Goal: Task Accomplishment & Management: Use online tool/utility

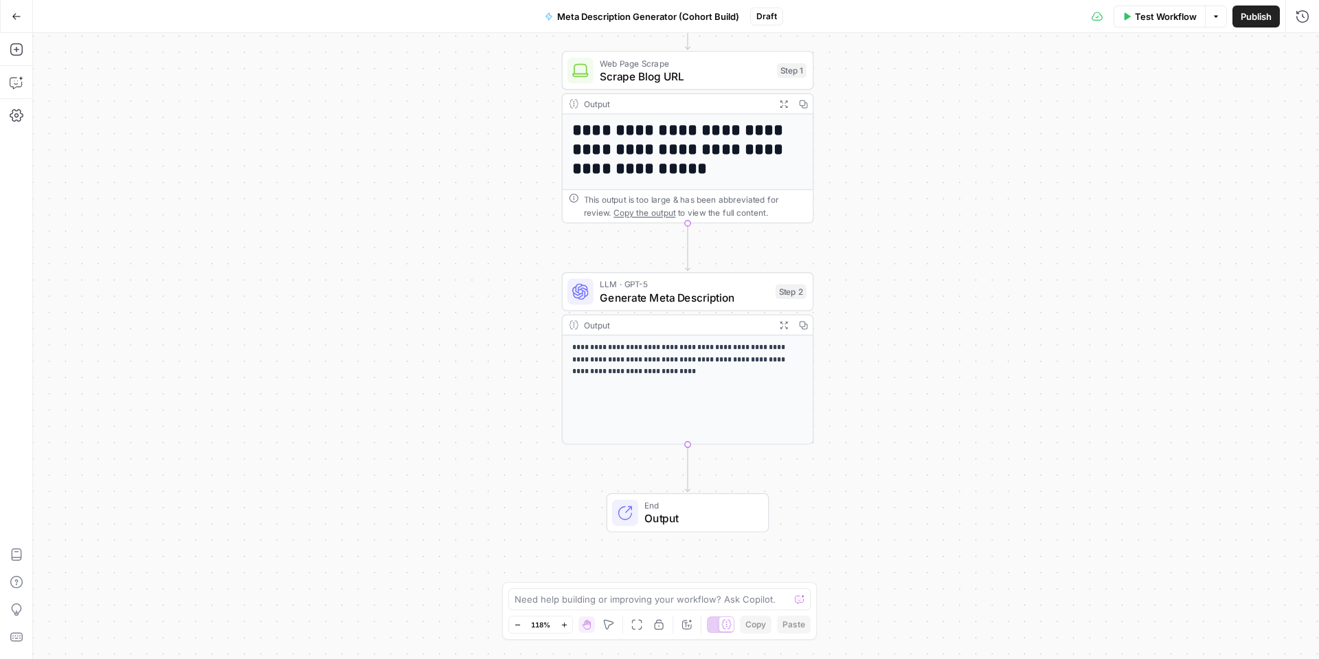
click at [19, 23] on button "Go Back" at bounding box center [16, 16] width 25 height 25
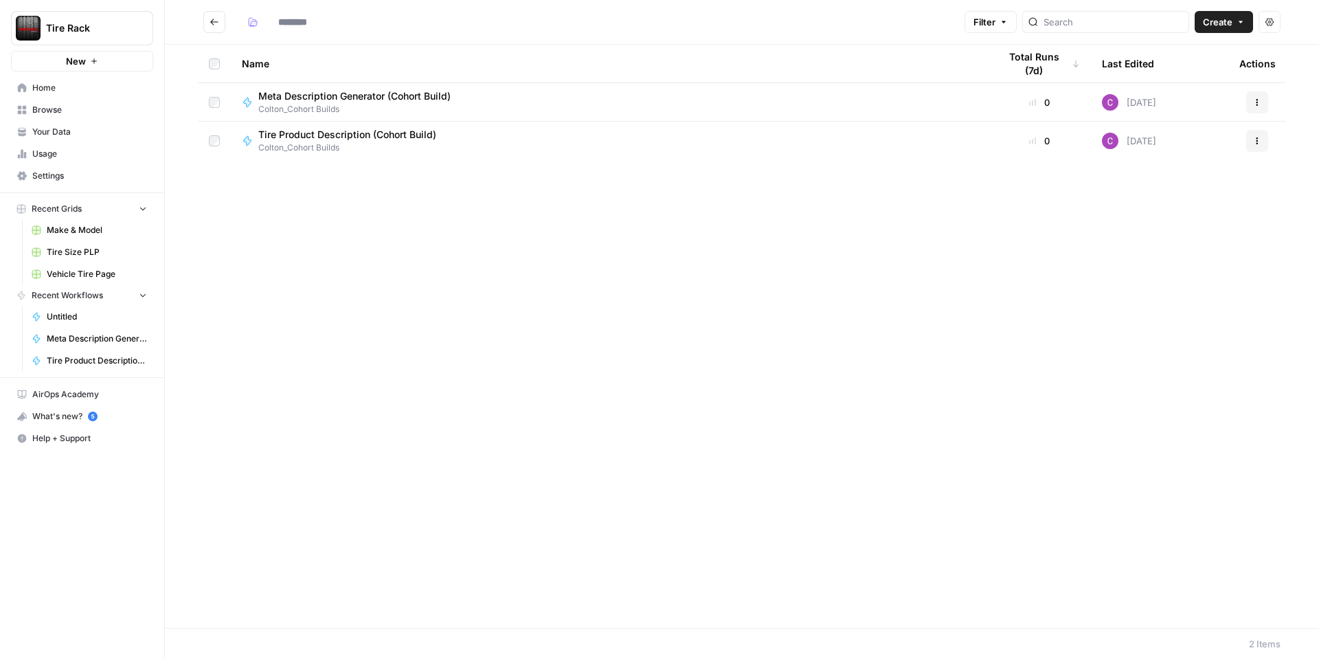
type input "**********"
click at [39, 84] on span "Home" at bounding box center [89, 88] width 115 height 12
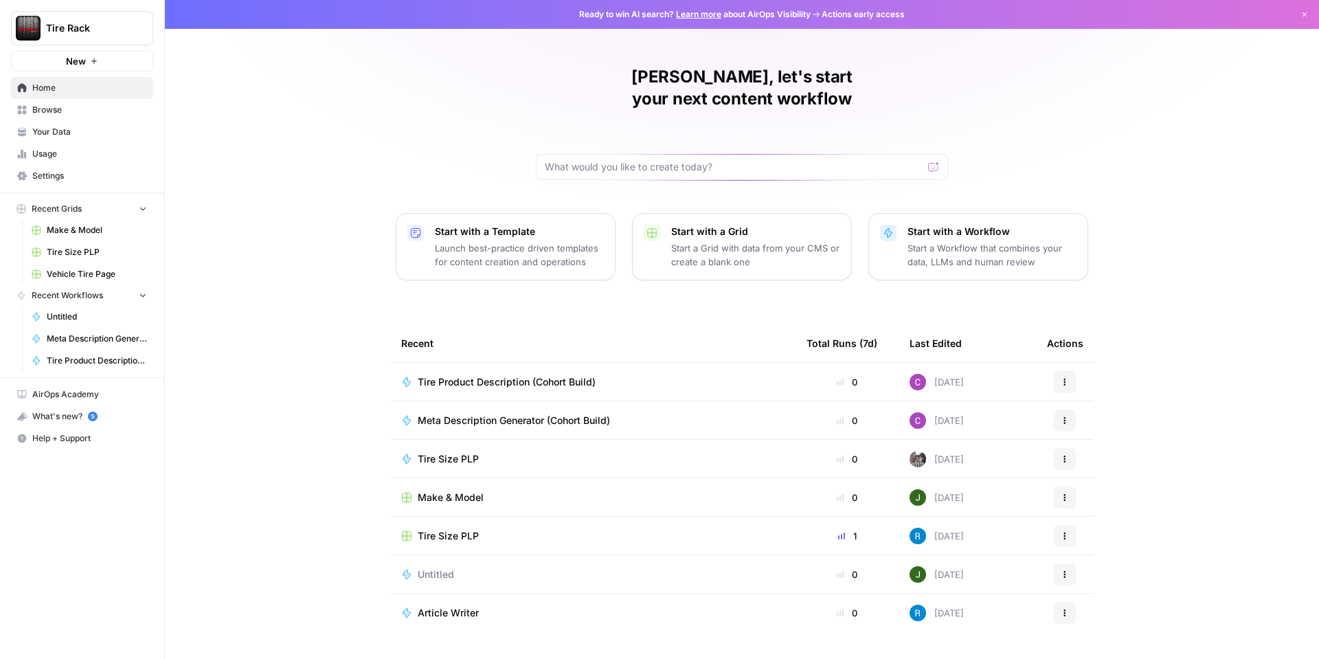
click at [51, 127] on span "Your Data" at bounding box center [89, 132] width 115 height 12
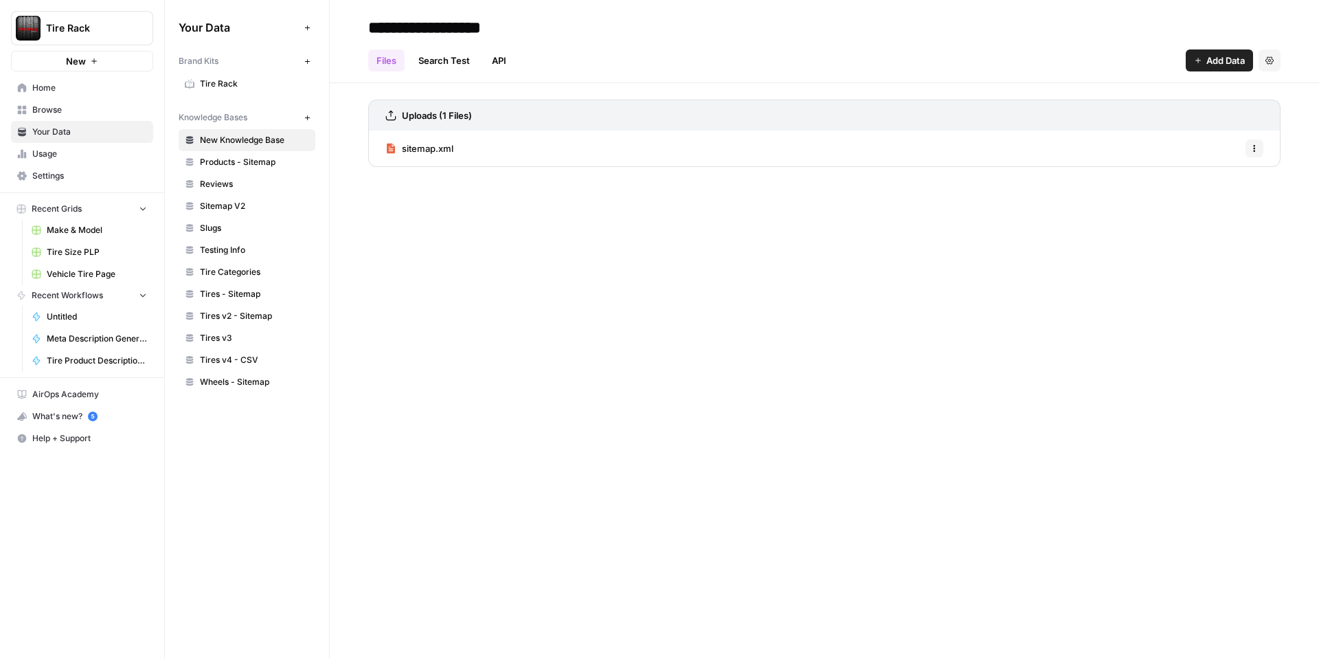
click at [232, 83] on span "Tire Rack" at bounding box center [254, 84] width 109 height 12
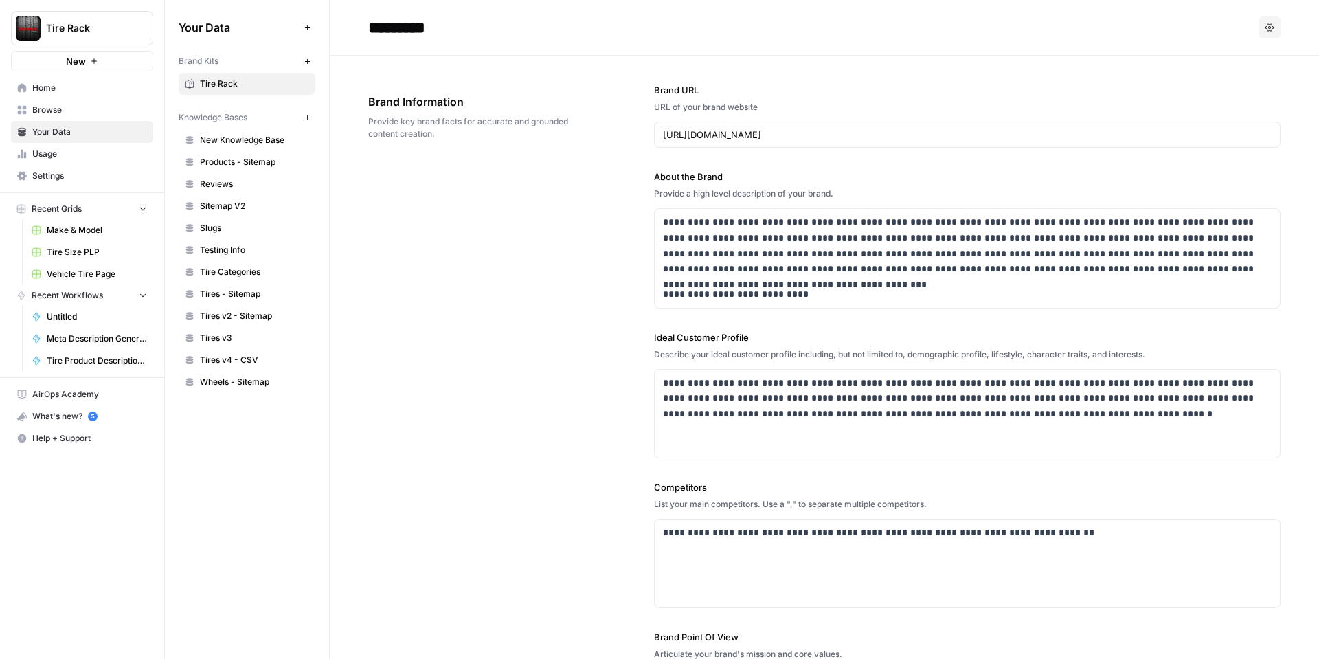
click at [34, 90] on span "Home" at bounding box center [89, 88] width 115 height 12
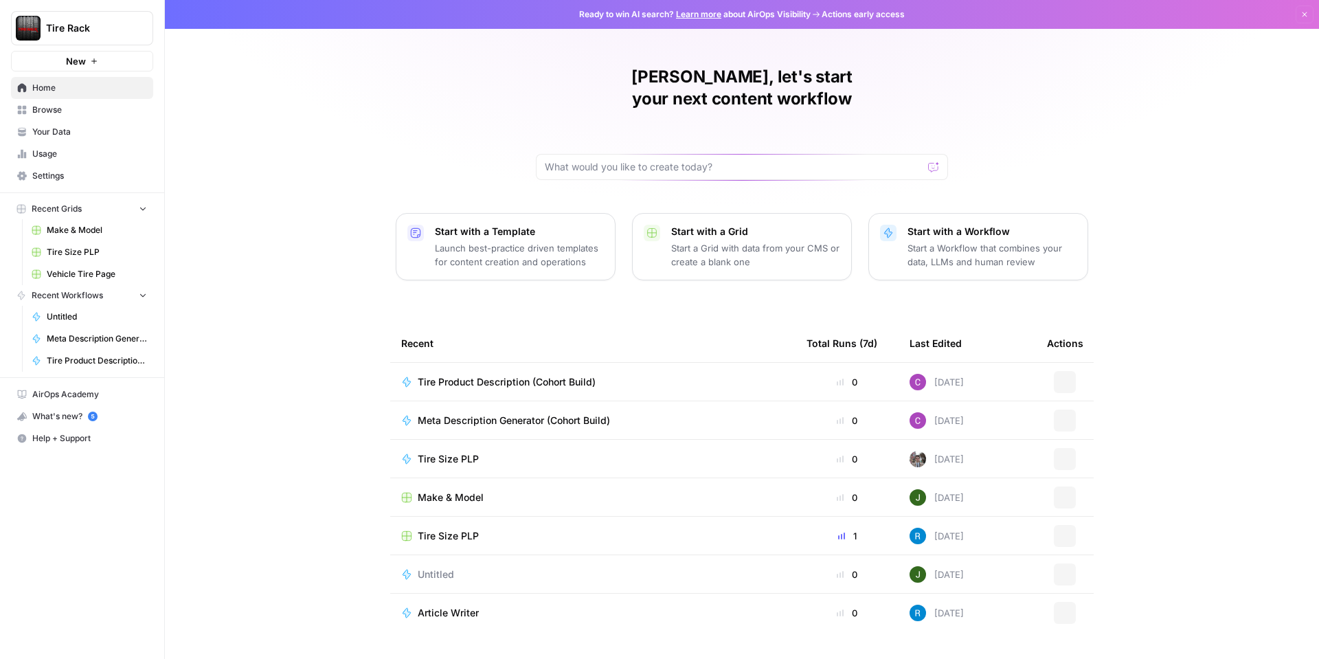
click at [43, 111] on span "Browse" at bounding box center [89, 110] width 115 height 12
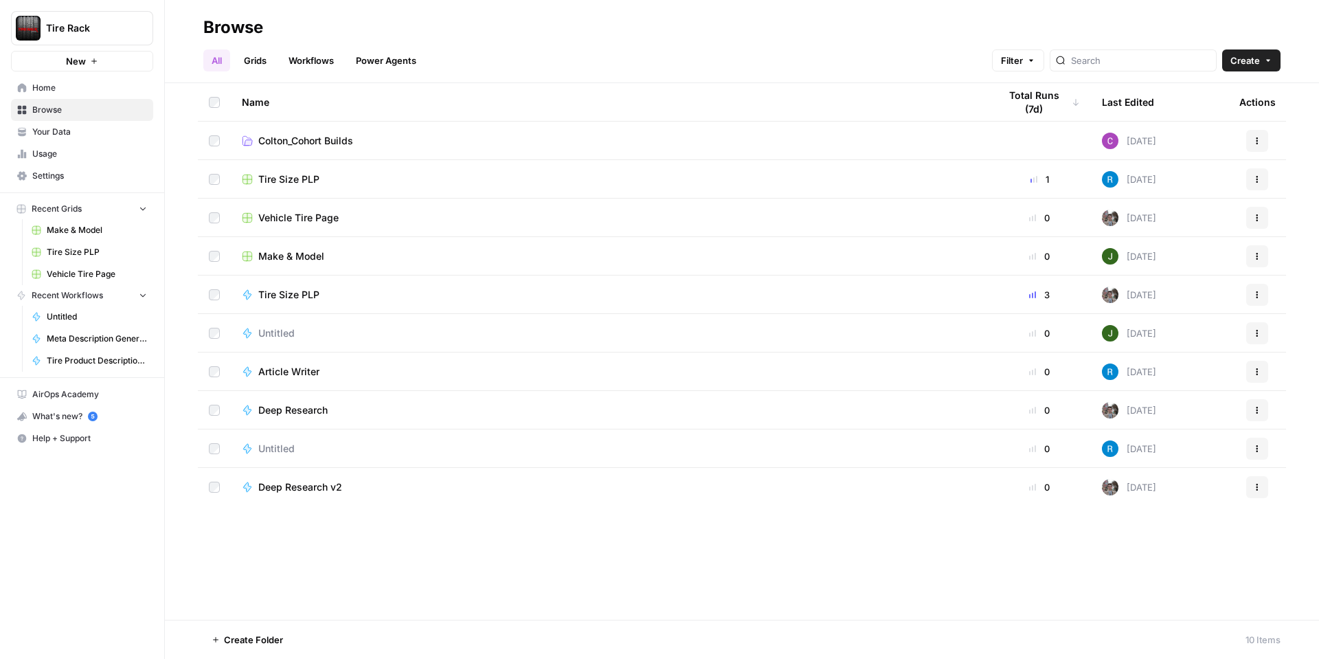
click at [353, 144] on span "Colton_Cohort Builds" at bounding box center [305, 141] width 95 height 14
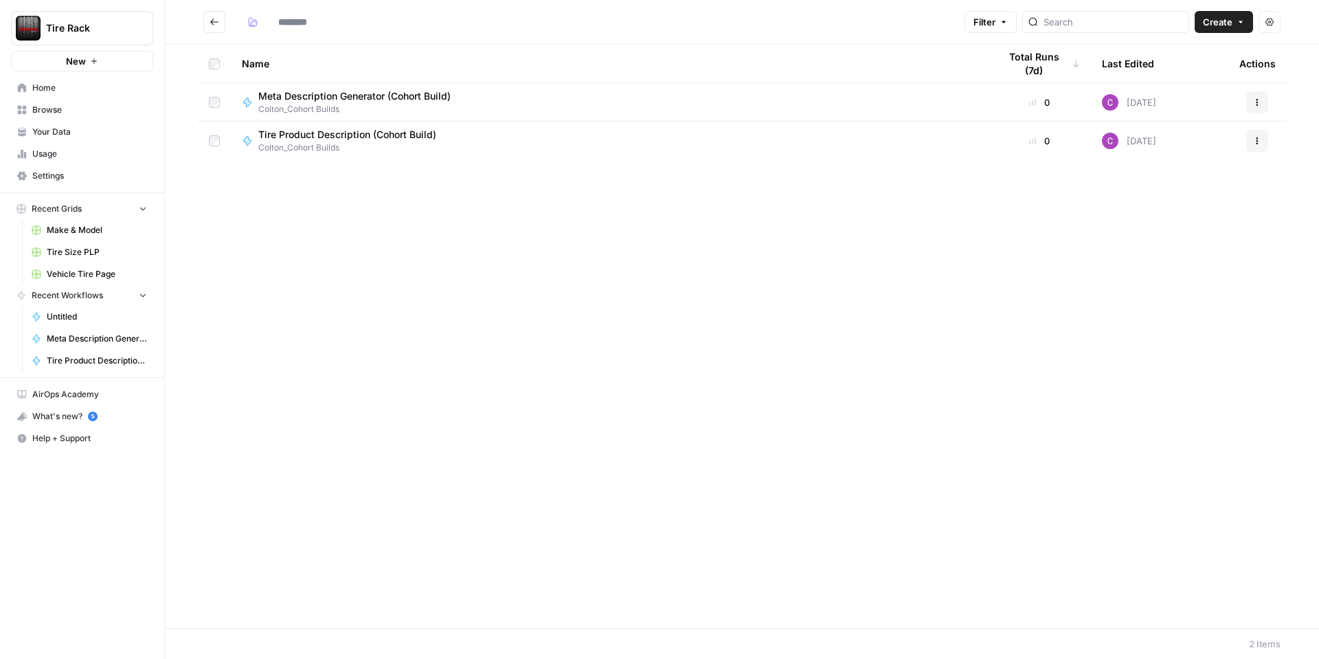
type input "**********"
click at [353, 144] on span "Colton_Cohort Builds" at bounding box center [352, 147] width 189 height 12
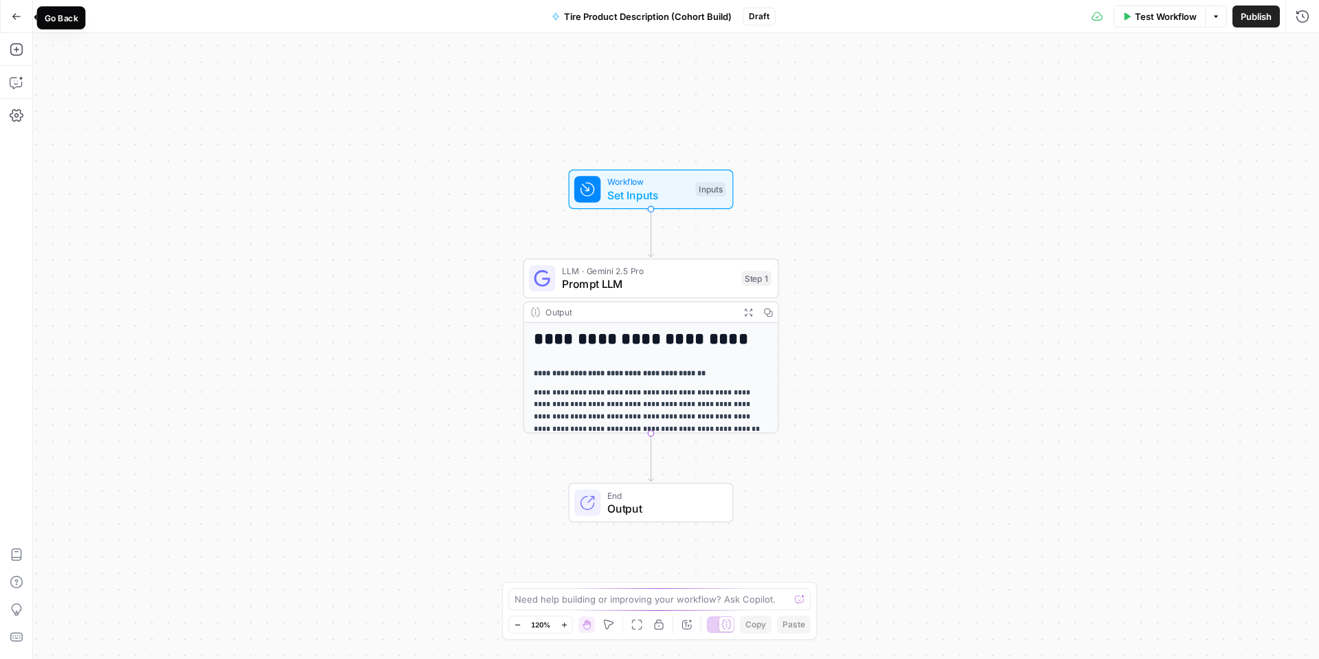
click at [14, 10] on button "Go Back" at bounding box center [16, 16] width 25 height 25
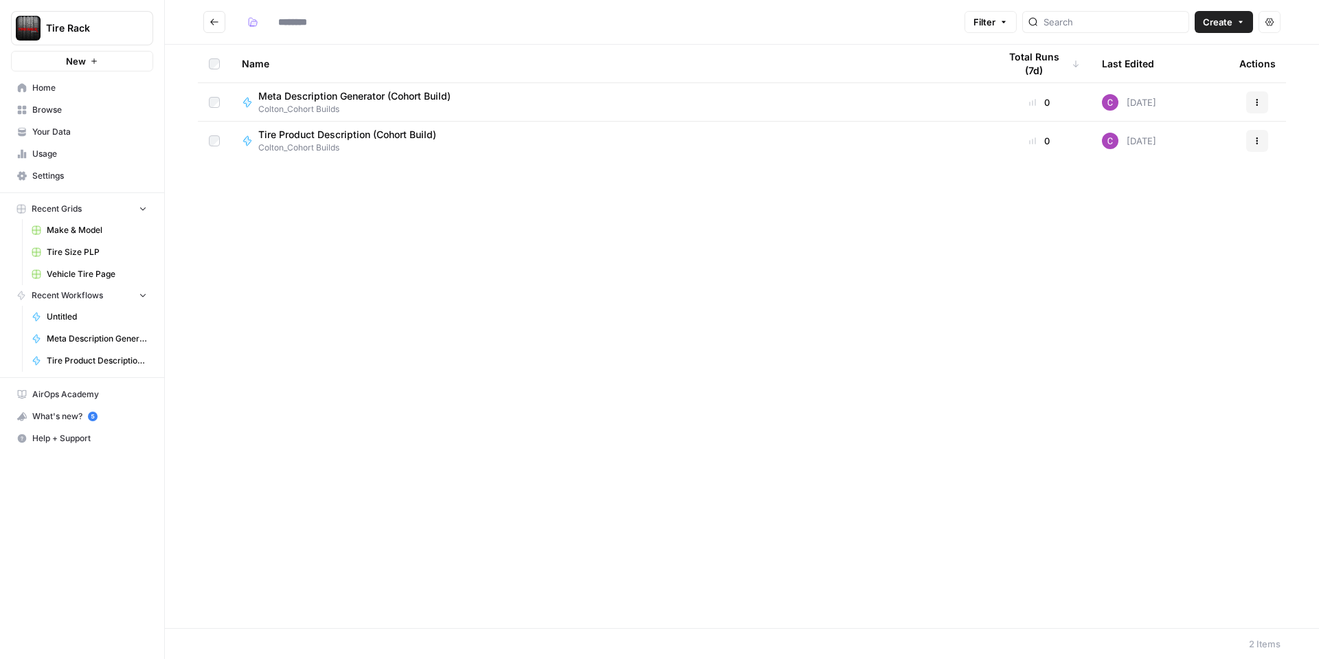
click at [1209, 30] on button "Create" at bounding box center [1223, 22] width 58 height 22
click at [1201, 47] on span "Grid" at bounding box center [1197, 54] width 77 height 14
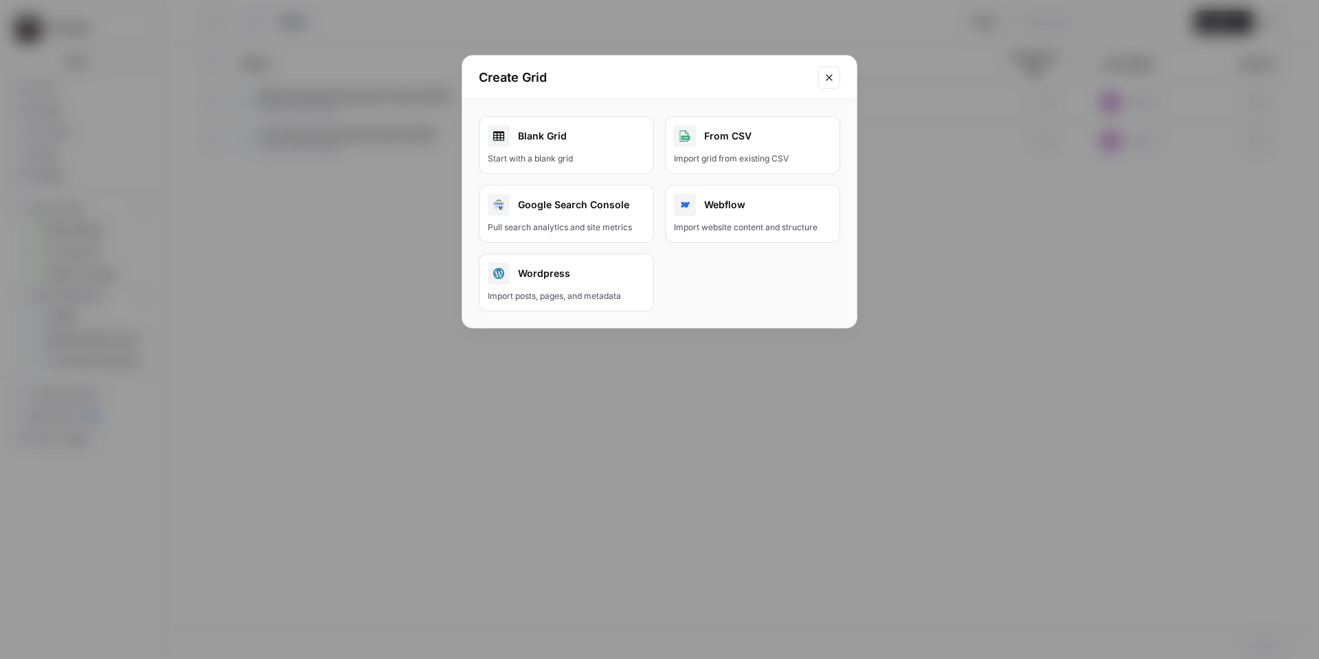
click at [602, 155] on div "Start with a blank grid" at bounding box center [566, 158] width 157 height 12
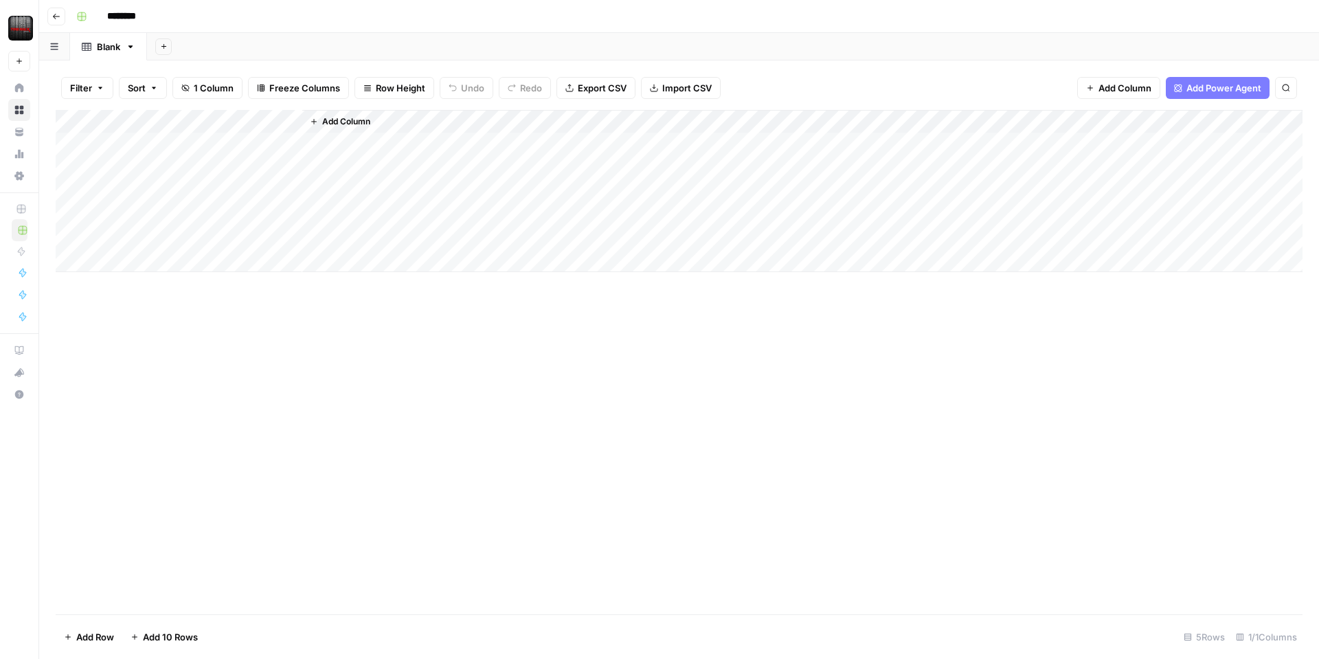
click at [214, 152] on div "Add Column" at bounding box center [679, 191] width 1247 height 162
click at [216, 119] on div "Add Column" at bounding box center [679, 191] width 1247 height 162
click at [168, 159] on input "Title" at bounding box center [185, 155] width 139 height 14
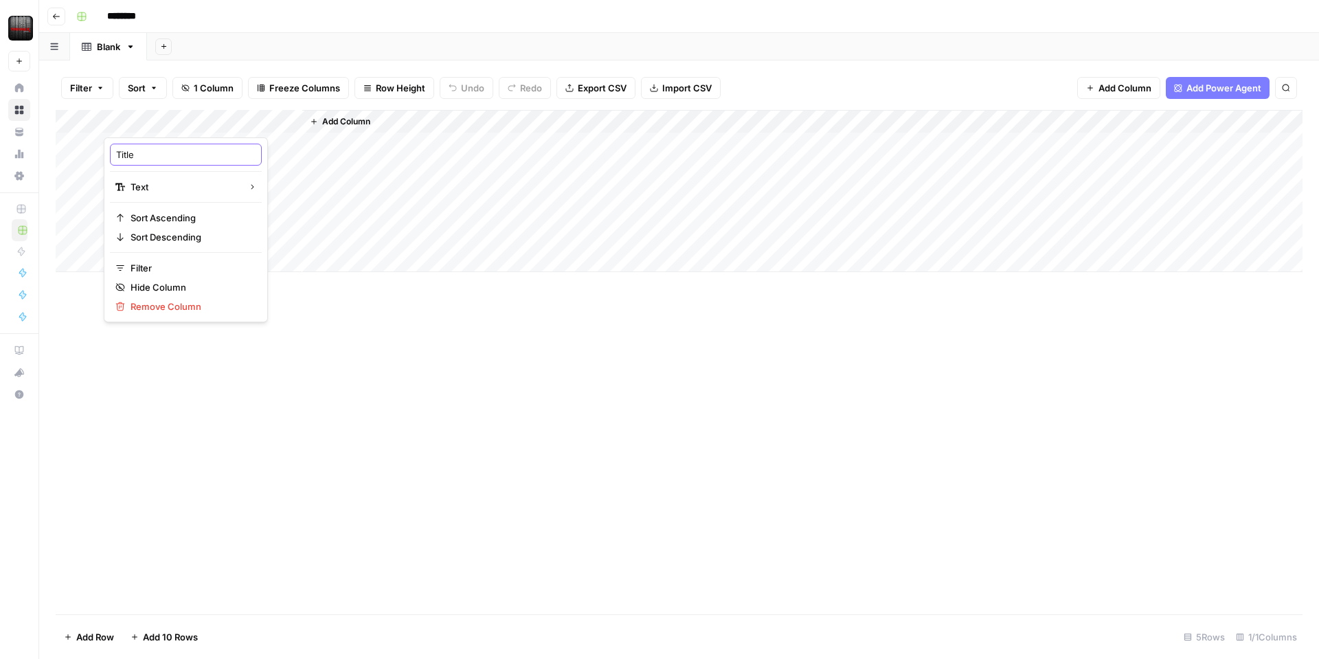
click at [168, 159] on input "Title" at bounding box center [185, 155] width 139 height 14
type input "Keyword"
click at [440, 449] on div "Add Column" at bounding box center [679, 362] width 1247 height 504
click at [1199, 93] on span "Add Power Agent" at bounding box center [1223, 88] width 75 height 14
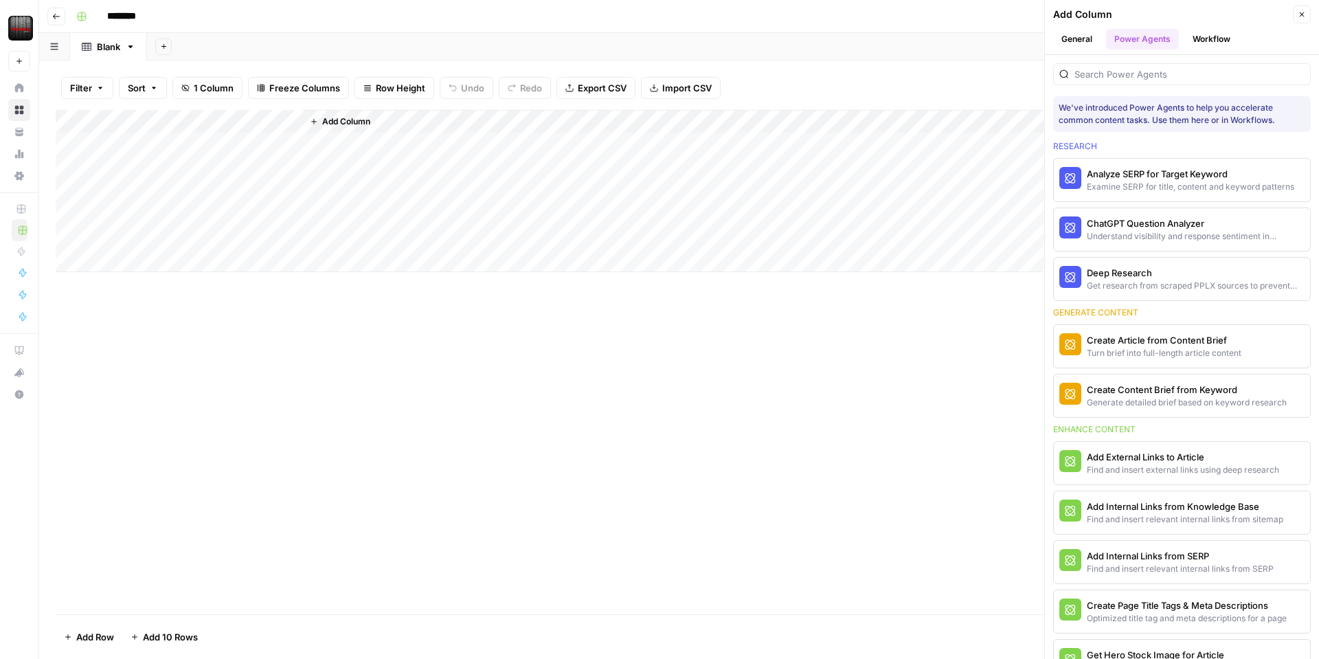
click at [881, 543] on div "Add Column" at bounding box center [679, 362] width 1247 height 504
click at [239, 122] on div "Add Column" at bounding box center [679, 191] width 1247 height 162
click at [340, 122] on span "Add Column" at bounding box center [346, 121] width 48 height 12
click at [342, 121] on span "Add Column" at bounding box center [346, 121] width 48 height 12
click at [1298, 9] on button "Close" at bounding box center [1302, 14] width 18 height 18
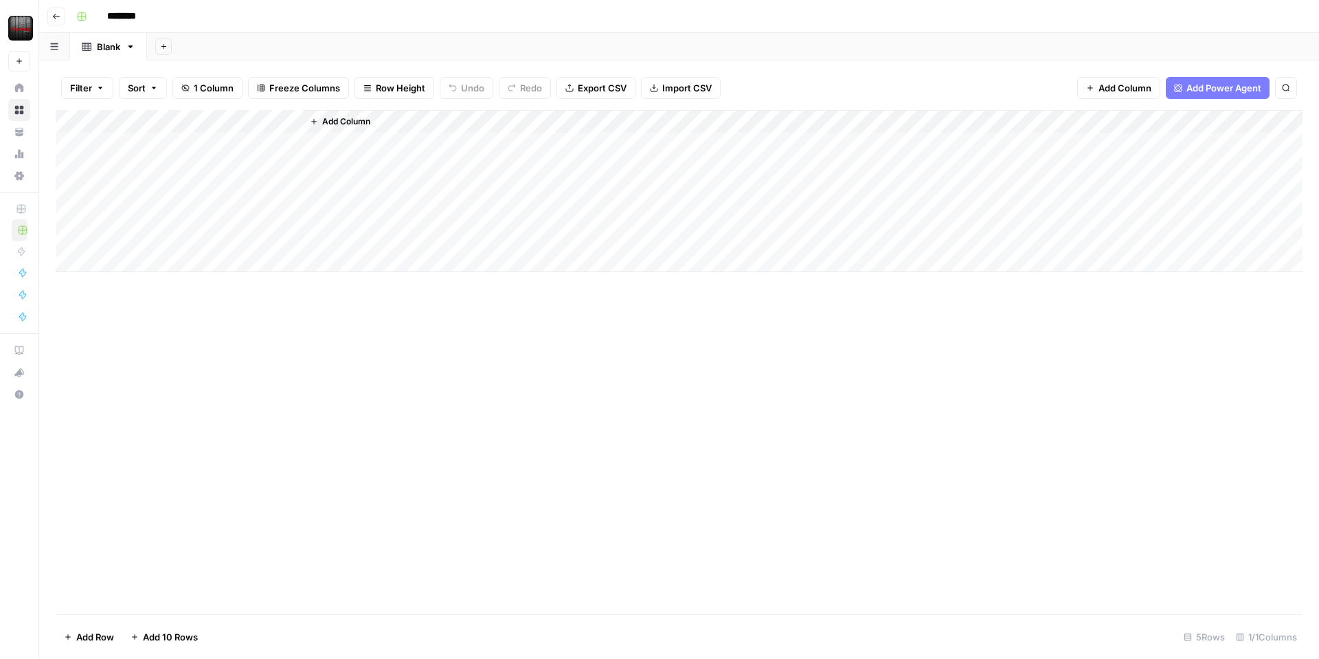
click at [310, 115] on button "Add Column" at bounding box center [339, 122] width 71 height 18
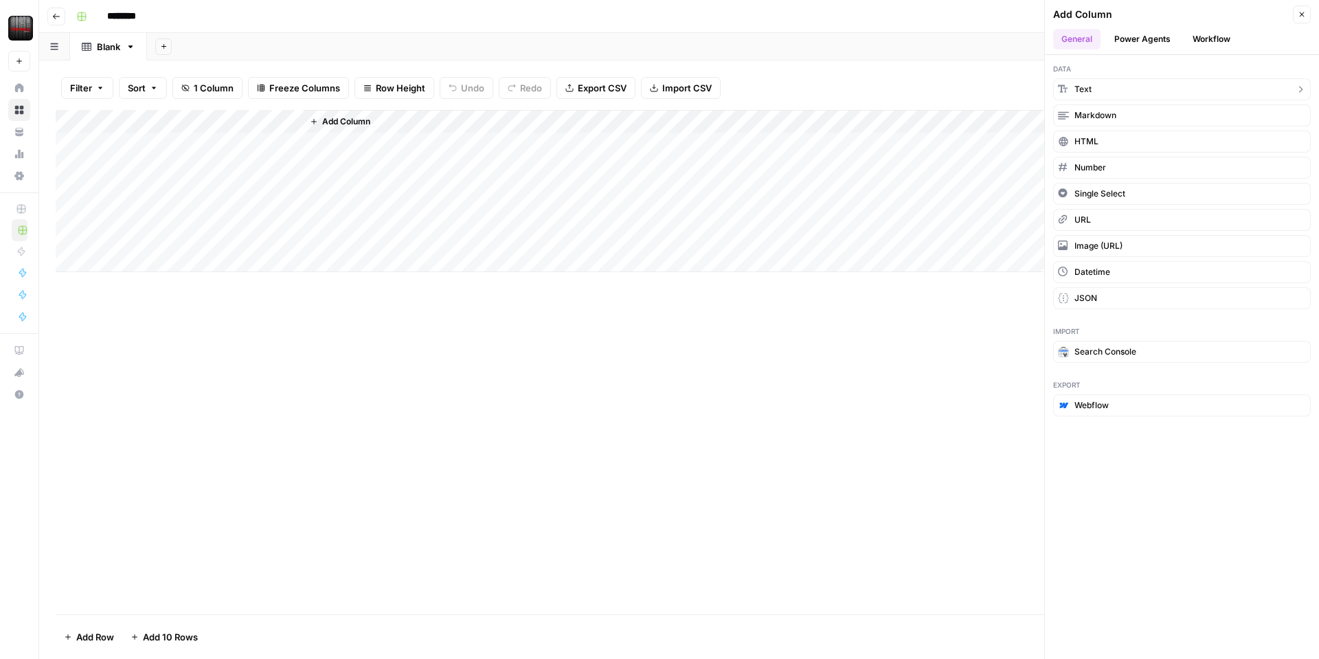
click at [1118, 93] on button "Text" at bounding box center [1182, 89] width 258 height 22
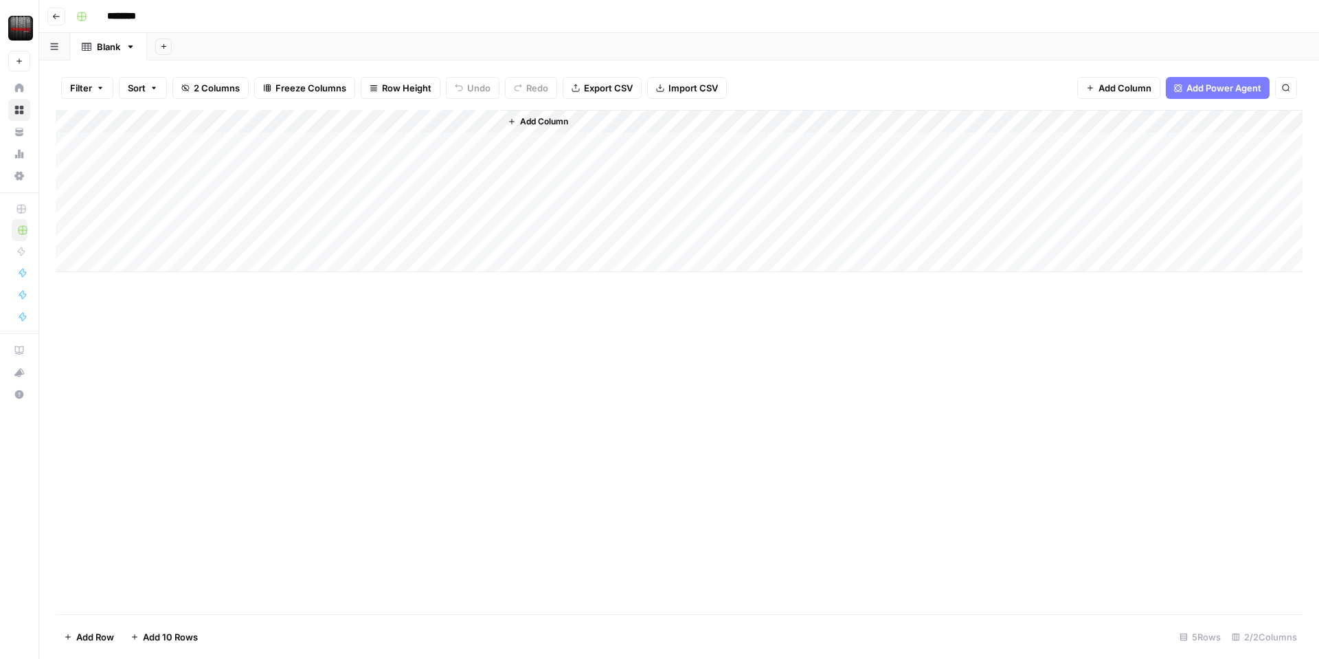
click at [355, 119] on div "Add Column" at bounding box center [679, 191] width 1247 height 162
click at [331, 155] on input "New Column" at bounding box center [383, 155] width 139 height 14
click at [331, 155] on input "NewK Column" at bounding box center [383, 155] width 139 height 14
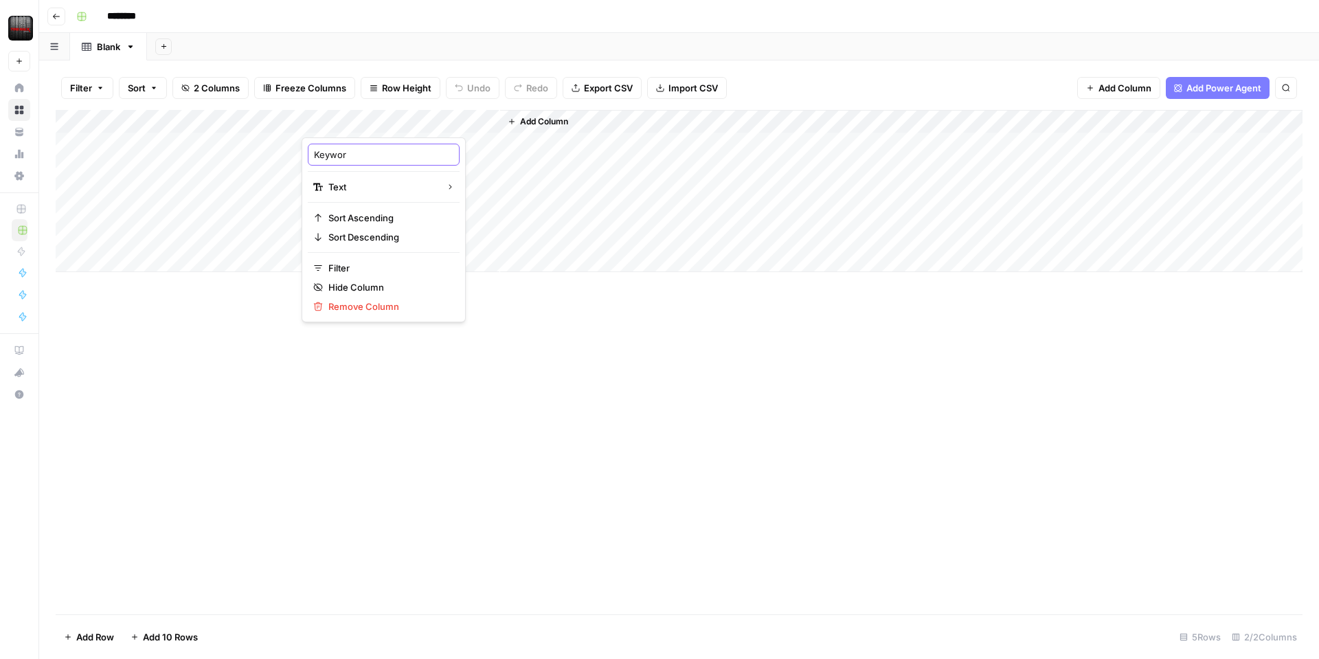
type input "Keyword"
click at [390, 317] on div "Add Column" at bounding box center [679, 362] width 1247 height 504
drag, startPoint x: 203, startPoint y: 119, endPoint x: 372, endPoint y: 122, distance: 168.3
click at [372, 122] on div "Add Column" at bounding box center [679, 191] width 1247 height 162
click at [1185, 95] on button "Add Power Agent" at bounding box center [1218, 88] width 104 height 22
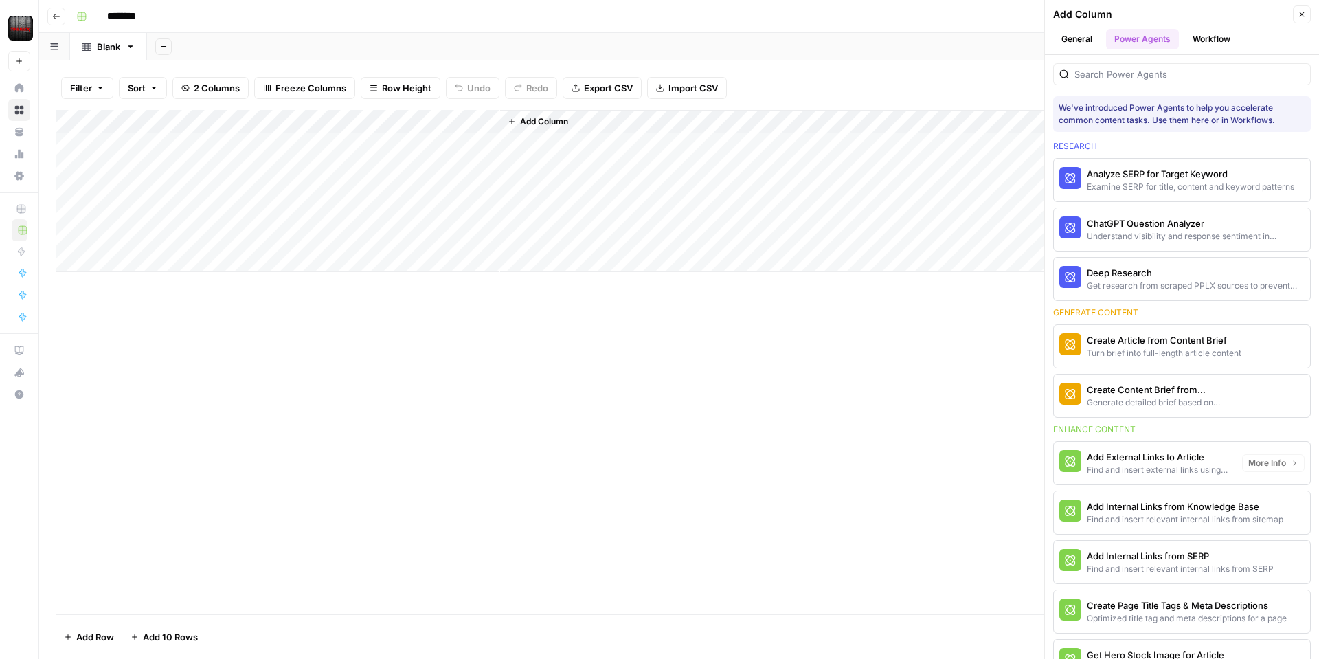
click at [1142, 410] on button "Create Content Brief from Keyword Generate detailed brief based on keyword rese…" at bounding box center [1145, 395] width 183 height 43
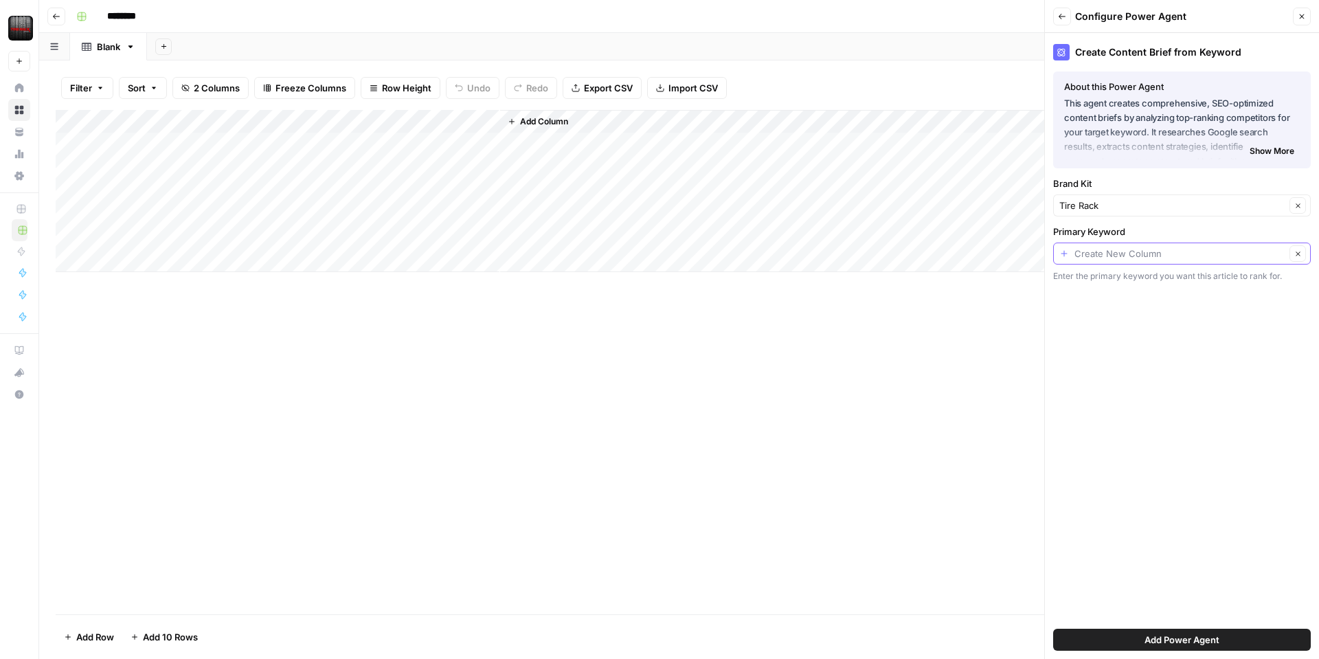
click at [1112, 251] on input "Primary Keyword" at bounding box center [1179, 254] width 211 height 14
click at [1083, 337] on div "Keyword Possible Match" at bounding box center [1182, 330] width 234 height 16
type input "Keyword"
click at [1153, 635] on span "Add Power Agent" at bounding box center [1181, 640] width 75 height 14
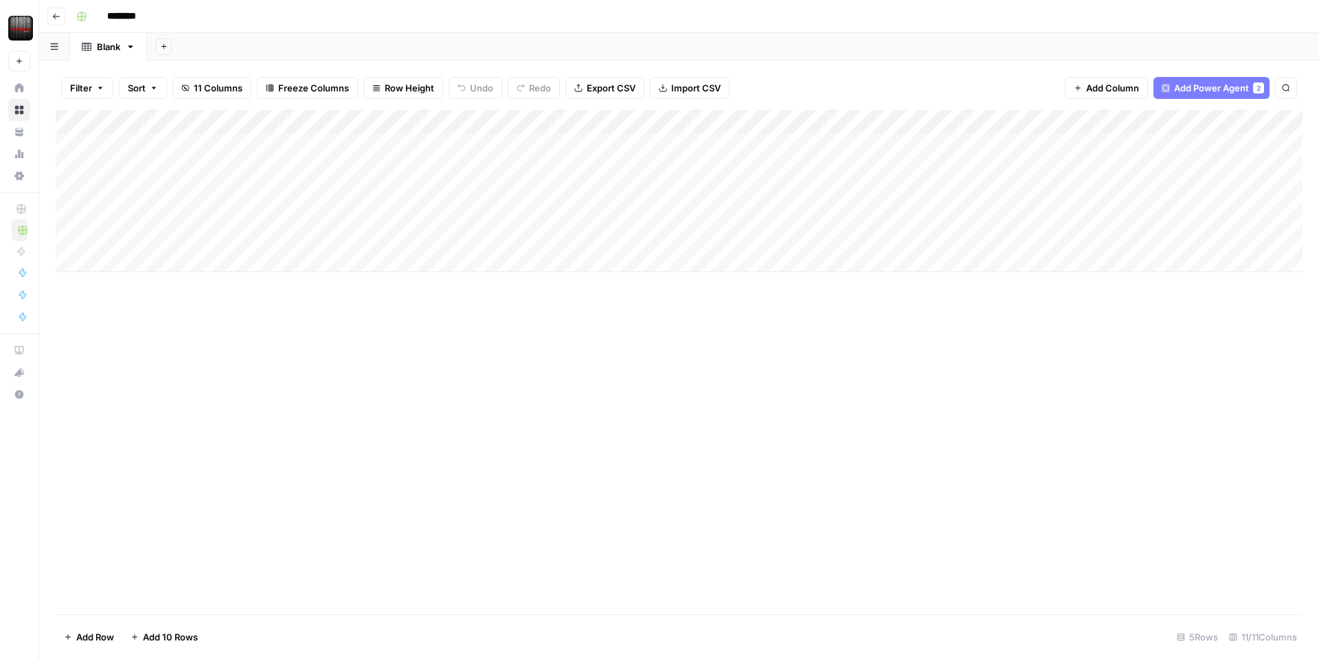
click at [198, 141] on div "Add Column" at bounding box center [679, 191] width 1247 height 162
click at [688, 123] on div "Add Column" at bounding box center [679, 191] width 1247 height 162
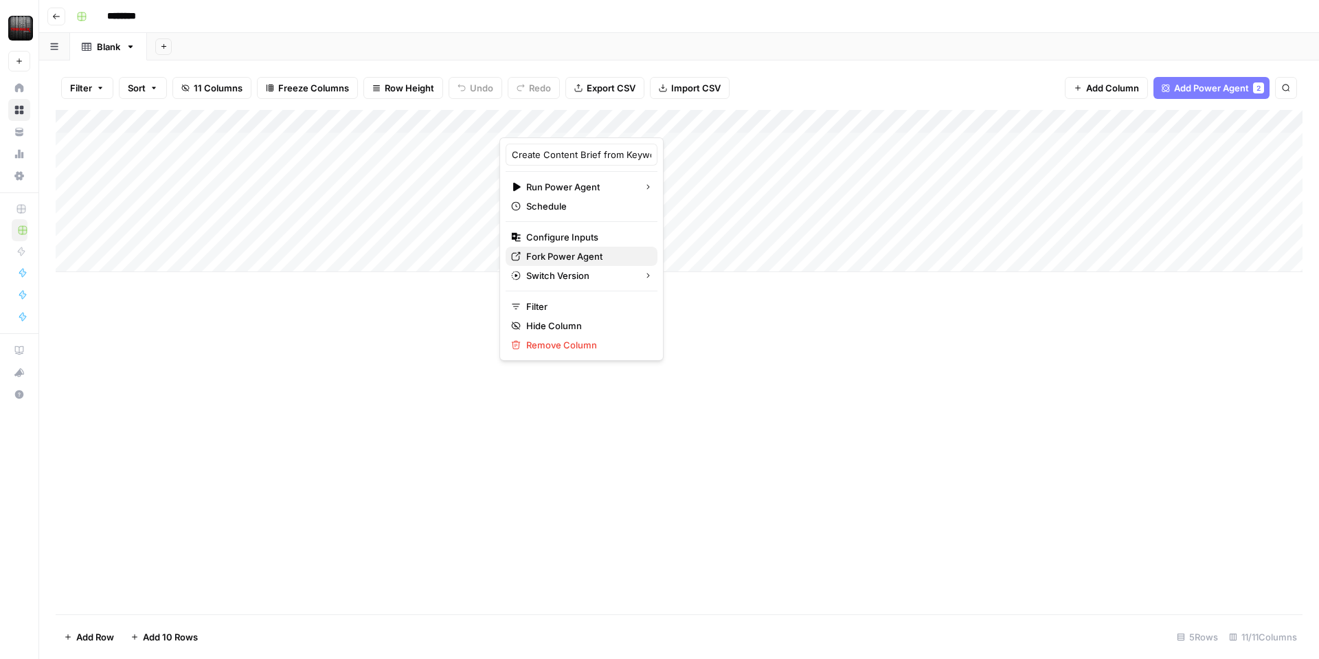
click at [569, 258] on span "Fork Power Agent" at bounding box center [586, 256] width 120 height 14
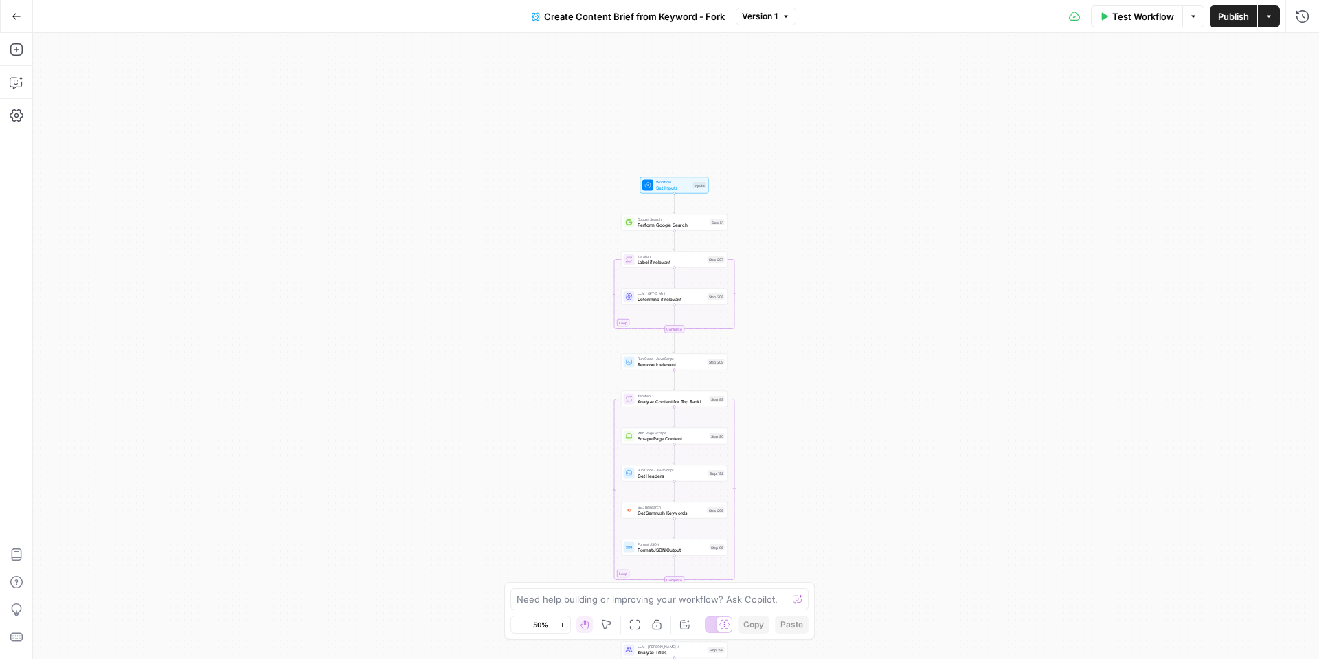
click at [559, 621] on icon "button" at bounding box center [562, 625] width 8 height 8
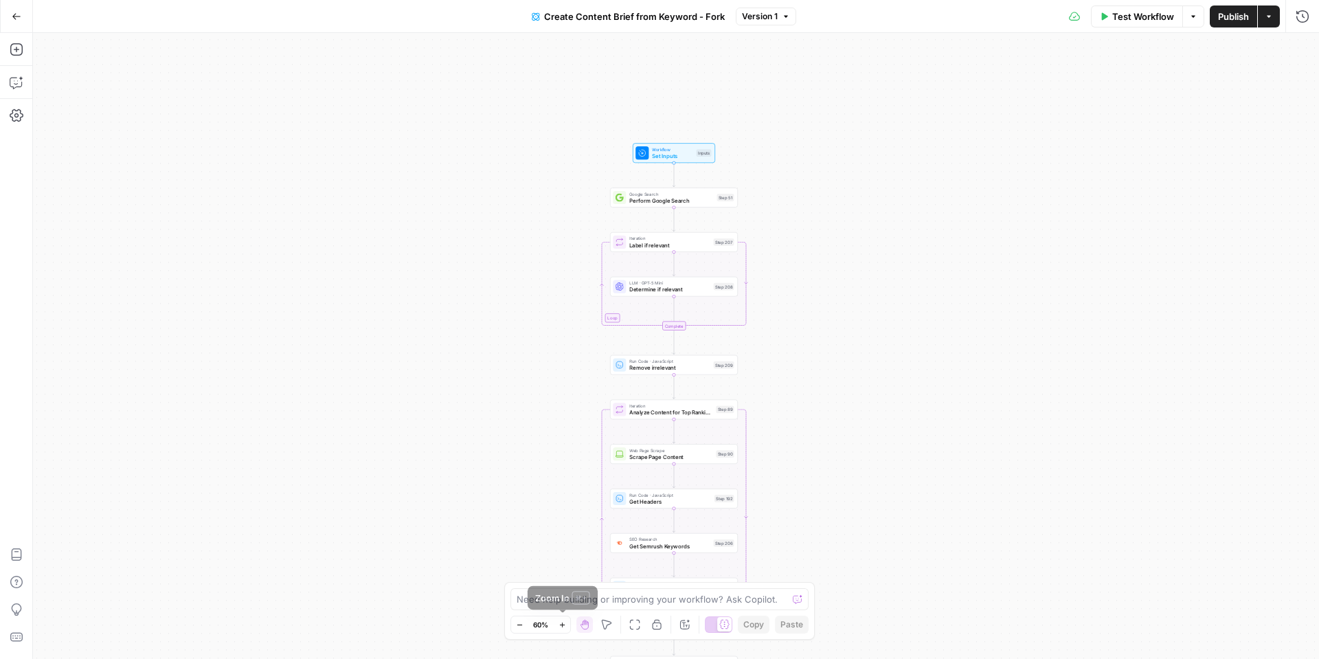
click at [559, 621] on icon "button" at bounding box center [562, 625] width 8 height 8
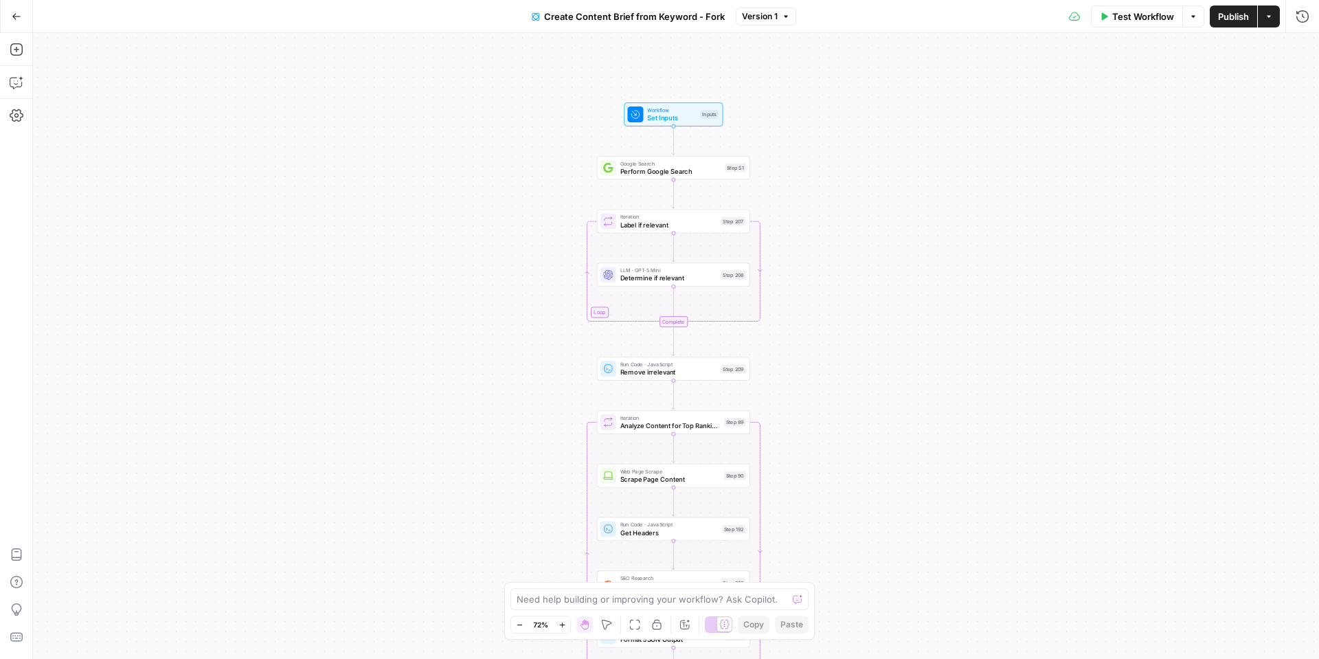
click at [559, 621] on icon "button" at bounding box center [562, 625] width 8 height 8
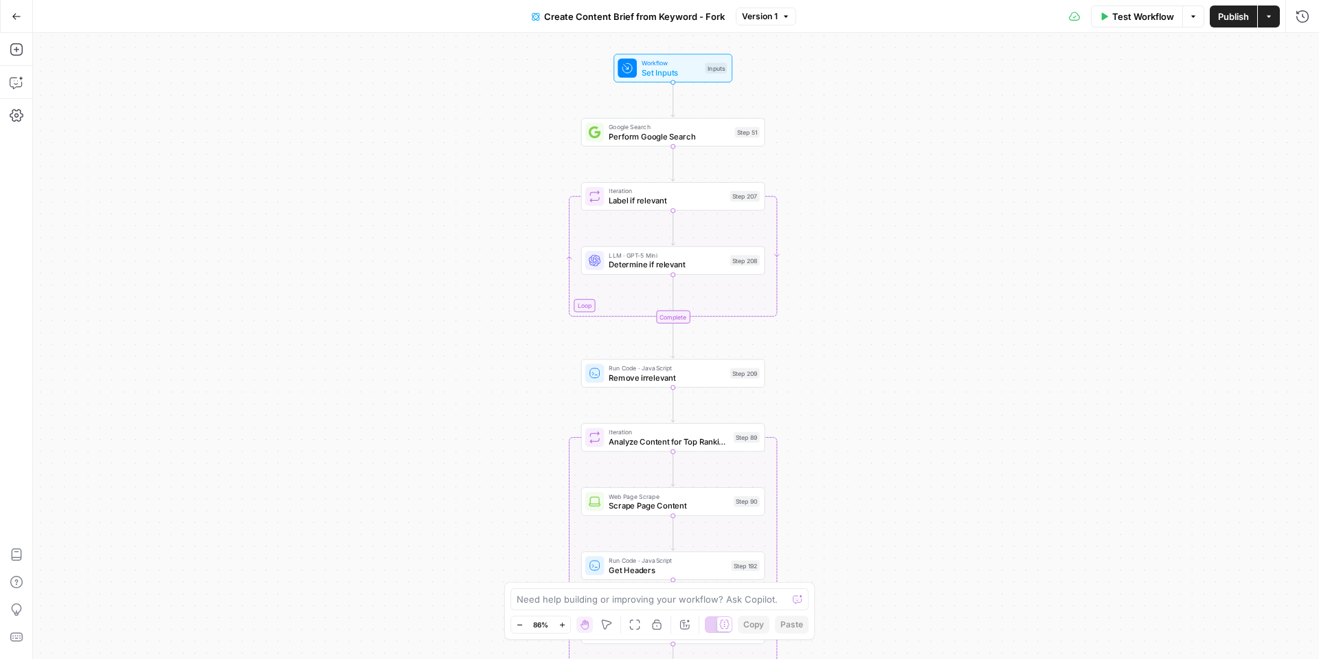
click at [648, 69] on span "Set Inputs" at bounding box center [671, 73] width 59 height 12
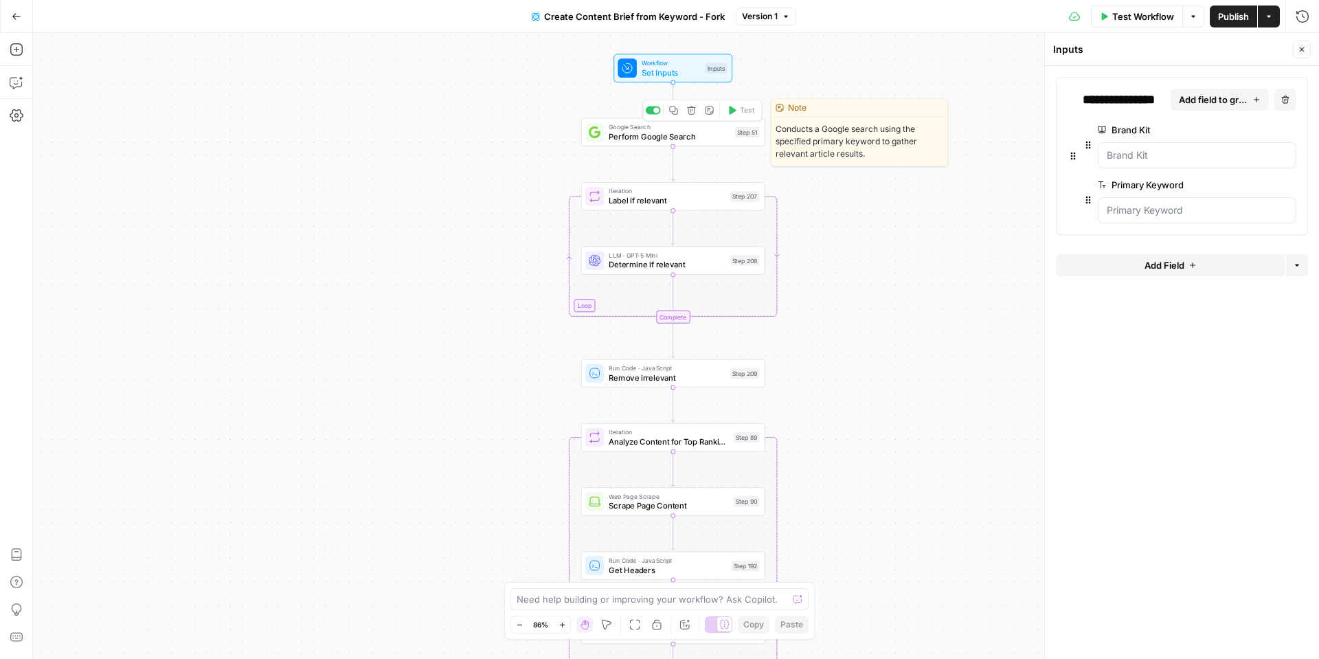
click at [692, 139] on span "Perform Google Search" at bounding box center [669, 137] width 121 height 12
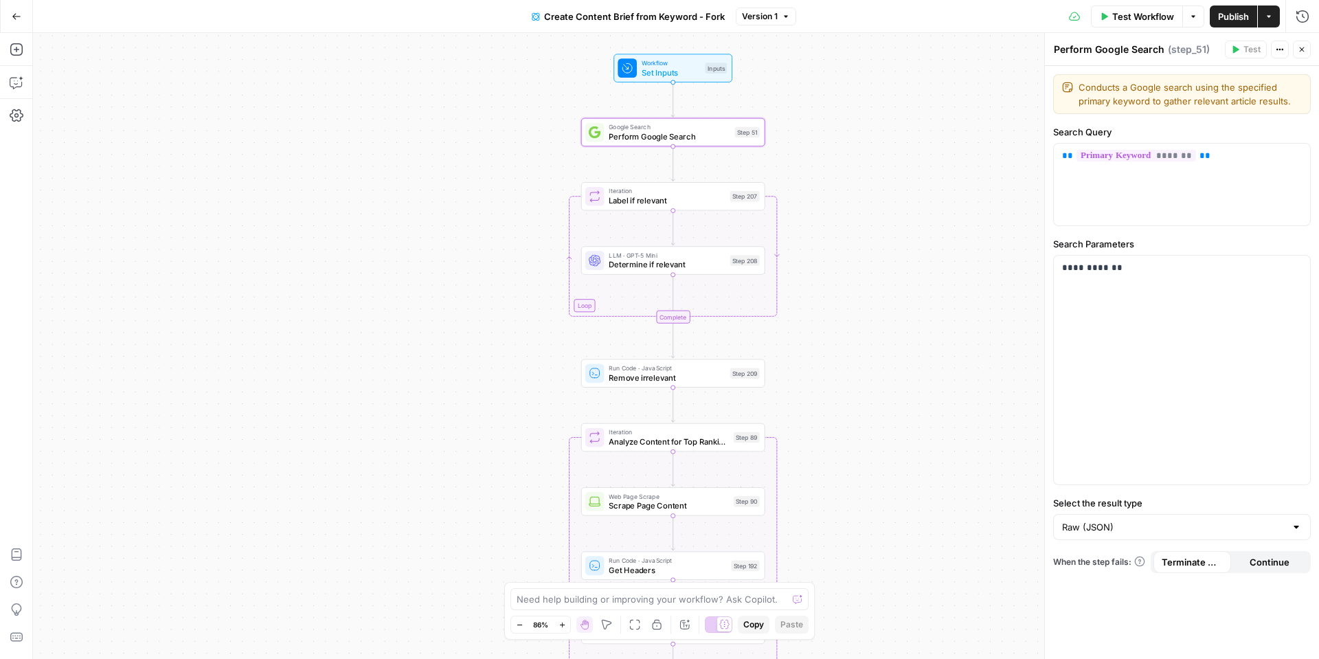
click at [16, 19] on icon "button" at bounding box center [17, 17] width 10 height 10
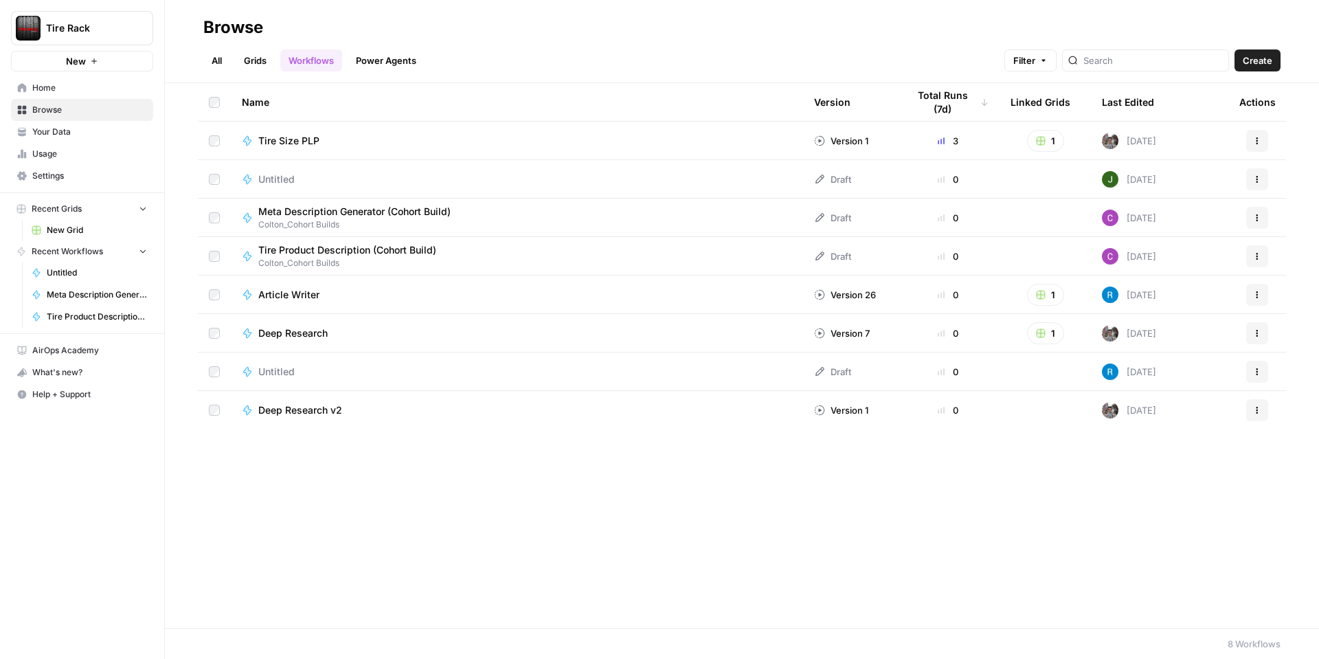
click at [73, 124] on link "Your Data" at bounding box center [82, 132] width 142 height 22
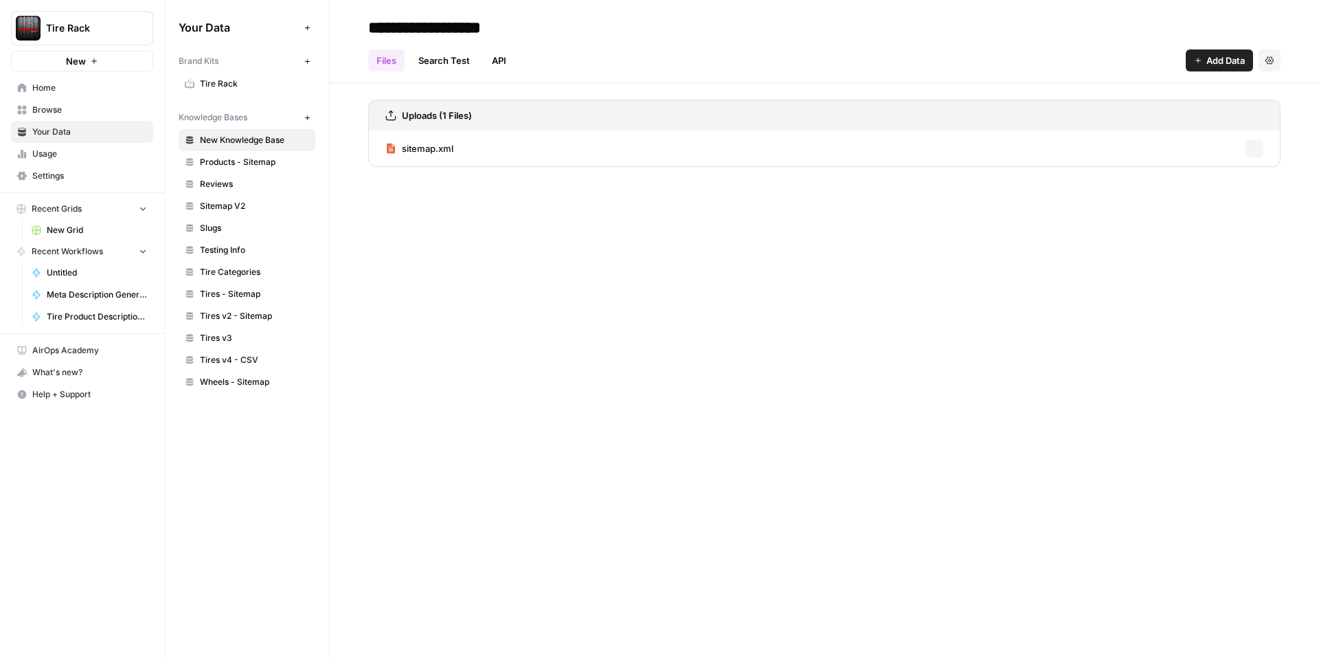
click at [76, 115] on span "Browse" at bounding box center [89, 110] width 115 height 12
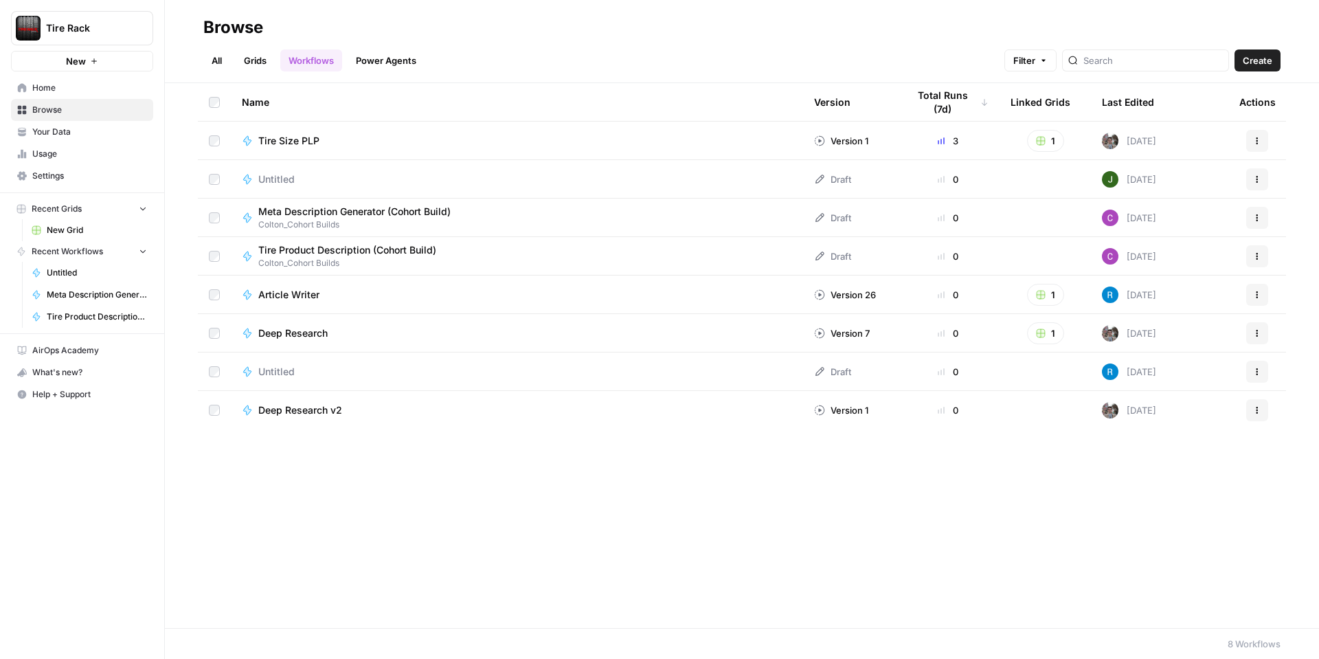
click at [398, 440] on div "Name Version Total Runs (7d) Linked Grids Last Edited Actions Tire Size PLP Ver…" at bounding box center [742, 355] width 1154 height 545
click at [216, 54] on link "All" at bounding box center [216, 60] width 27 height 22
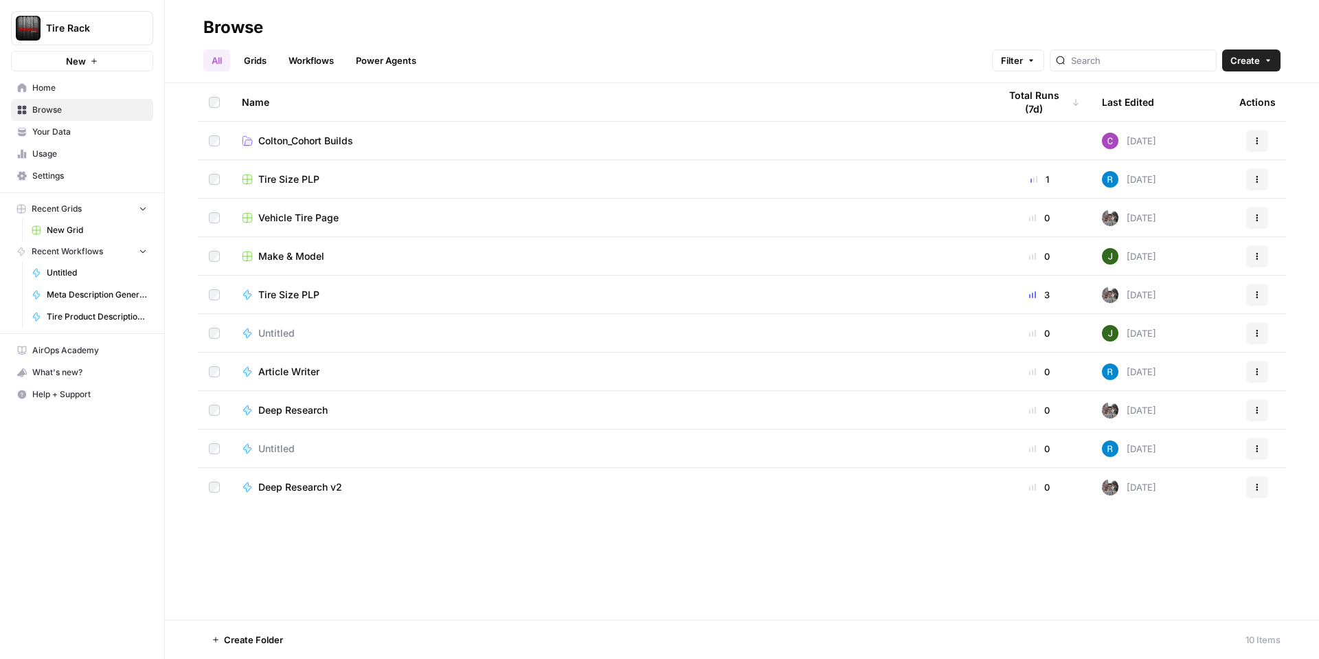
click at [288, 139] on span "Colton_Cohort Builds" at bounding box center [305, 141] width 95 height 14
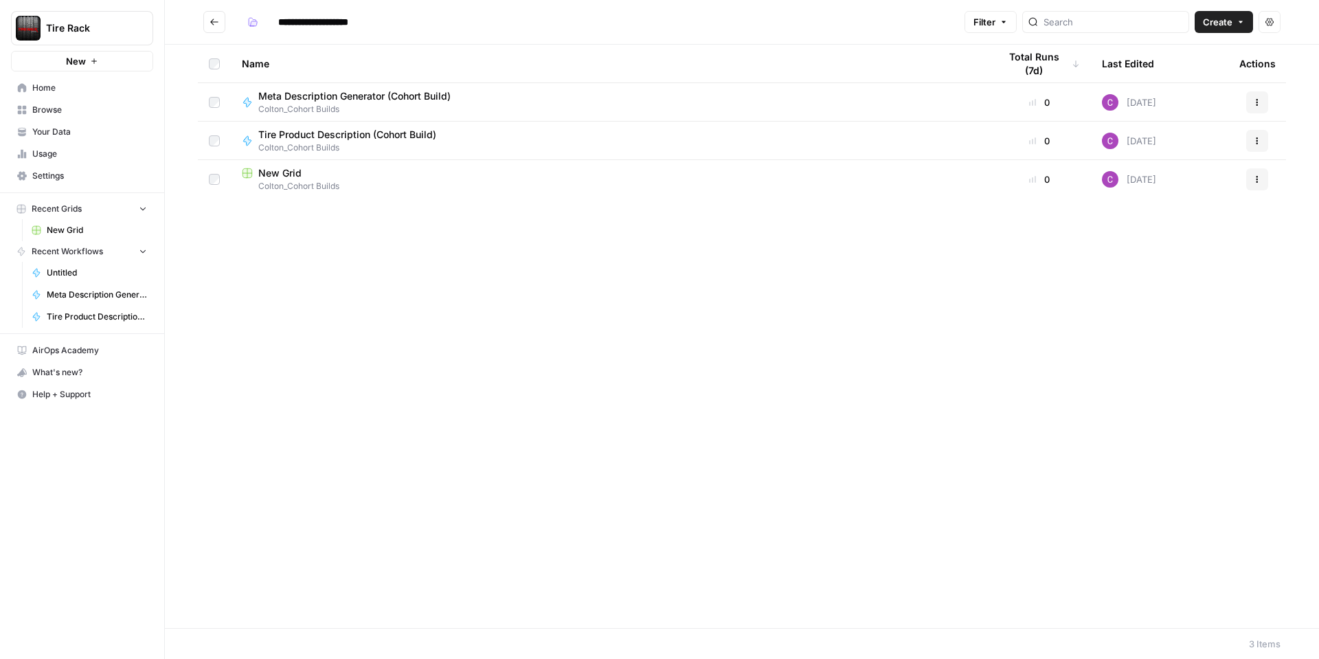
click at [287, 178] on span "New Grid" at bounding box center [279, 173] width 43 height 14
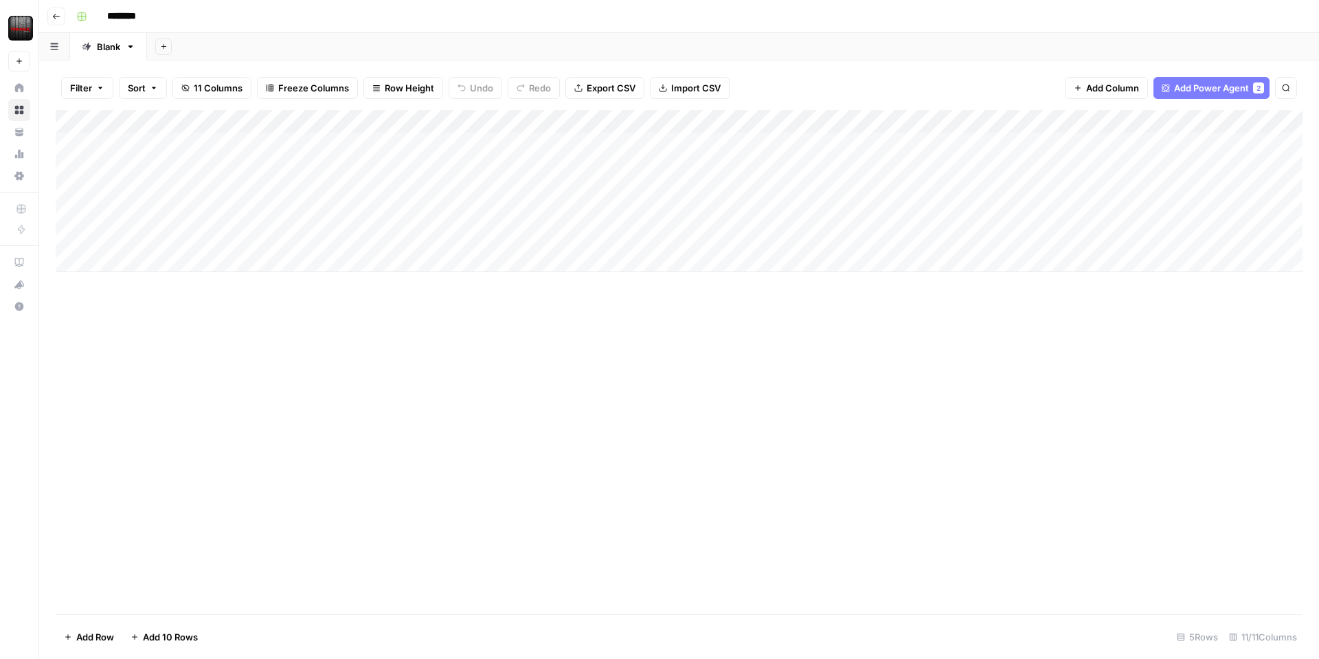
click at [198, 137] on div "Add Column" at bounding box center [679, 191] width 1247 height 162
type textarea "*********"
type textarea "**********"
click at [220, 191] on div "Add Column" at bounding box center [679, 191] width 1247 height 162
click at [714, 120] on div "Add Column" at bounding box center [679, 191] width 1247 height 162
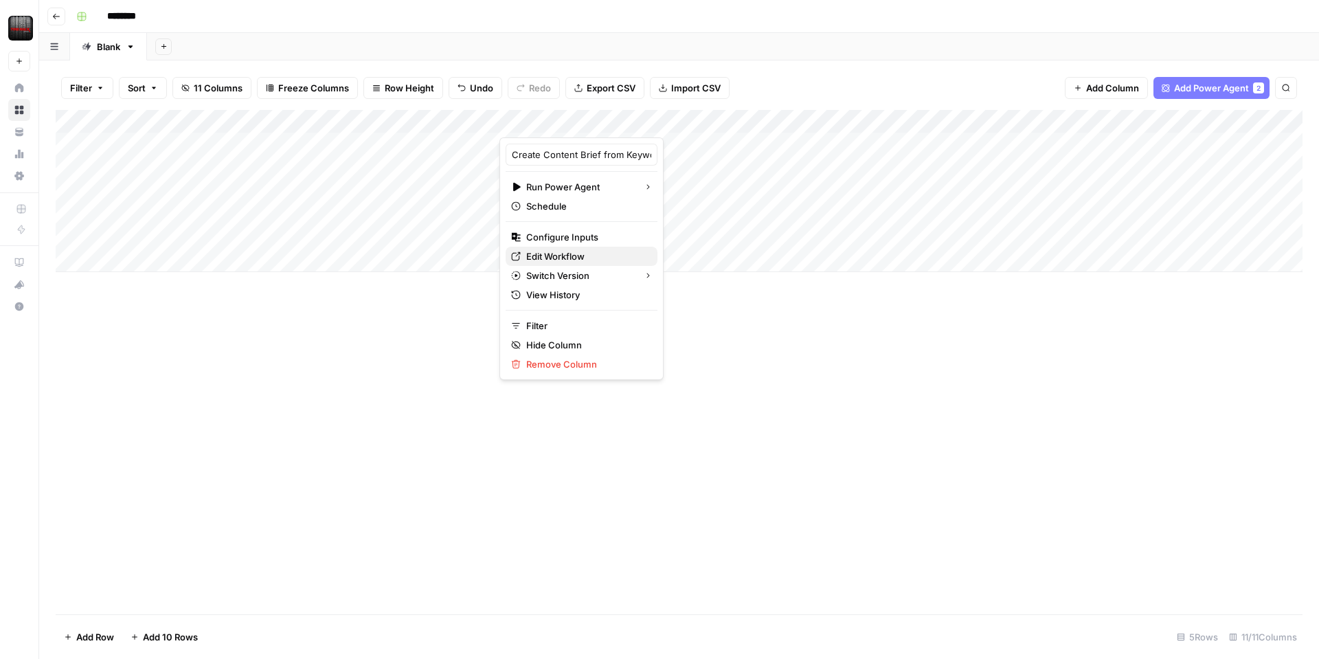
click at [551, 258] on span "Edit Workflow" at bounding box center [586, 256] width 120 height 14
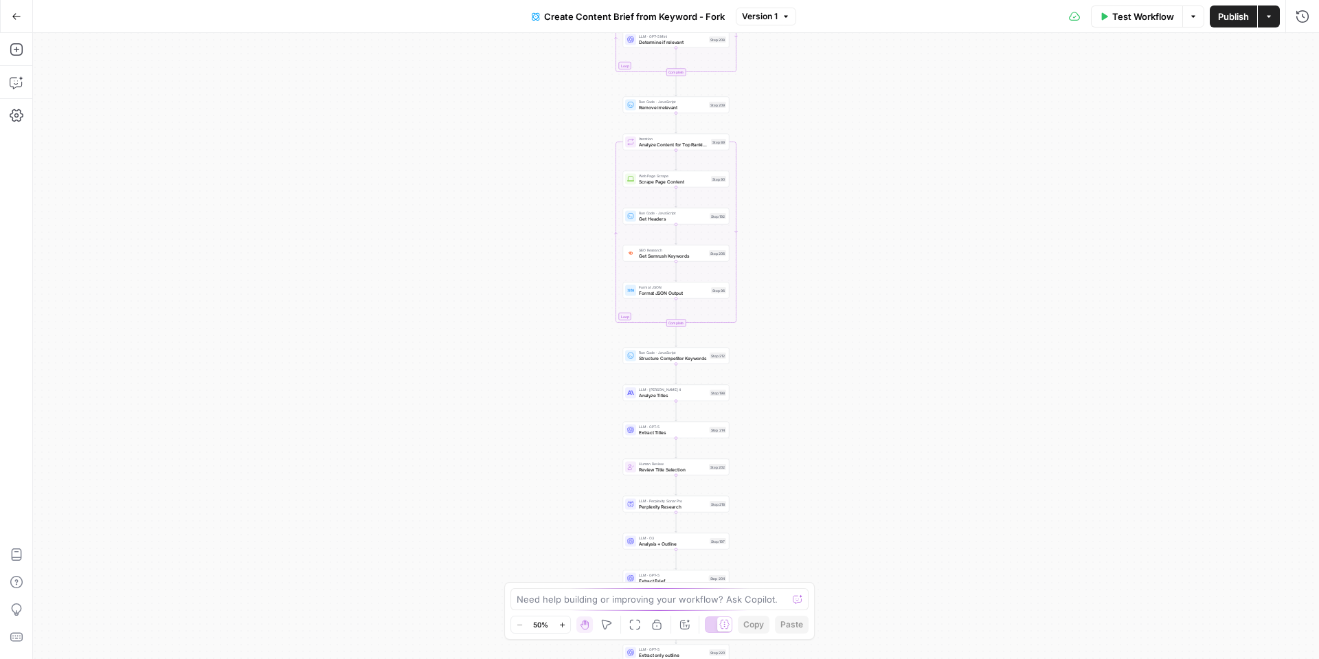
click at [556, 630] on button "Zoom In" at bounding box center [562, 624] width 16 height 16
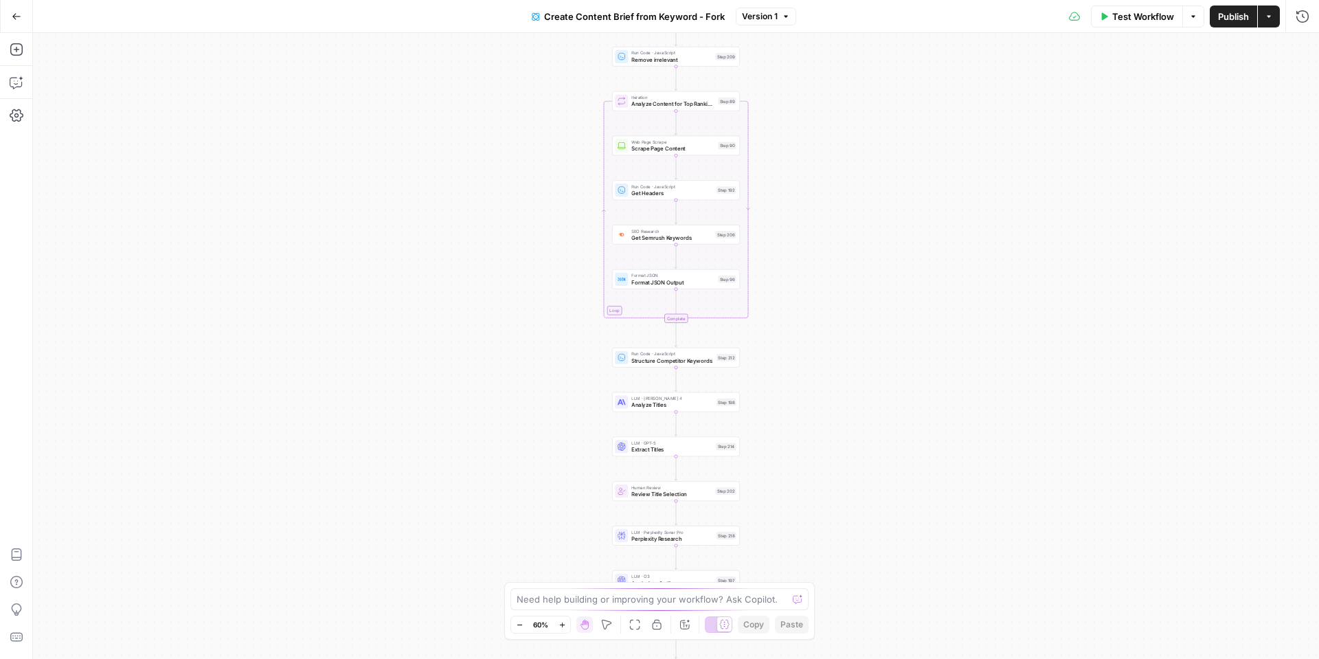
click at [556, 630] on button "Zoom In" at bounding box center [562, 624] width 16 height 16
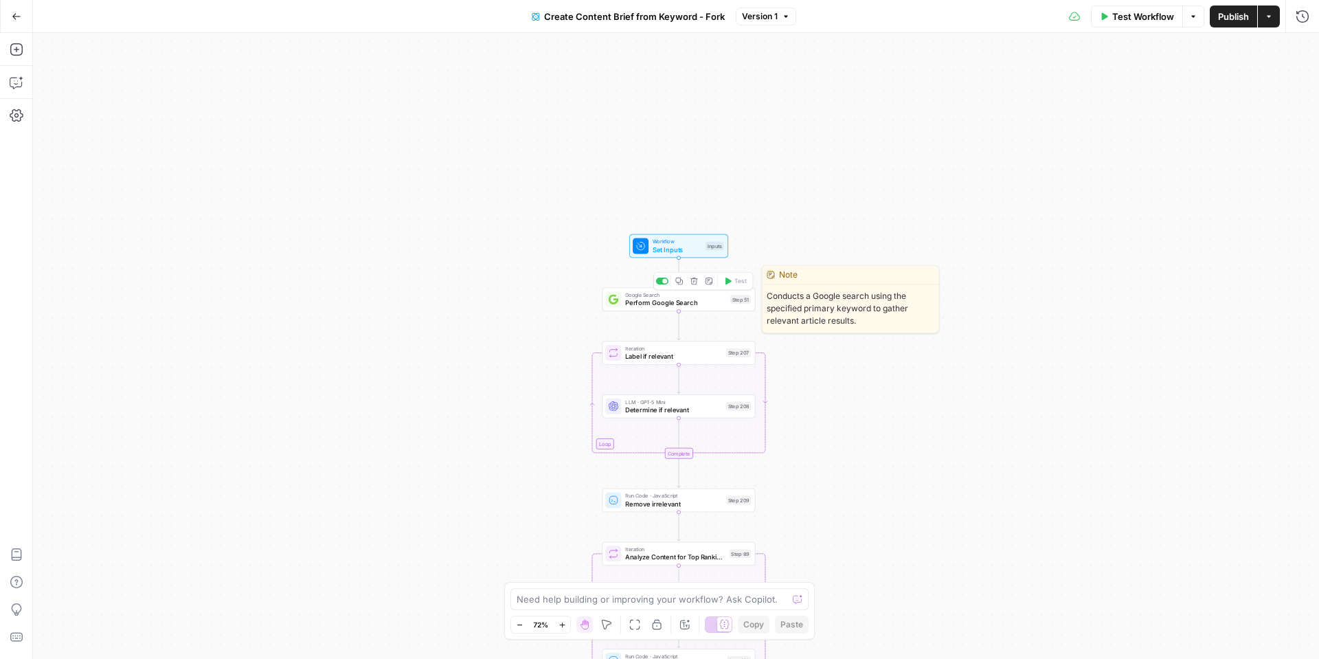
click at [697, 304] on span "Perform Google Search" at bounding box center [675, 303] width 101 height 10
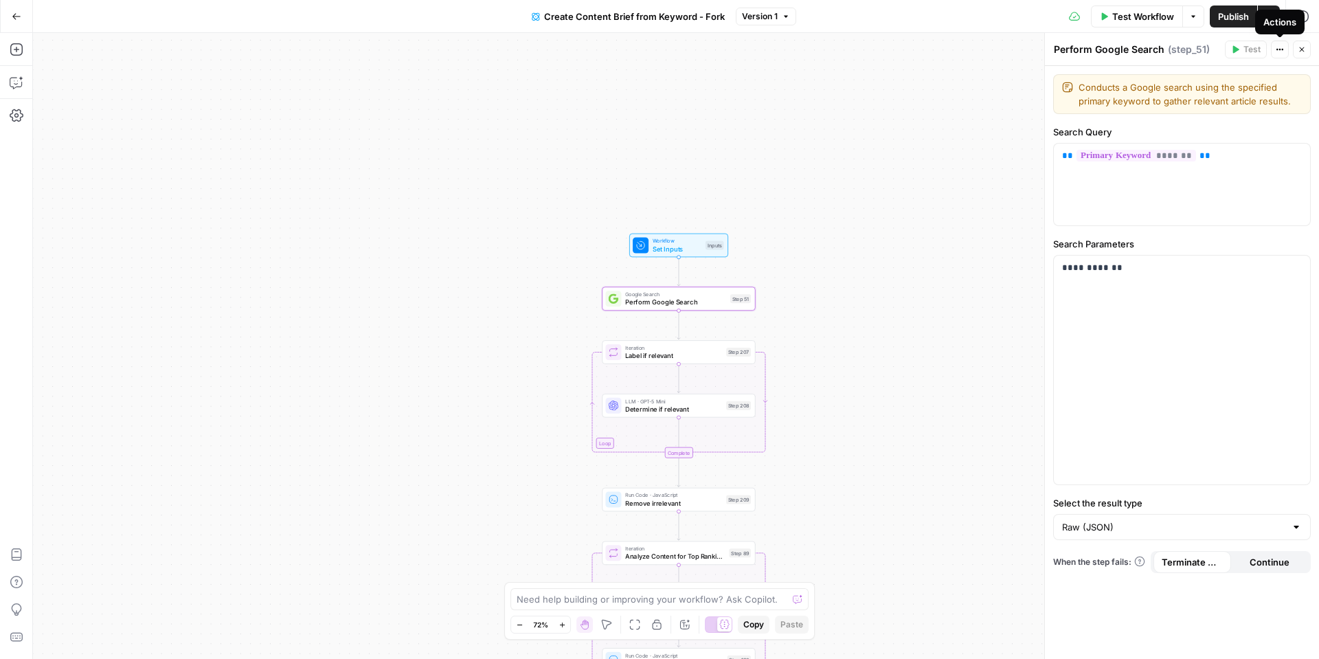
click at [1273, 49] on button "Actions" at bounding box center [1280, 50] width 18 height 18
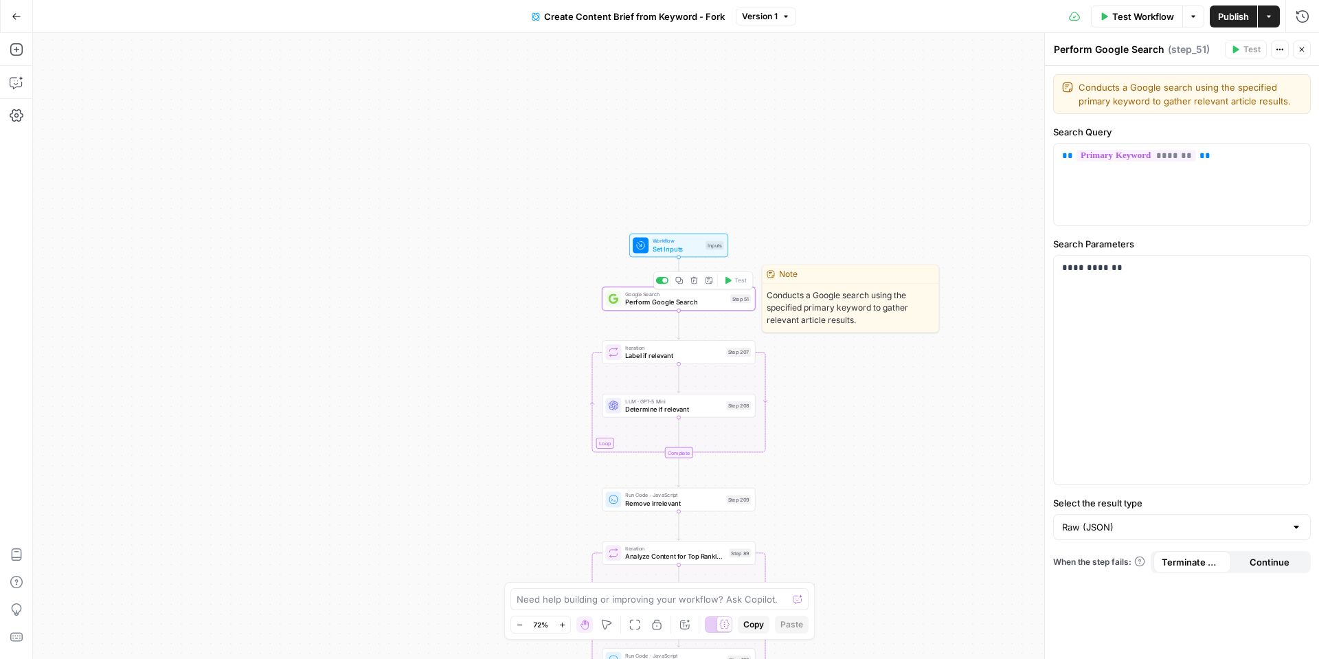
click at [703, 302] on span "Perform Google Search" at bounding box center [675, 302] width 101 height 10
click at [804, 247] on div "Workflow Set Inputs Inputs Google Search Perform Google Search Step 51 Loop Ite…" at bounding box center [676, 346] width 1286 height 626
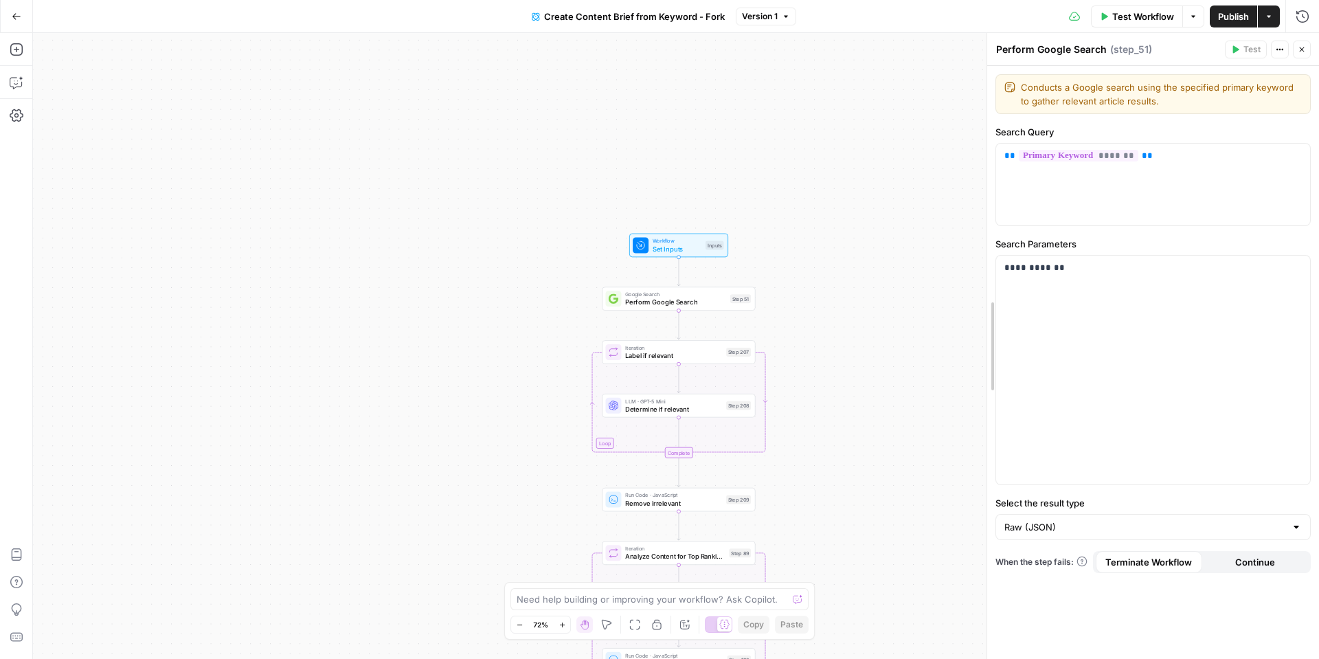
drag, startPoint x: 1047, startPoint y: 177, endPoint x: 989, endPoint y: 179, distance: 57.7
click at [1168, 13] on span "Test Workflow" at bounding box center [1143, 17] width 62 height 14
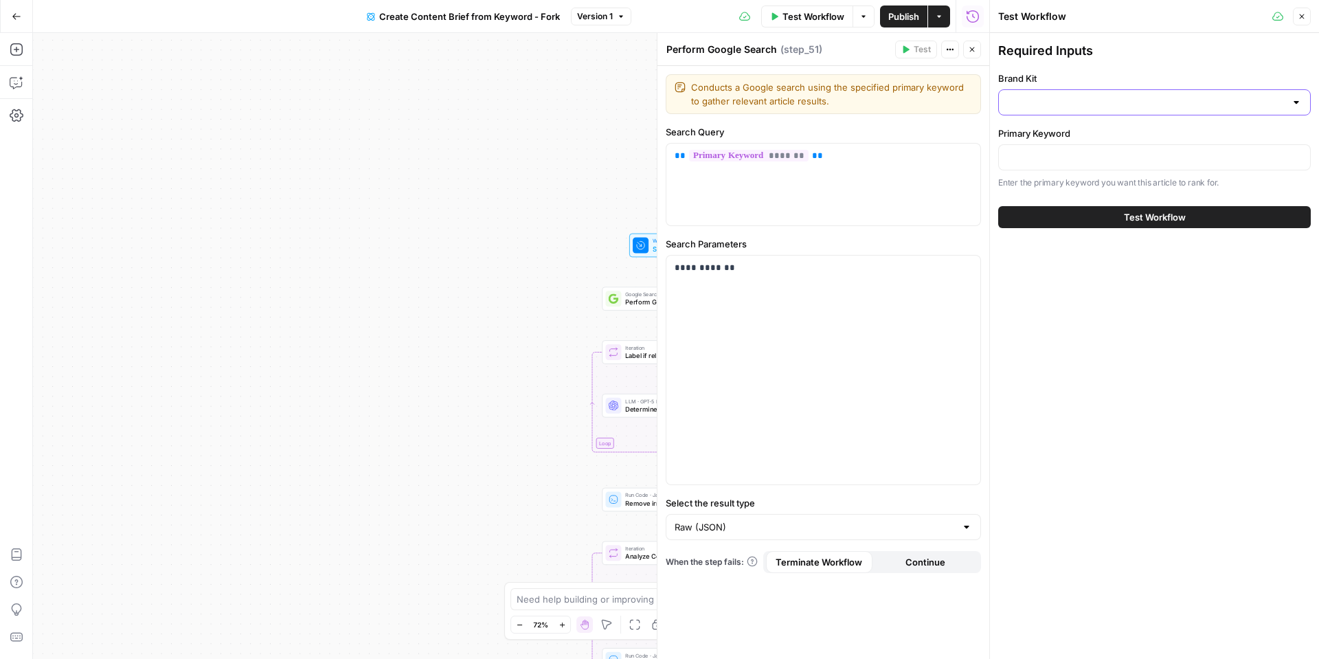
click at [1078, 102] on input "Brand Kit" at bounding box center [1146, 102] width 278 height 14
click at [1071, 128] on button "Tire Rack ID: 8178" at bounding box center [1154, 143] width 300 height 32
type input "Tire Rack"
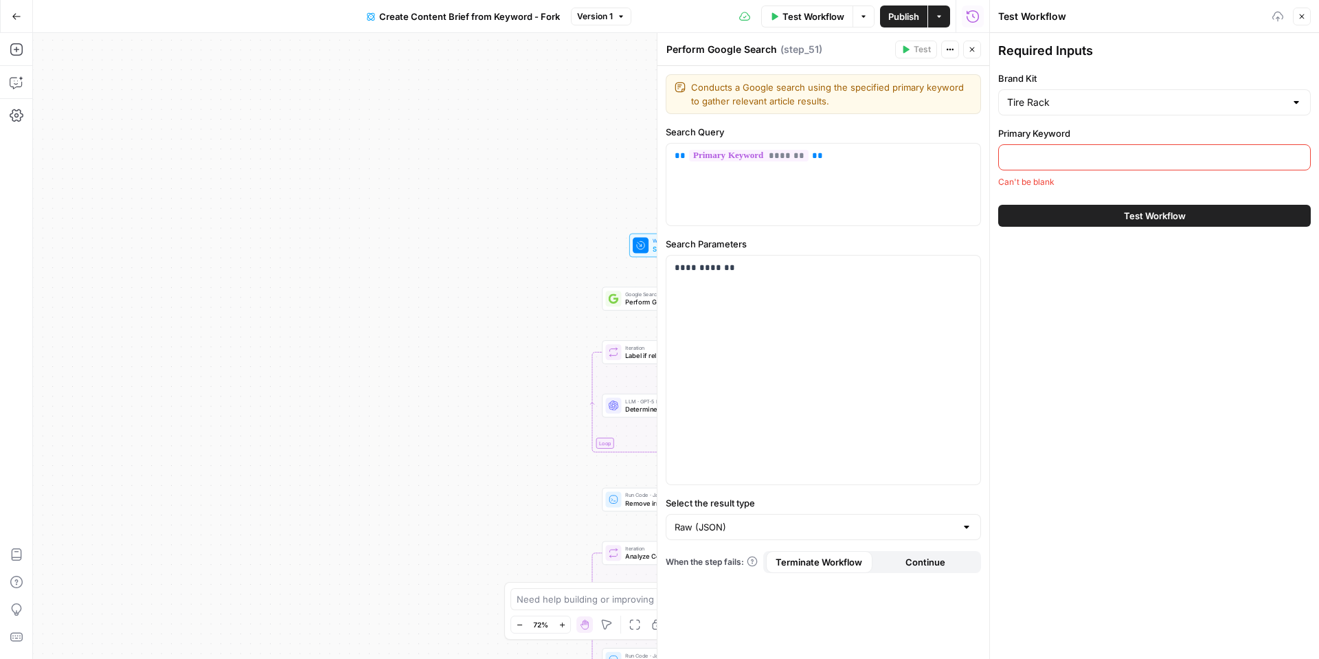
click at [1063, 157] on input "Primary Keyword" at bounding box center [1154, 157] width 295 height 14
type input "tire installers"
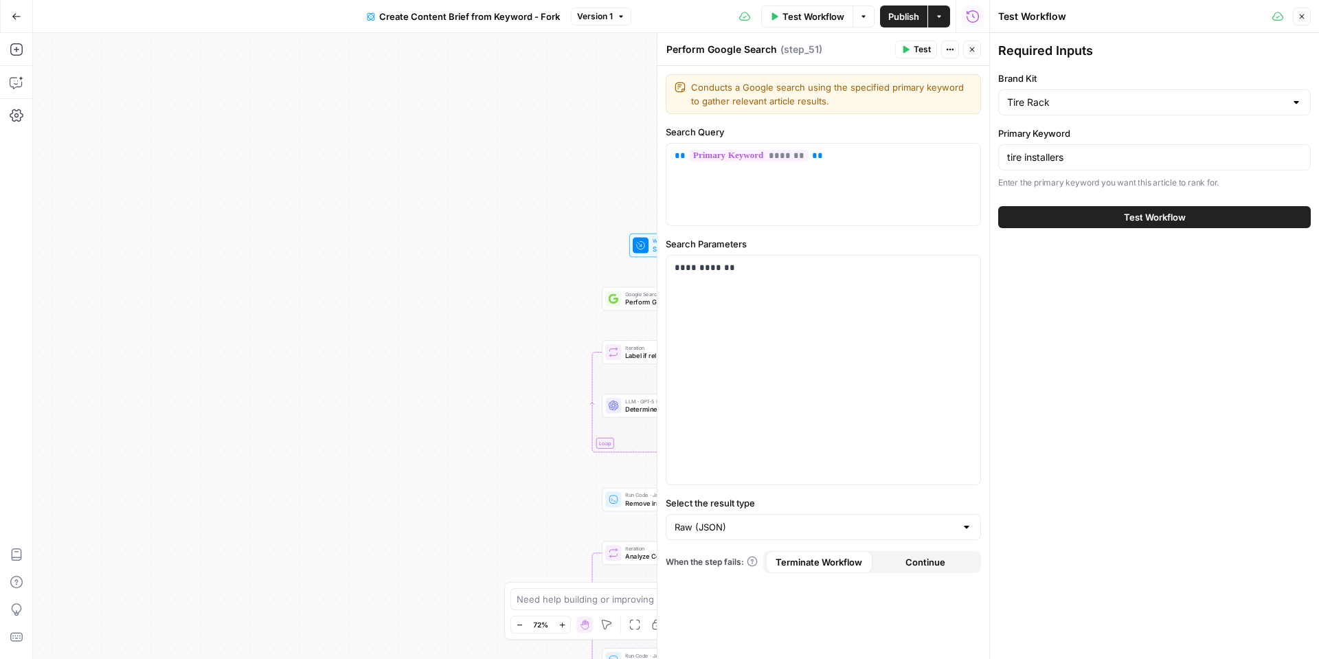
click at [1046, 223] on button "Test Workflow" at bounding box center [1154, 217] width 313 height 22
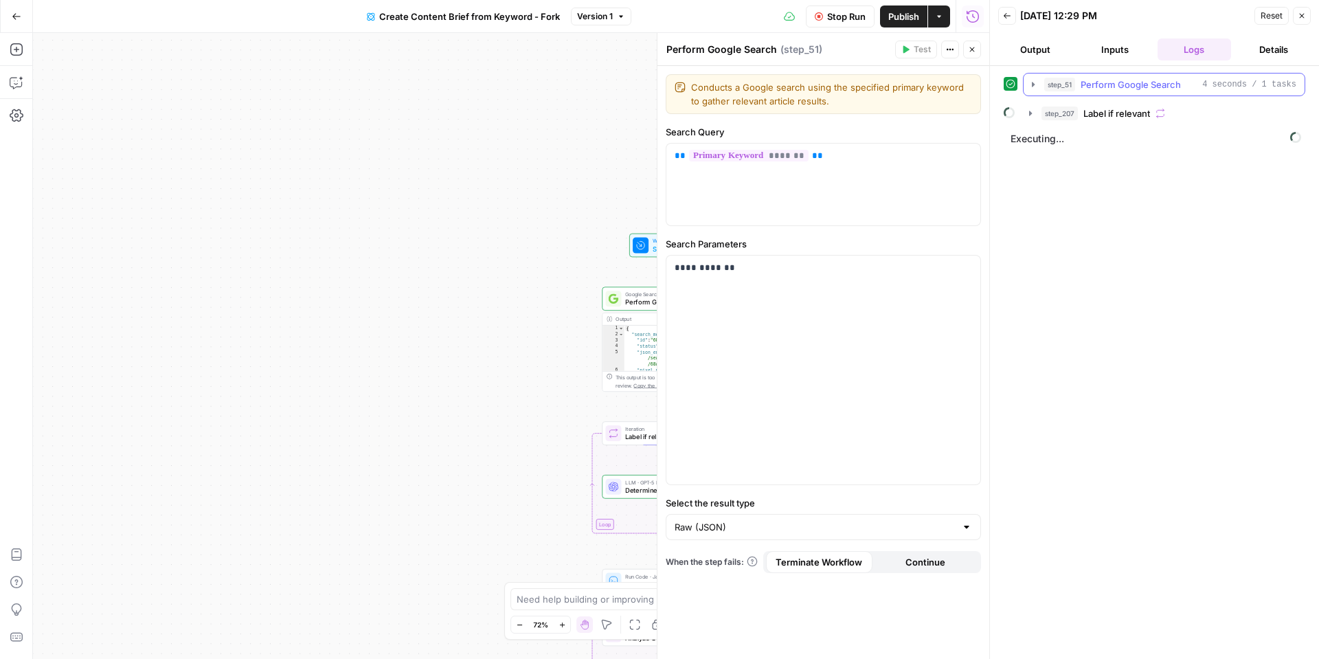
click at [1032, 82] on icon "button" at bounding box center [1033, 84] width 3 height 5
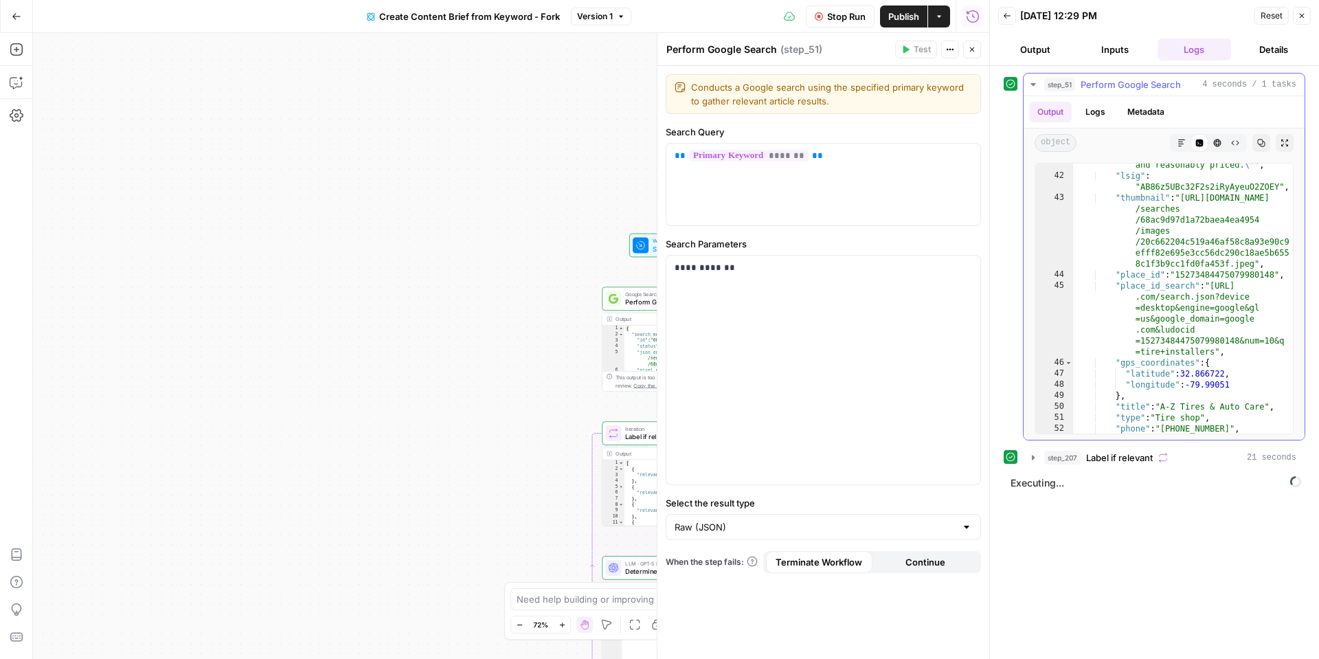
scroll to position [1363, 0]
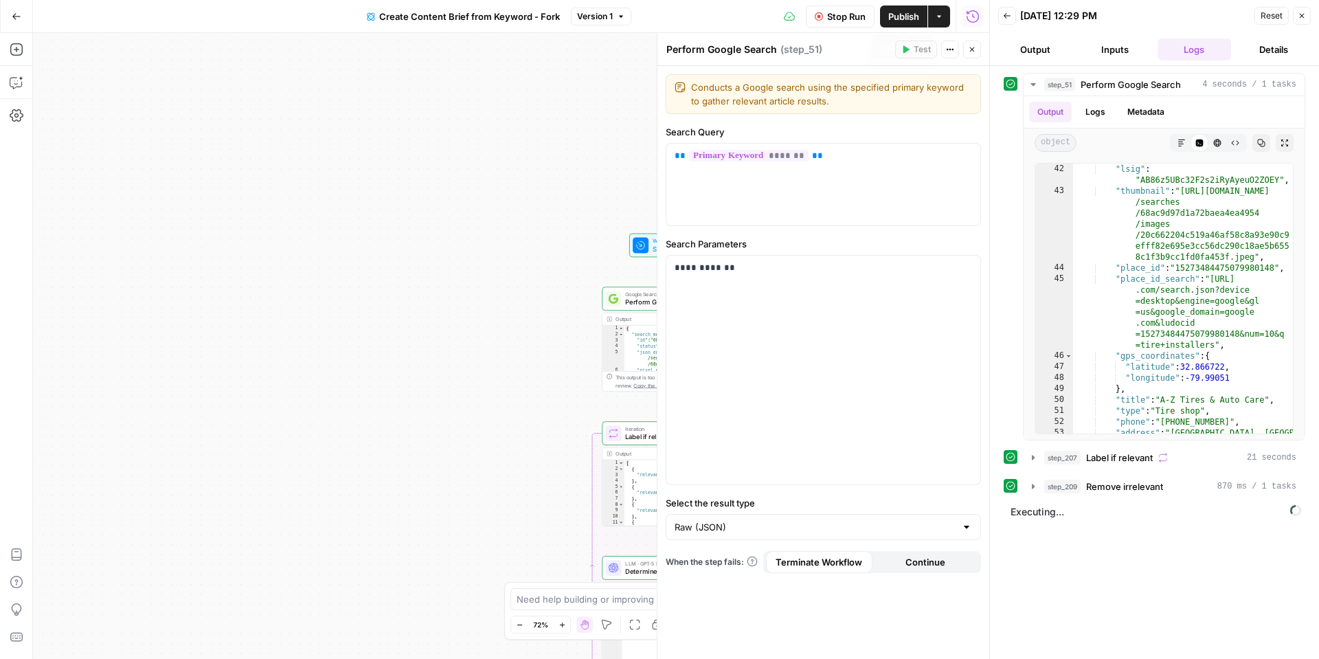
click at [853, 16] on span "Stop Run" at bounding box center [846, 17] width 38 height 14
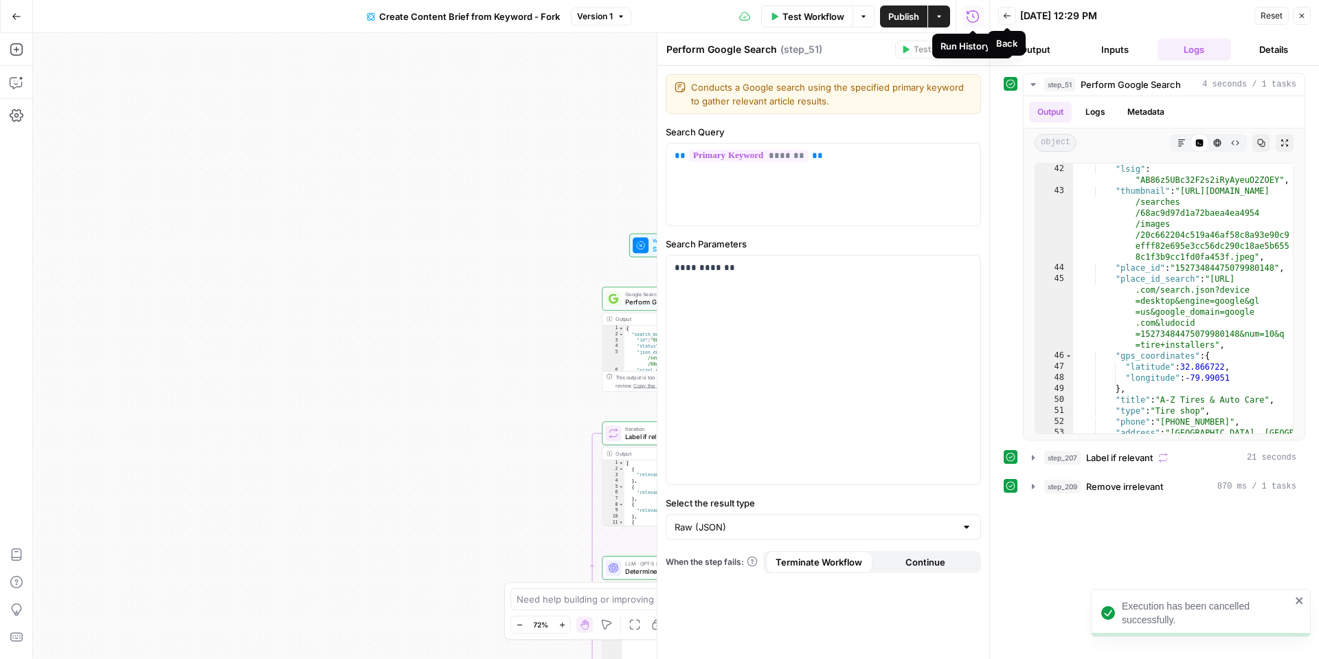
click at [1001, 18] on button "Back" at bounding box center [1007, 16] width 18 height 18
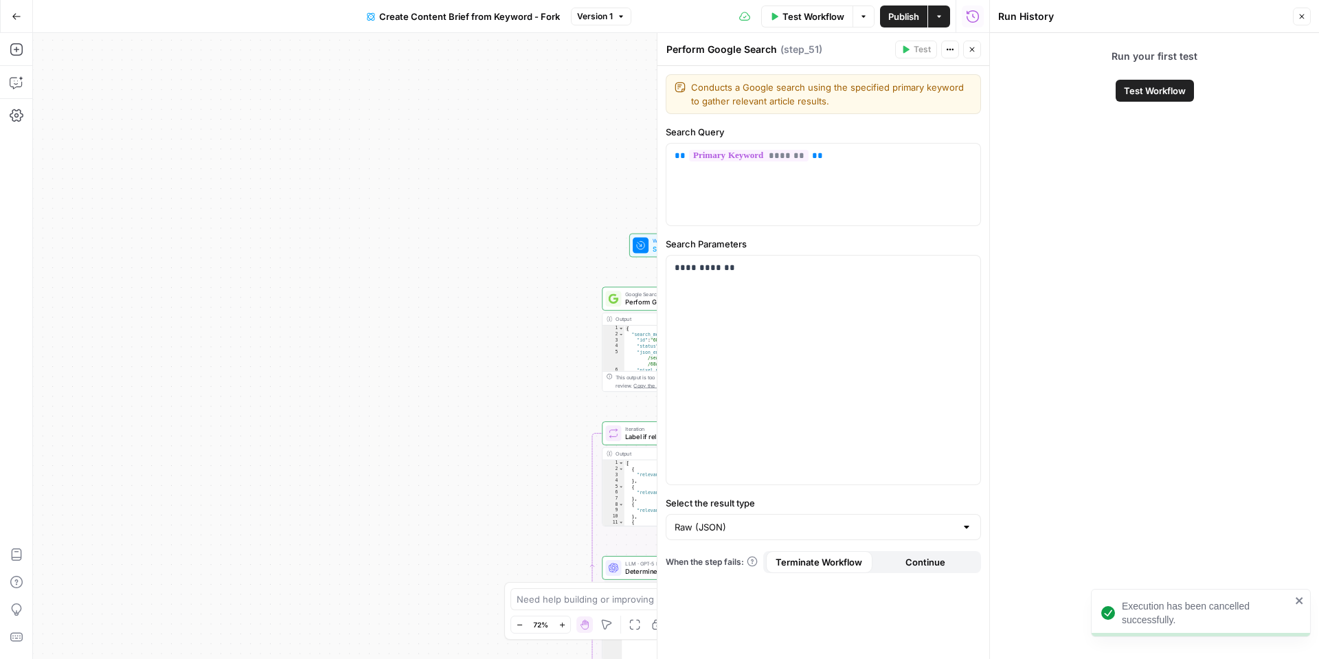
click at [1302, 10] on button "Close" at bounding box center [1302, 17] width 18 height 18
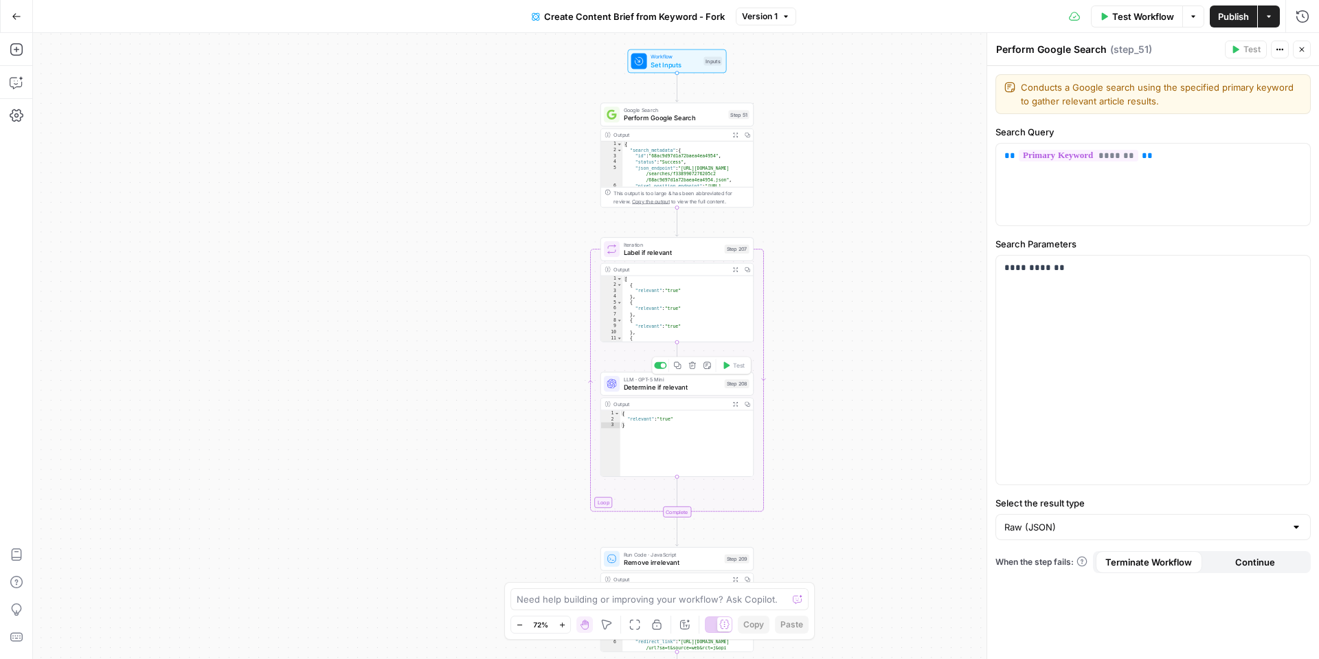
click at [681, 386] on span "Determine if relevant" at bounding box center [672, 387] width 97 height 10
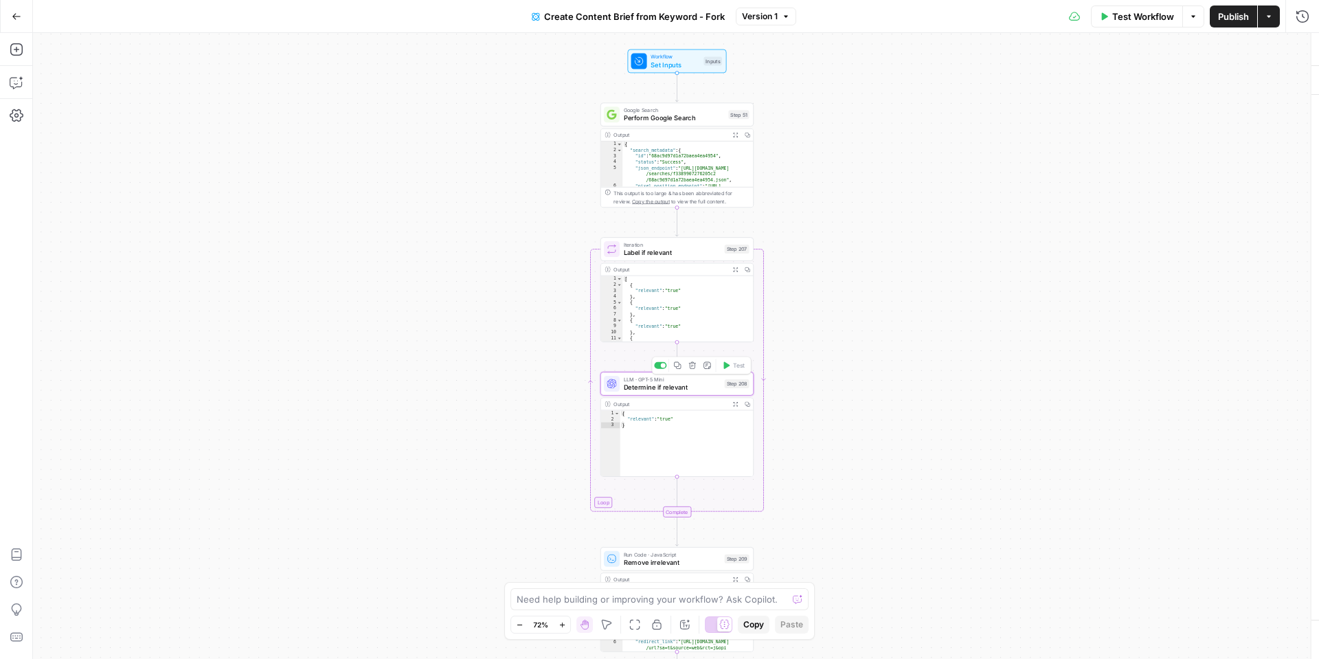
type textarea "Determine if relevant"
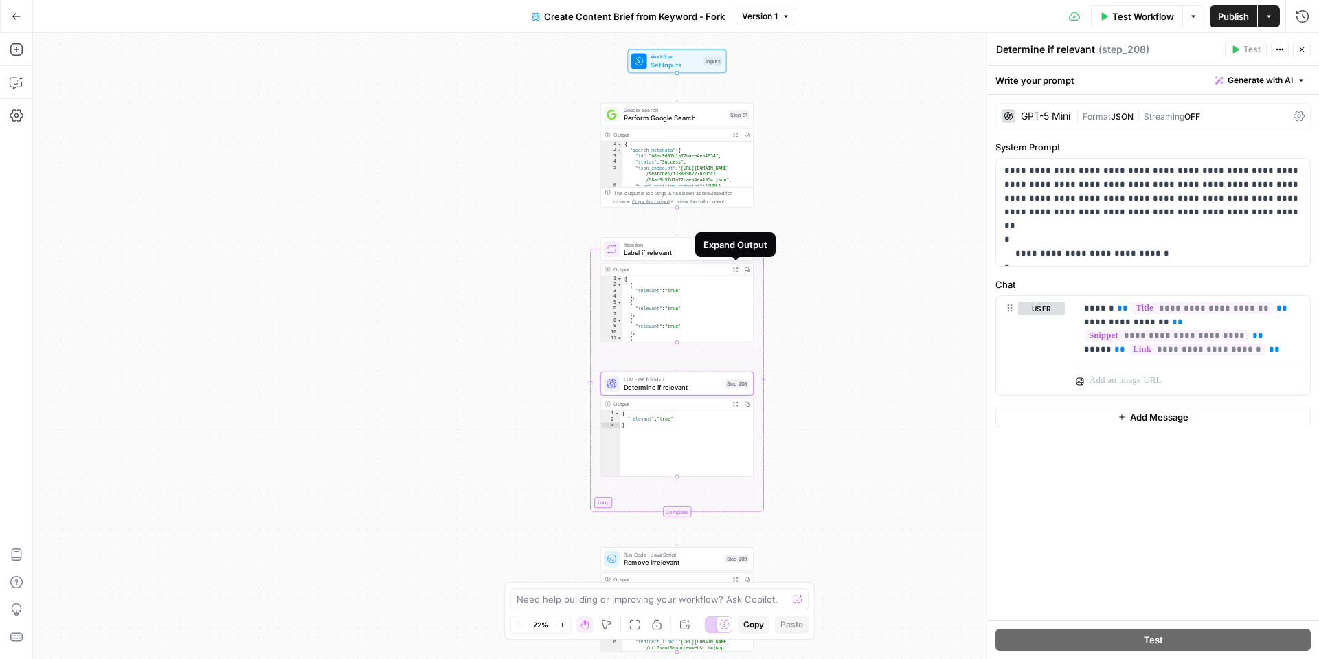
click at [737, 269] on icon "button" at bounding box center [735, 269] width 5 height 5
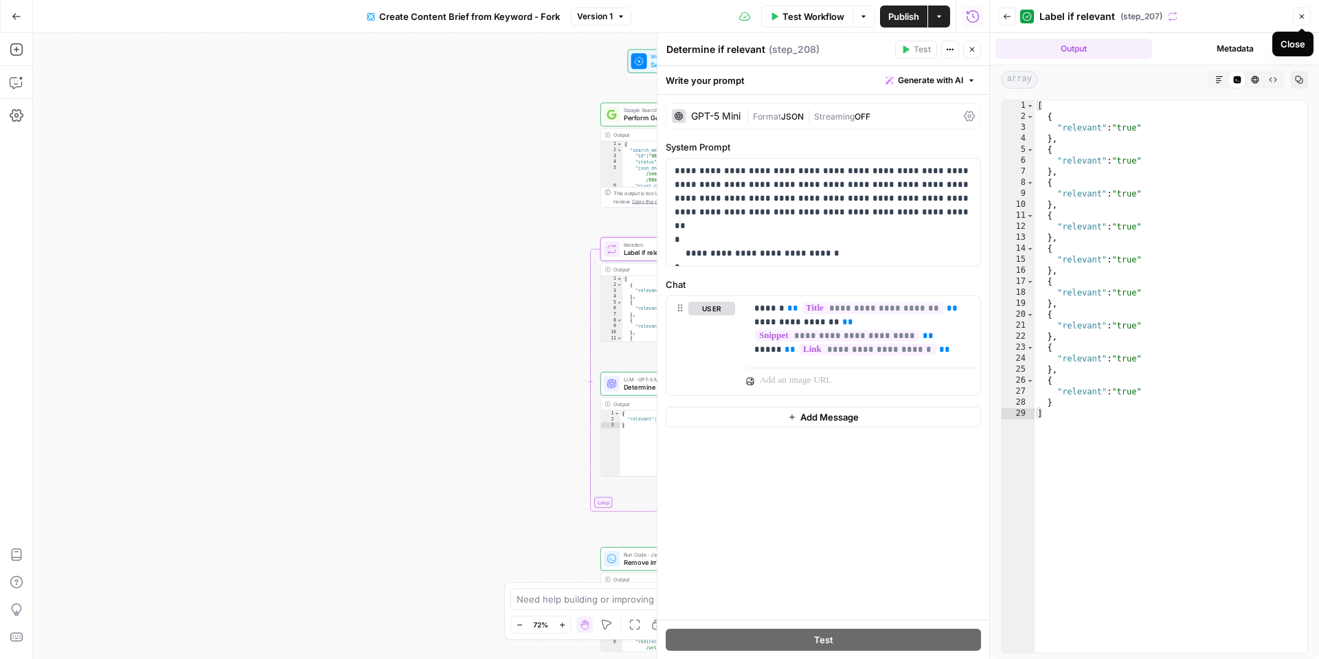
click at [1305, 20] on icon "button" at bounding box center [1302, 16] width 8 height 8
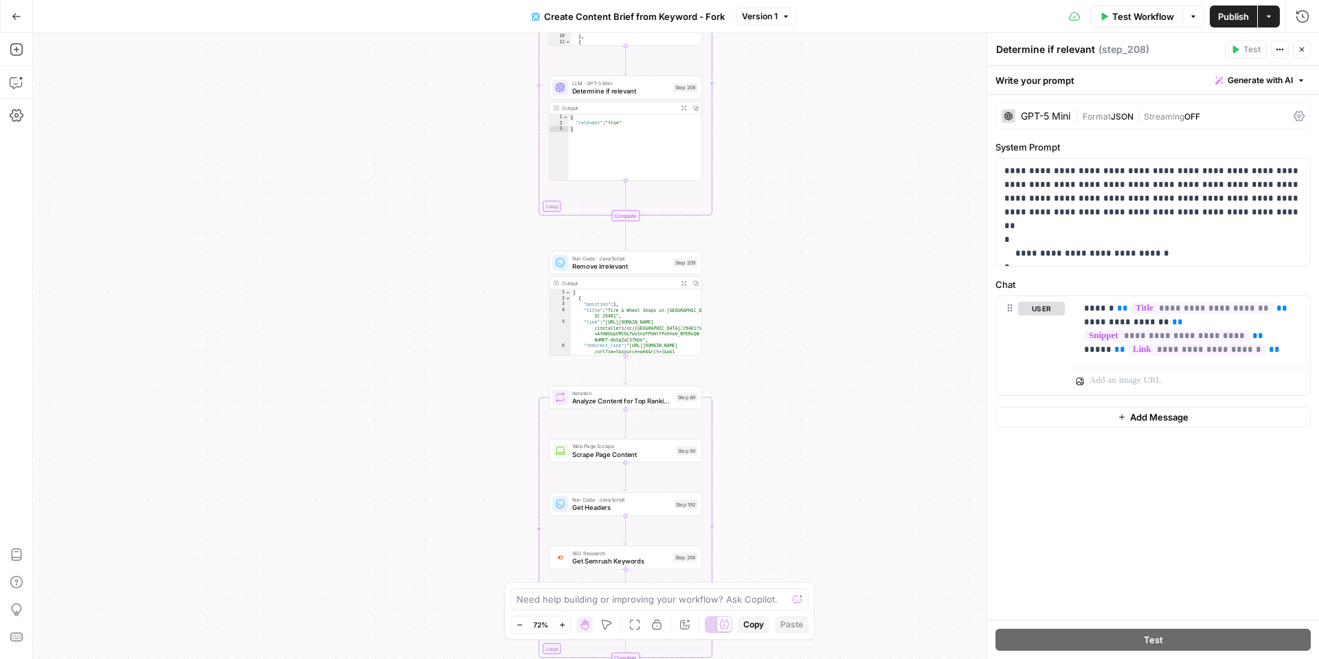
click at [682, 281] on icon "button" at bounding box center [683, 283] width 5 height 5
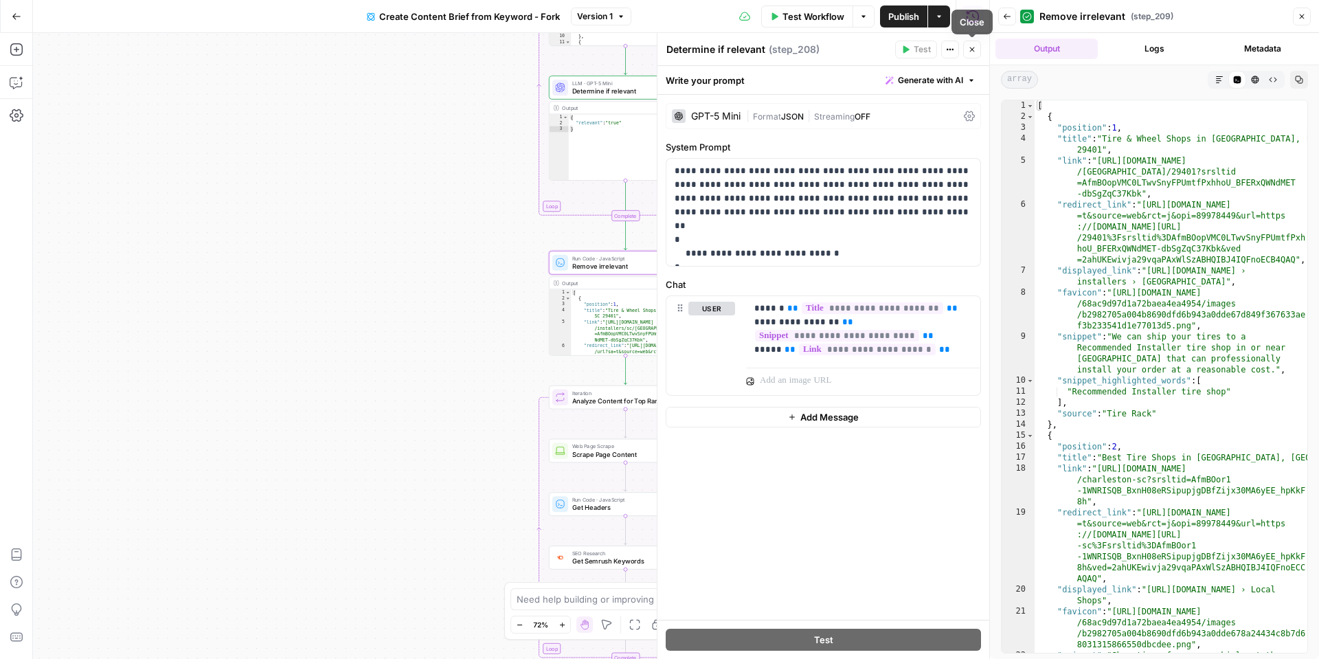
click at [963, 48] on button "Close" at bounding box center [972, 50] width 18 height 18
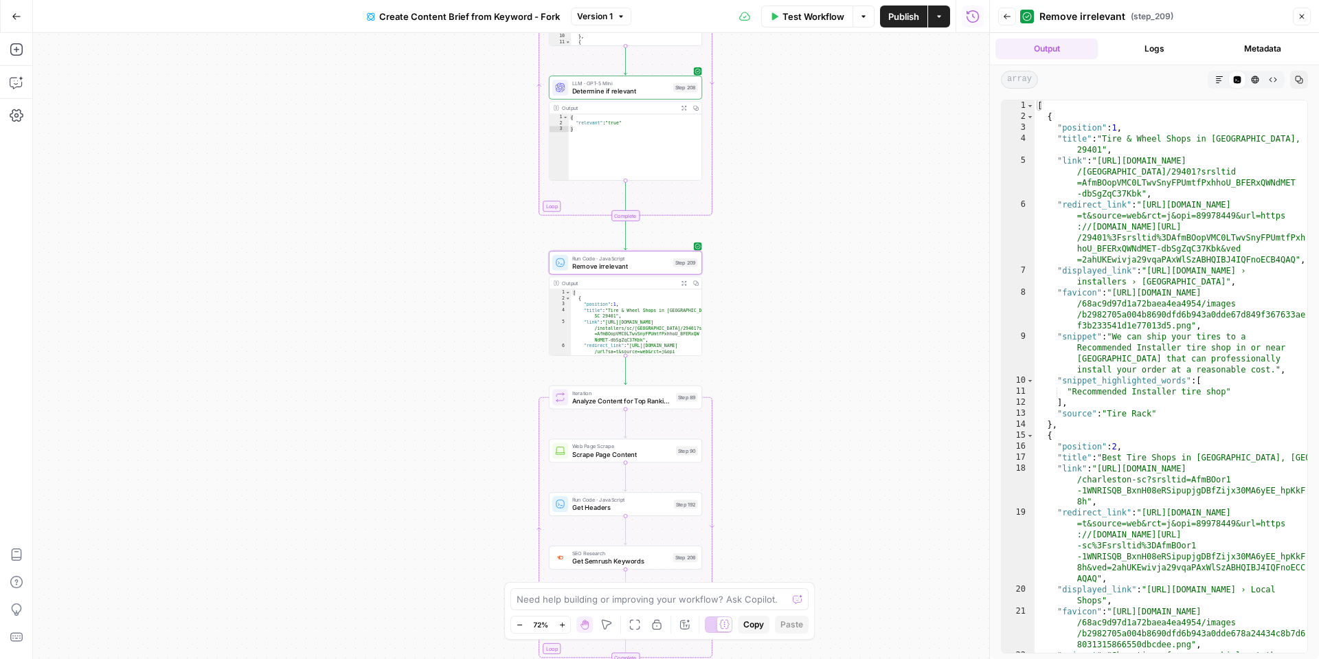
type textarea "*"
click at [1043, 110] on div "[ { "position" : 1 , "title" : "Tire & Wheel Shops in Charleston, SC 29401" , "…" at bounding box center [1170, 403] width 273 height 607
click at [1040, 108] on div "[ { "position" : 1 , "title" : "Tire & Wheel Shops in Charleston, SC 29401" , "…" at bounding box center [1170, 403] width 273 height 607
click at [1030, 108] on span "Toggle code folding, rows 1 through 54" at bounding box center [1030, 105] width 8 height 11
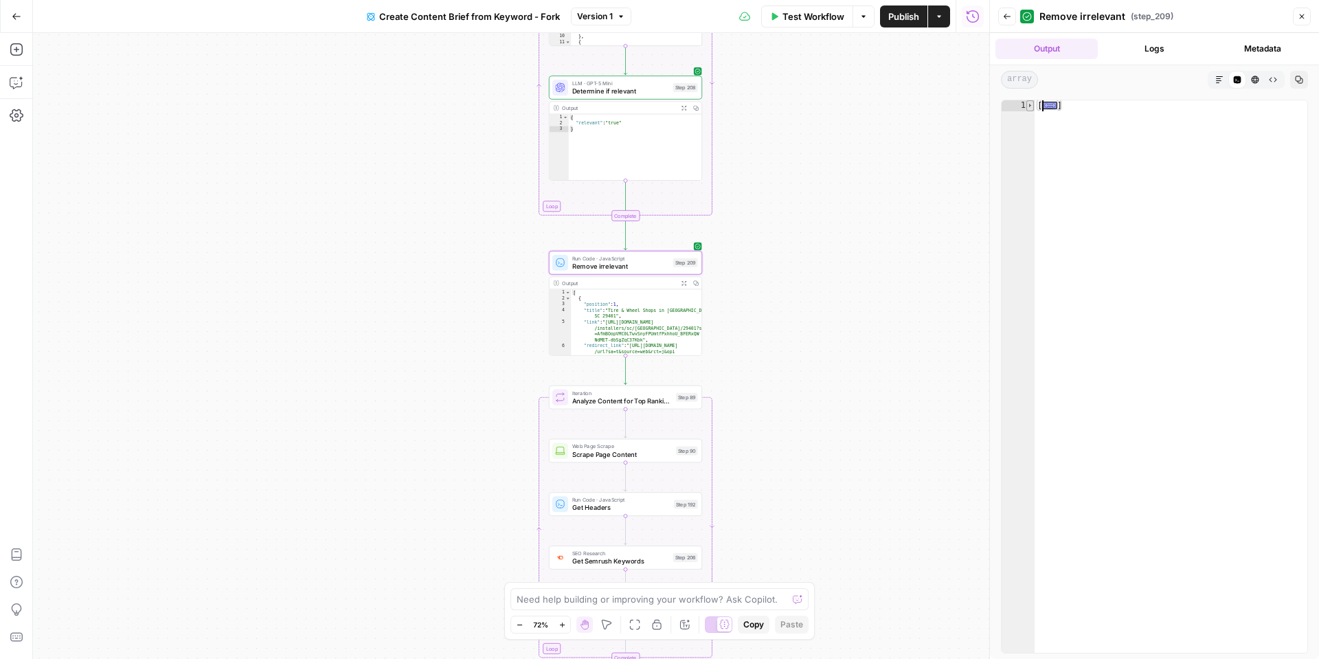
click at [1030, 108] on span "Toggle code folding, rows 1 through 54" at bounding box center [1030, 105] width 8 height 11
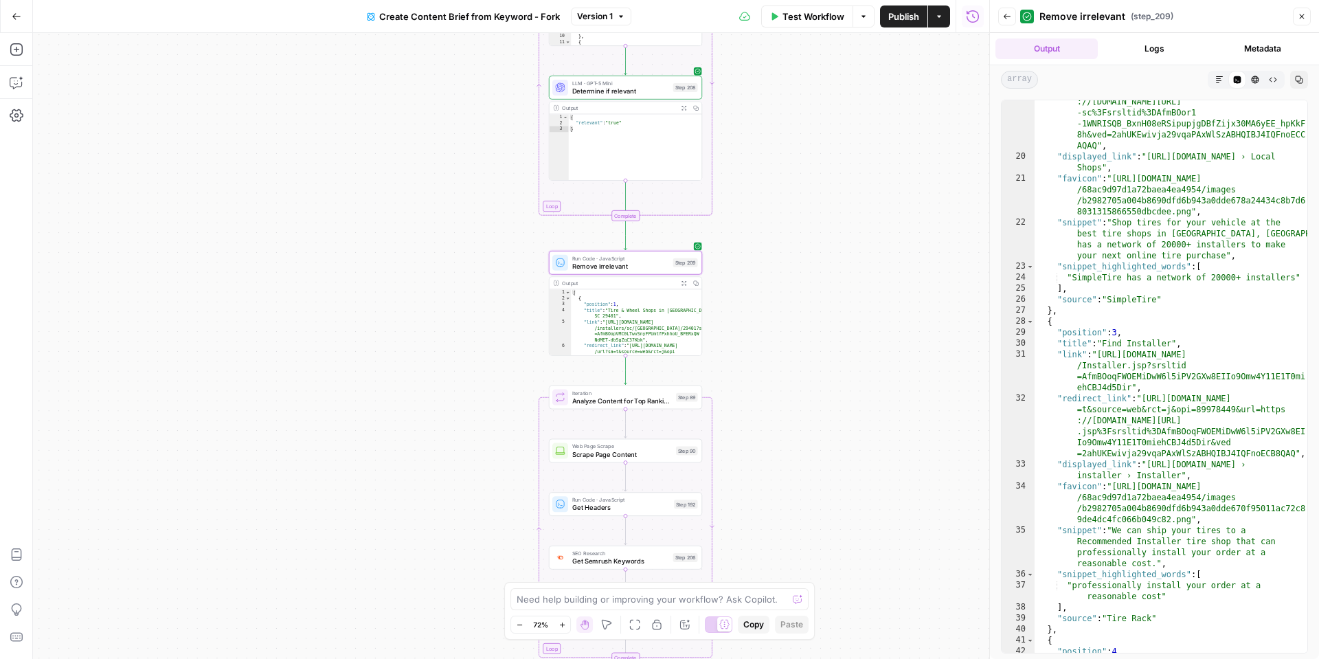
scroll to position [712, 0]
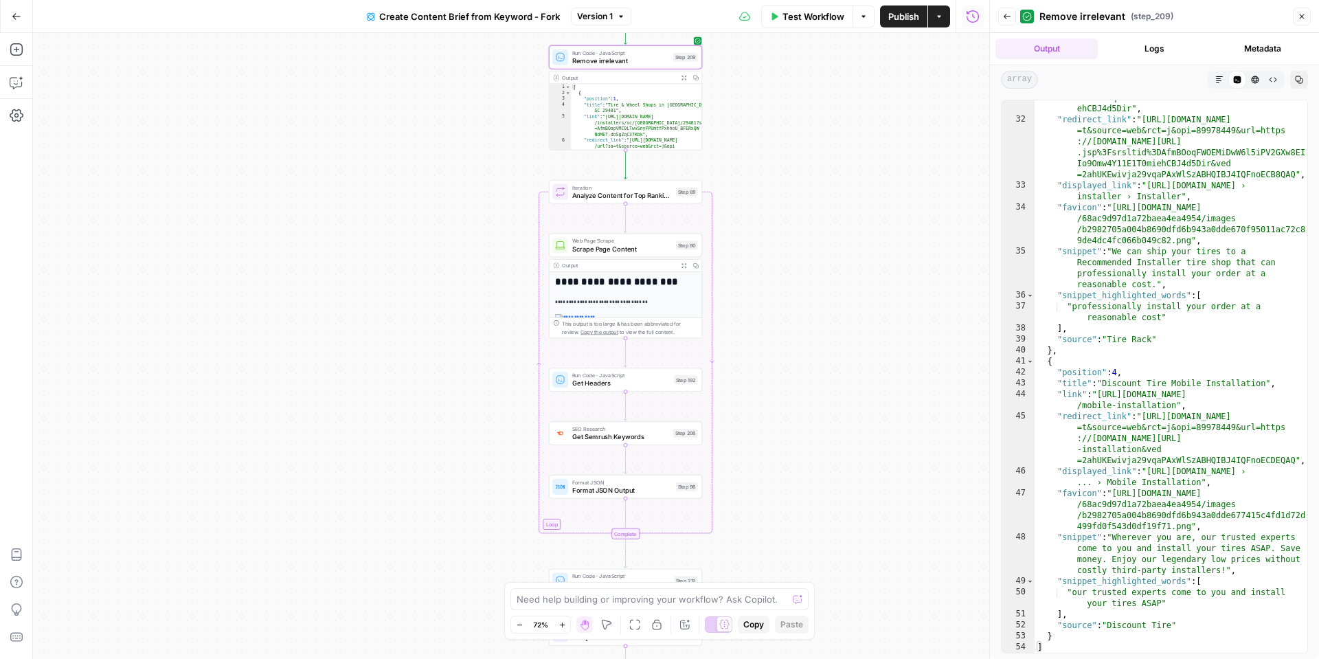
click at [685, 266] on icon "button" at bounding box center [683, 264] width 5 height 5
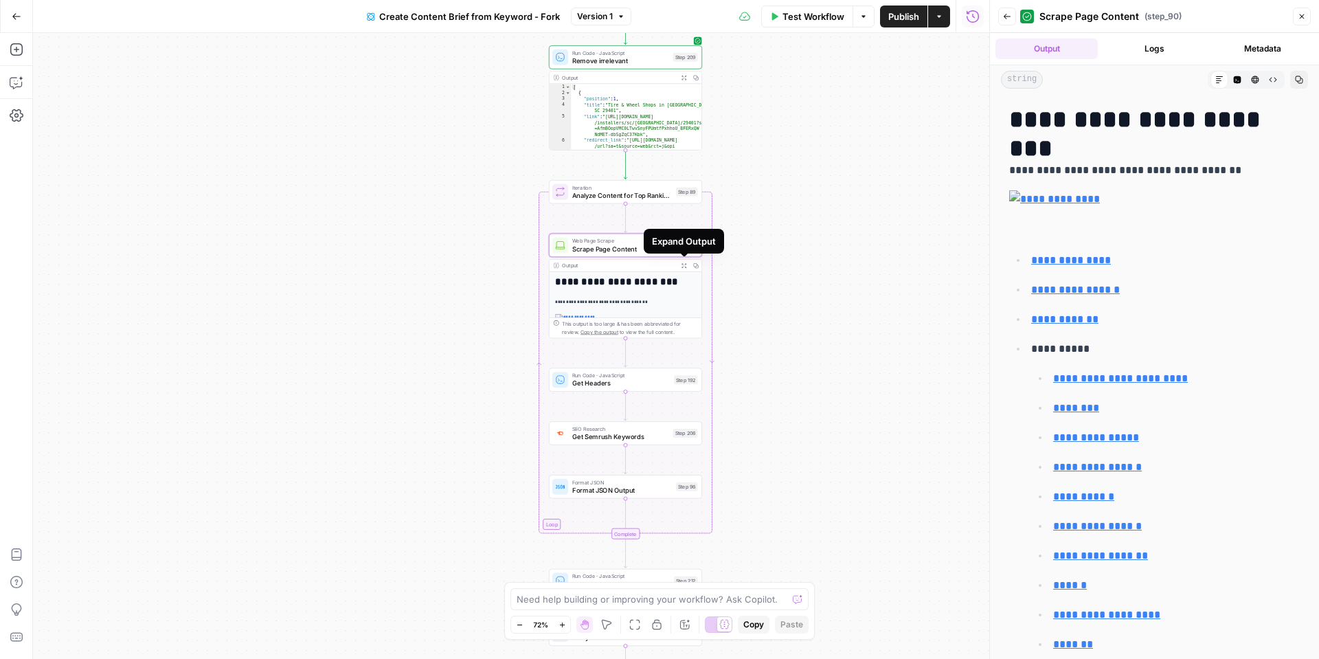
click at [638, 297] on div "**********" at bounding box center [626, 381] width 152 height 219
click at [646, 270] on div "Output Expand Output Copy" at bounding box center [626, 266] width 152 height 12
click at [666, 329] on div "This output is too large & has been abbreviated for review. Copy the output to …" at bounding box center [629, 328] width 135 height 16
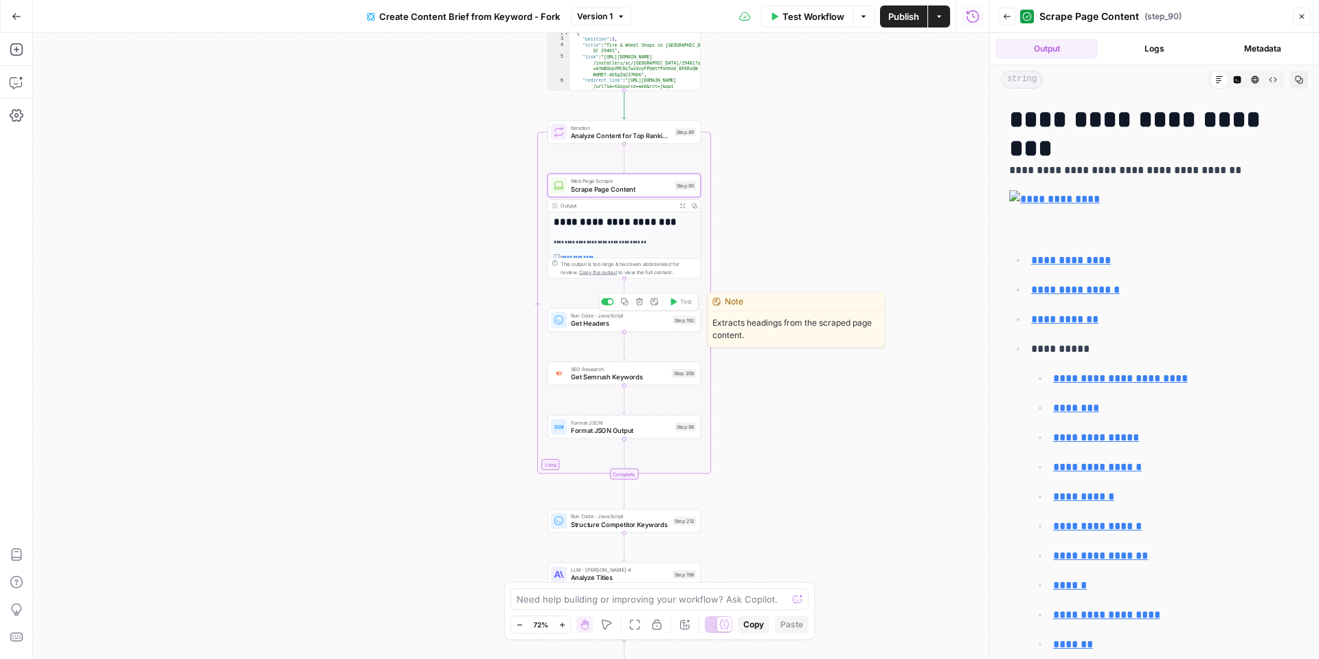
click at [650, 327] on span "Get Headers" at bounding box center [620, 324] width 98 height 10
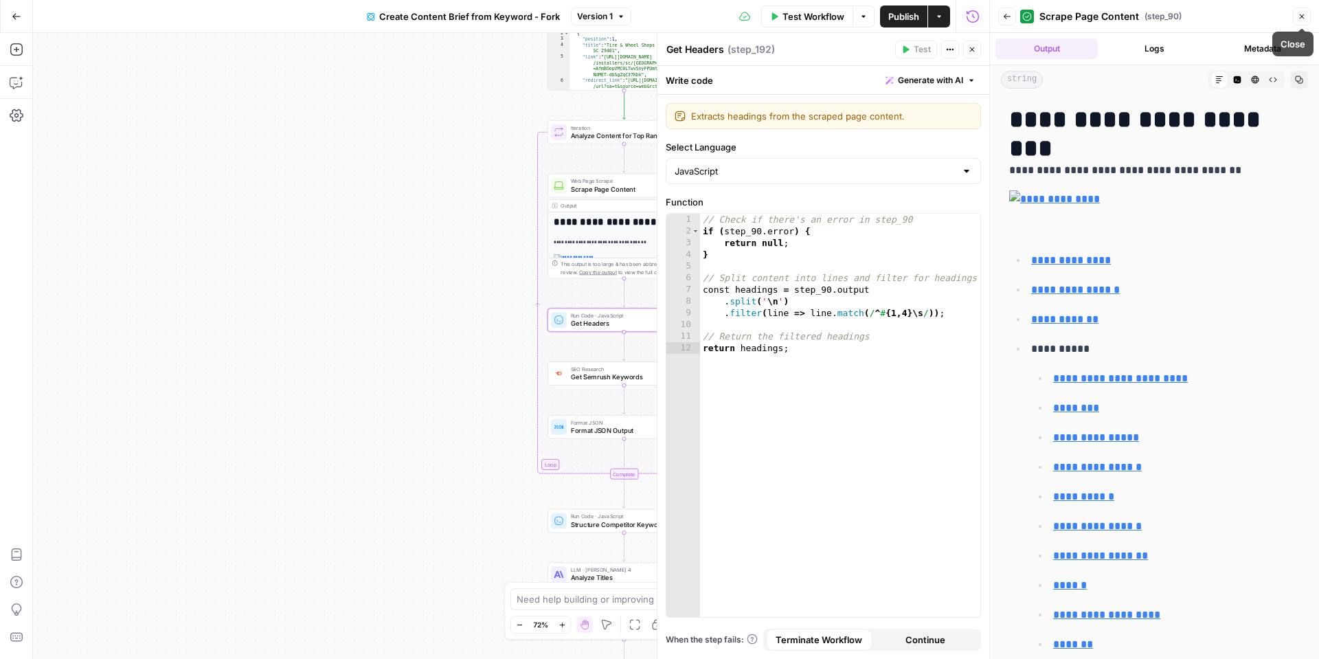
click at [1295, 20] on button "Close" at bounding box center [1302, 17] width 18 height 18
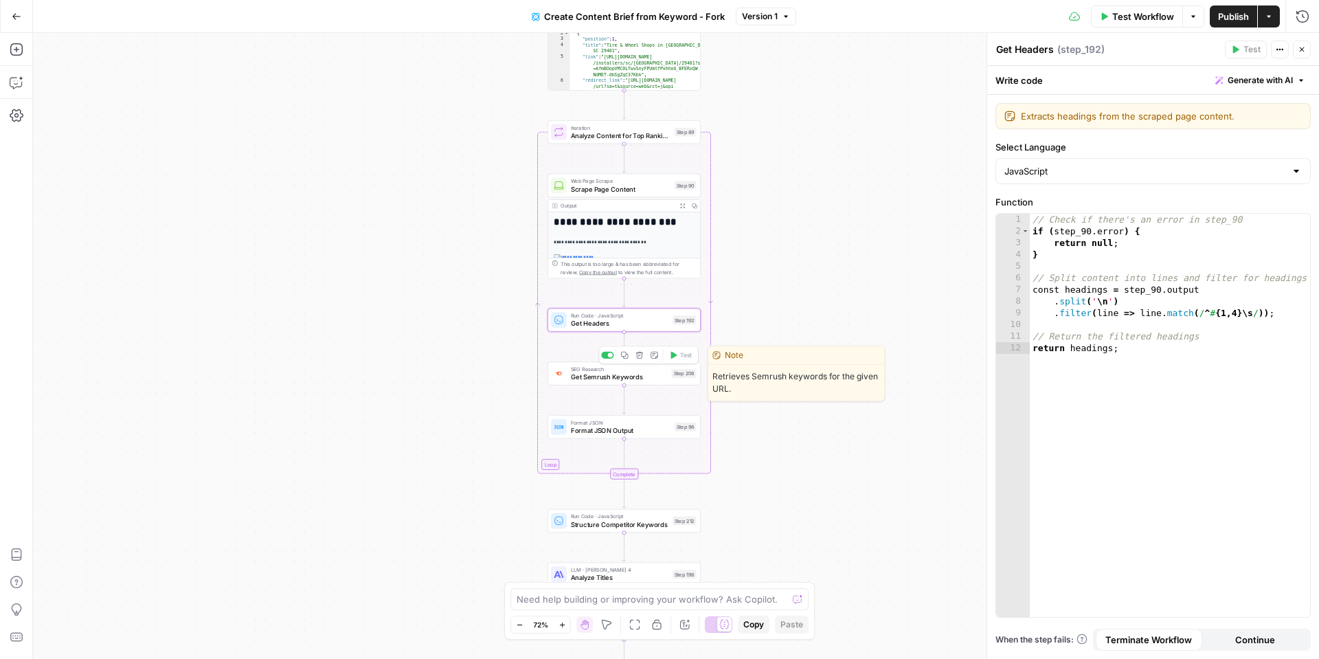
click at [656, 376] on span "Get Semrush Keywords" at bounding box center [619, 377] width 97 height 10
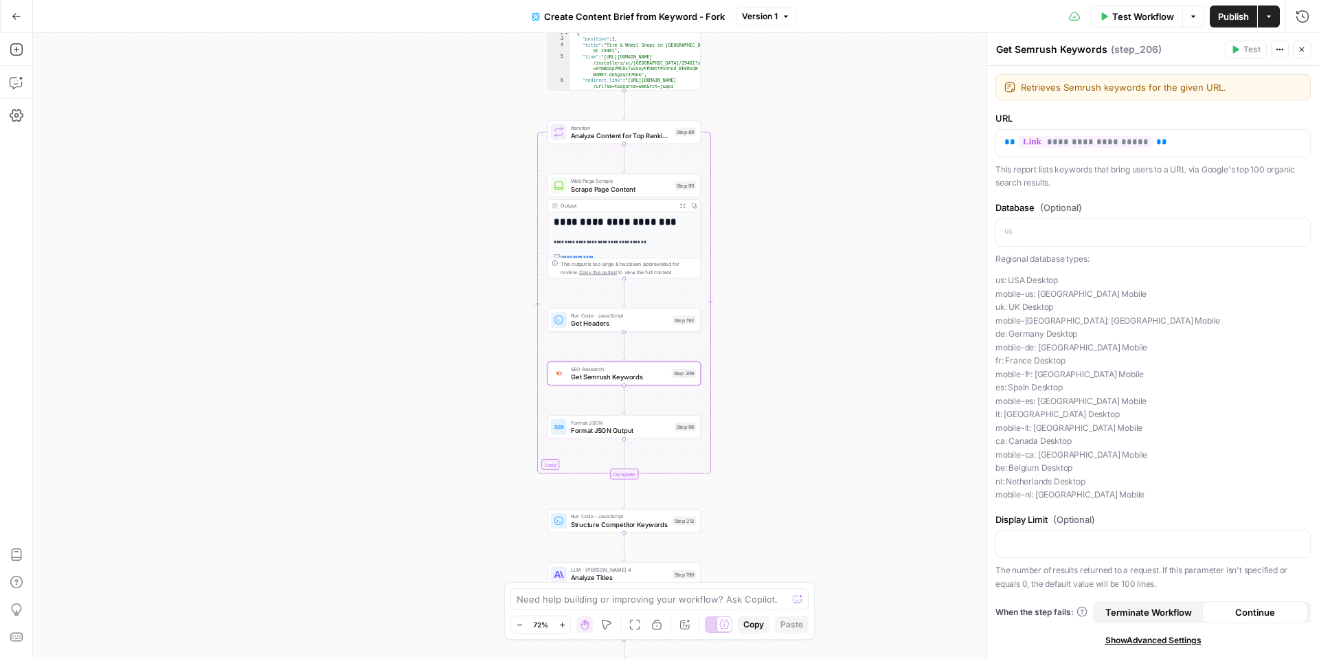
click at [1126, 21] on span "Test Workflow" at bounding box center [1143, 17] width 62 height 14
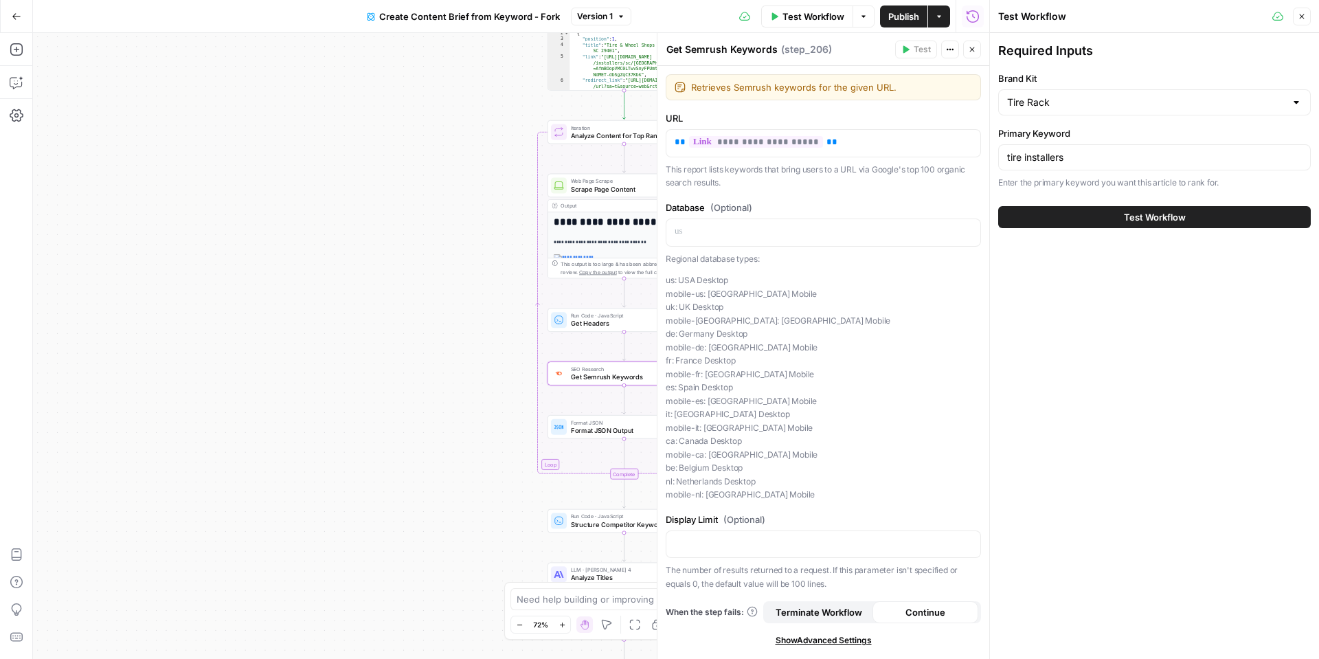
click at [491, 152] on div "Workflow Set Inputs Inputs Google Search Perform Google Search Step 51 Output E…" at bounding box center [511, 346] width 956 height 626
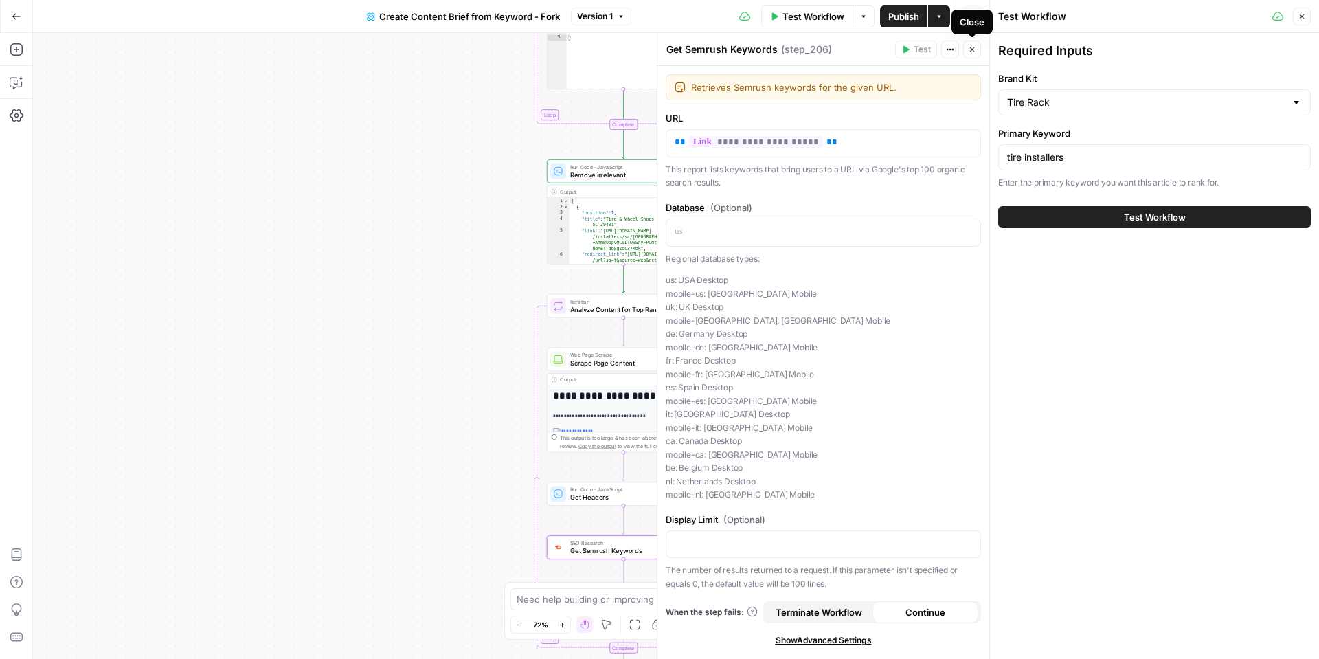
click at [966, 50] on button "Close" at bounding box center [972, 50] width 18 height 18
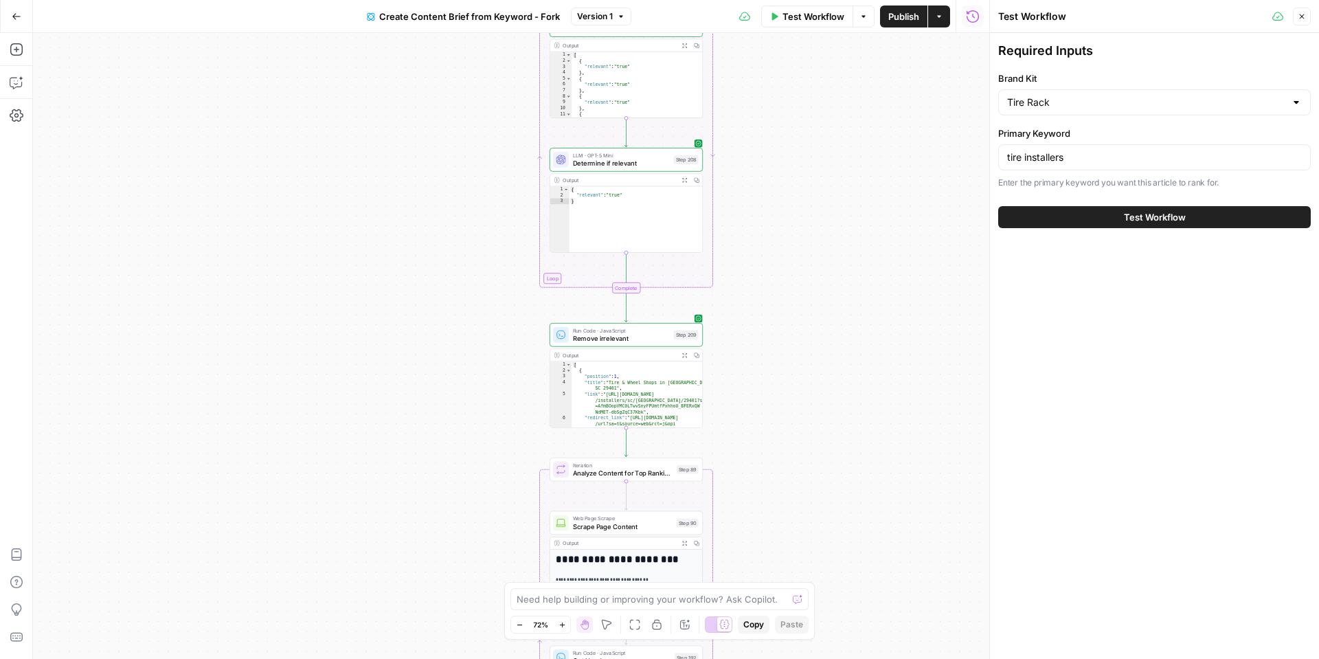
click at [1116, 209] on button "Test Workflow" at bounding box center [1154, 217] width 313 height 22
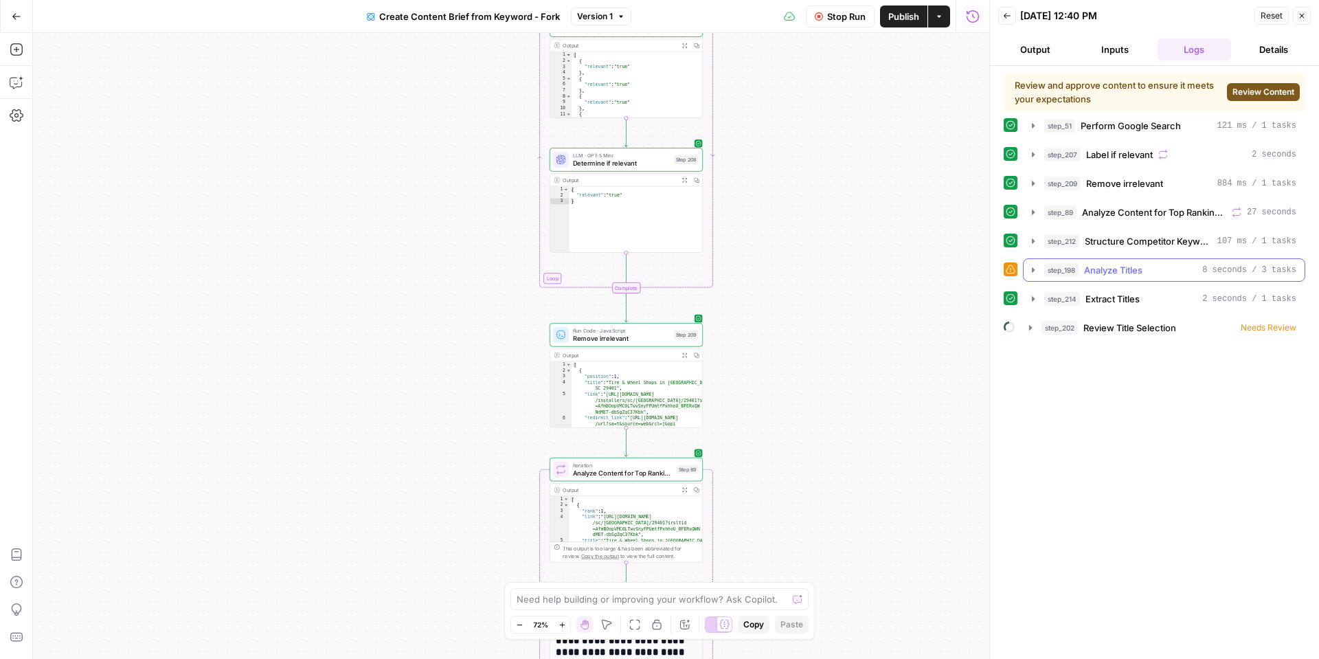
click at [1034, 270] on icon "button" at bounding box center [1033, 269] width 3 height 5
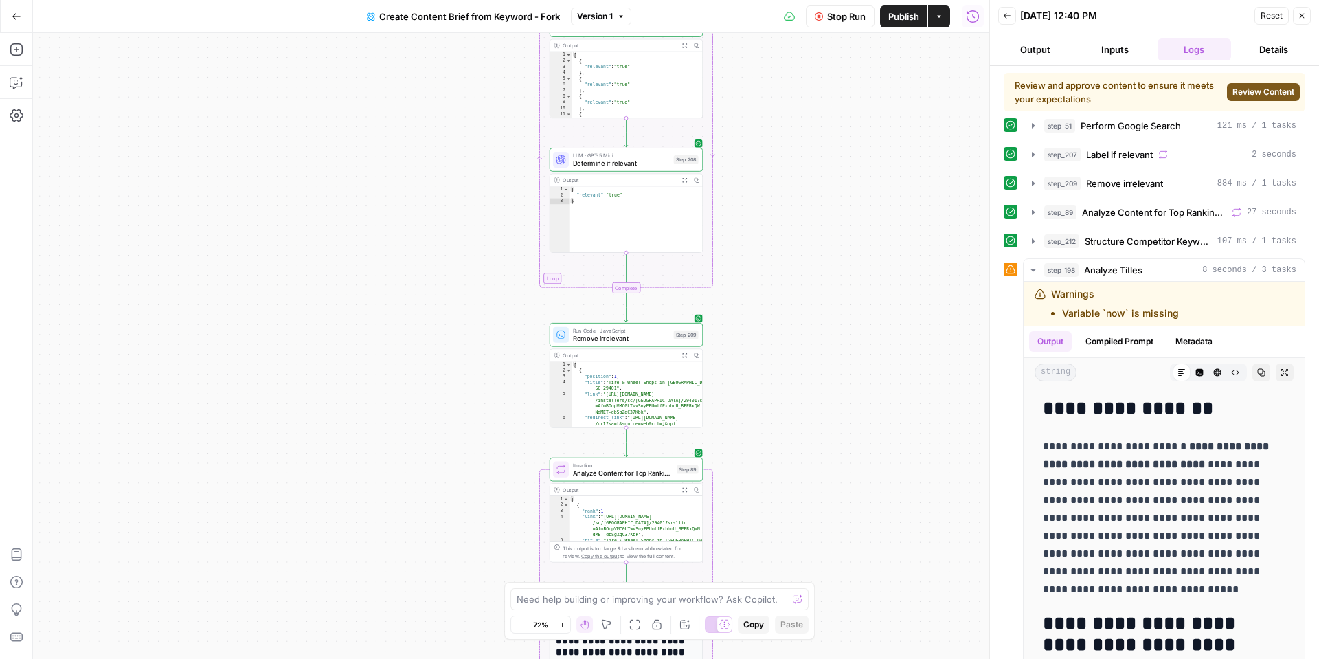
click at [1011, 272] on icon at bounding box center [1011, 269] width 10 height 10
click at [1129, 272] on span "Analyze Titles" at bounding box center [1113, 270] width 58 height 14
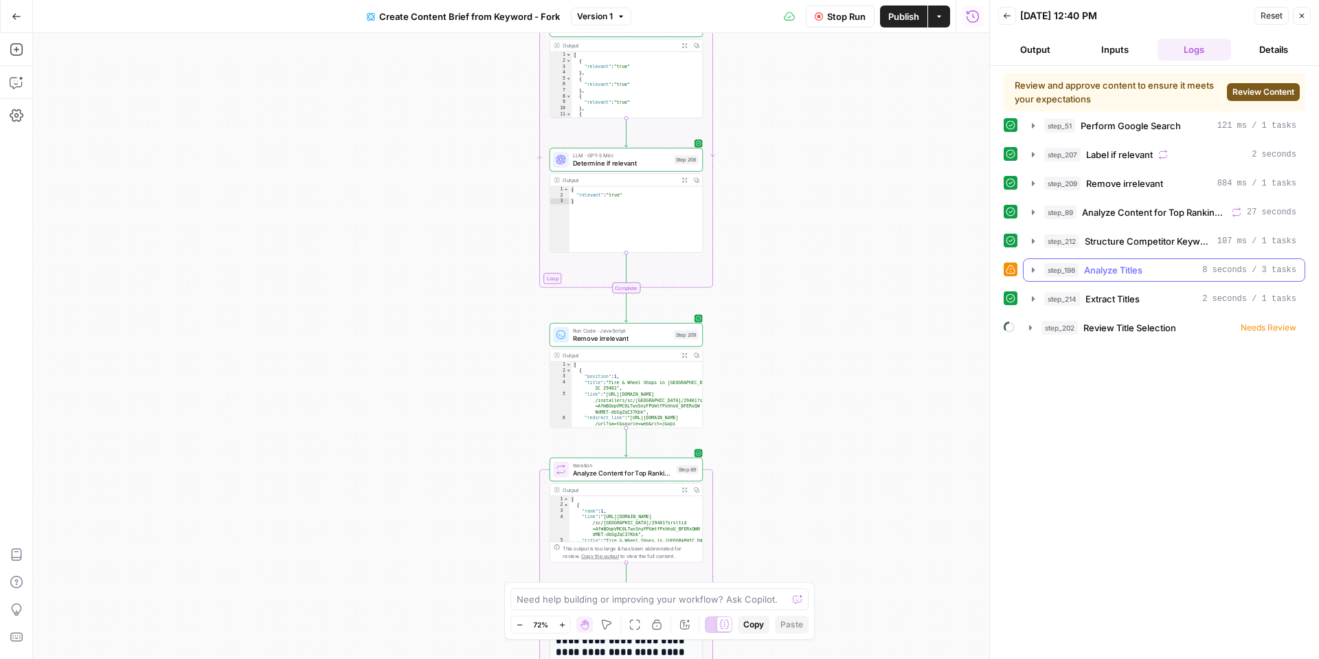
click at [1153, 271] on div "step_198 Analyze Titles 8 seconds / 3 tasks" at bounding box center [1170, 270] width 252 height 14
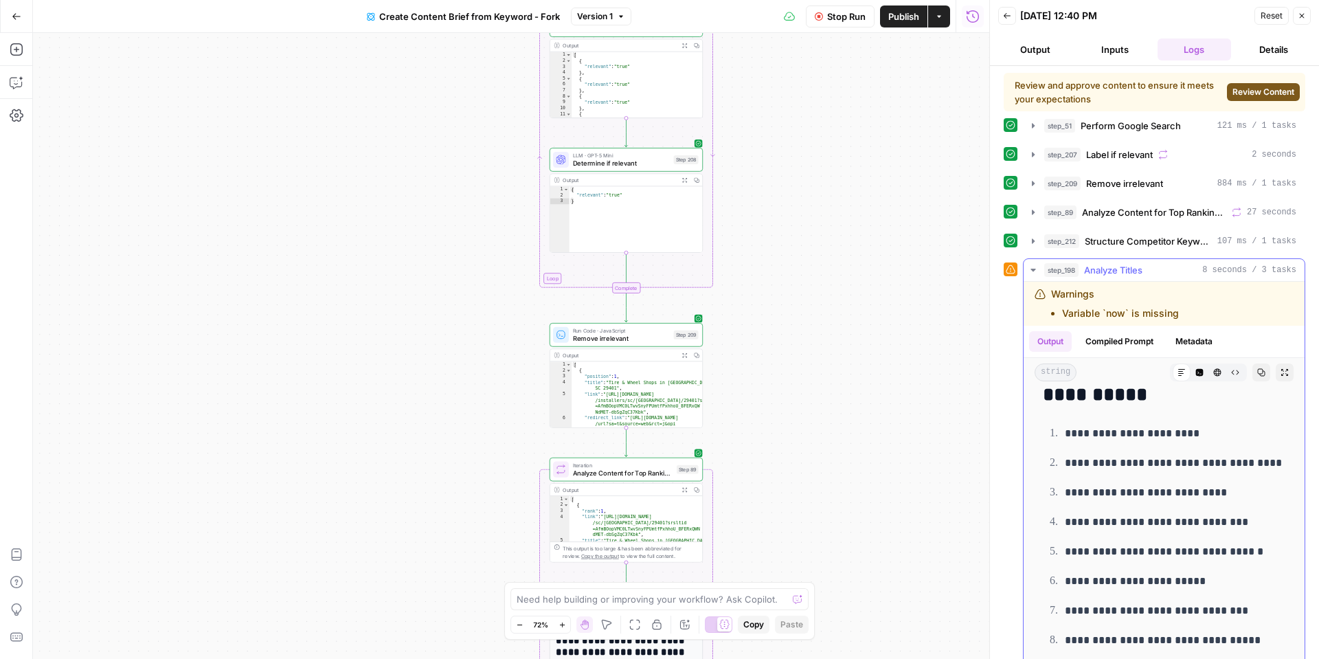
scroll to position [792, 0]
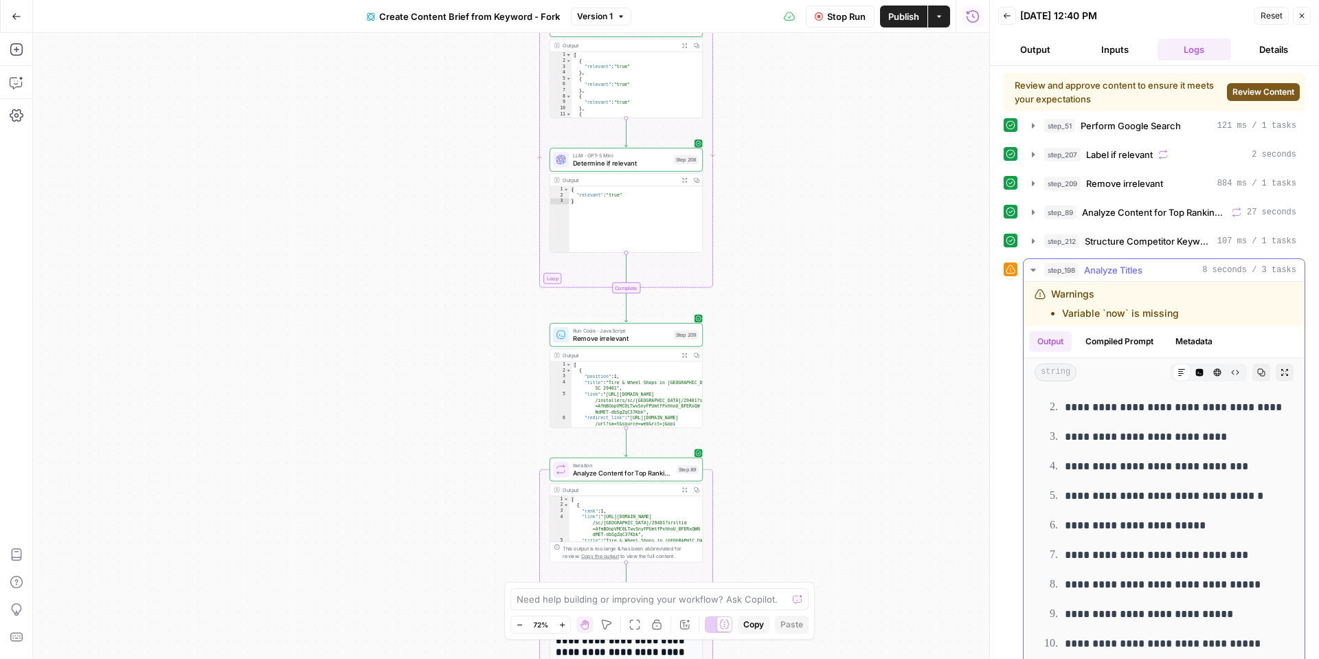
click at [1202, 337] on button "Metadata" at bounding box center [1194, 341] width 54 height 21
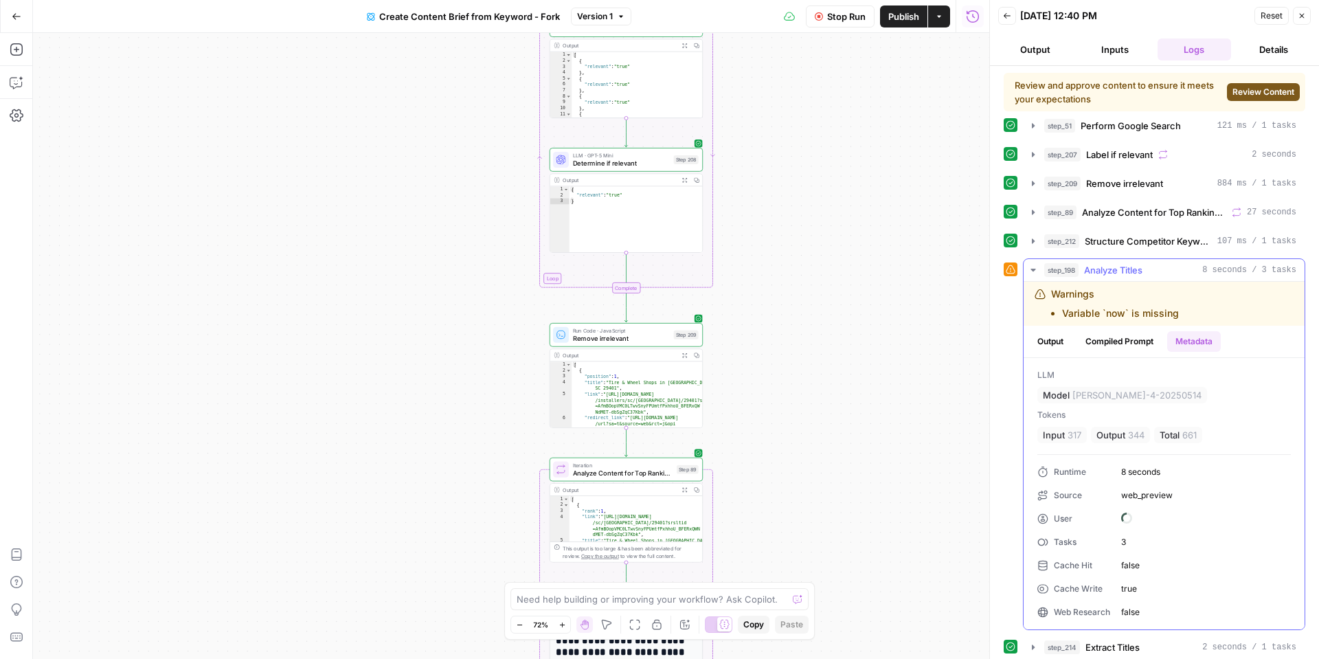
scroll to position [0, 0]
click at [1147, 342] on button "Compiled Prompt" at bounding box center [1119, 341] width 84 height 21
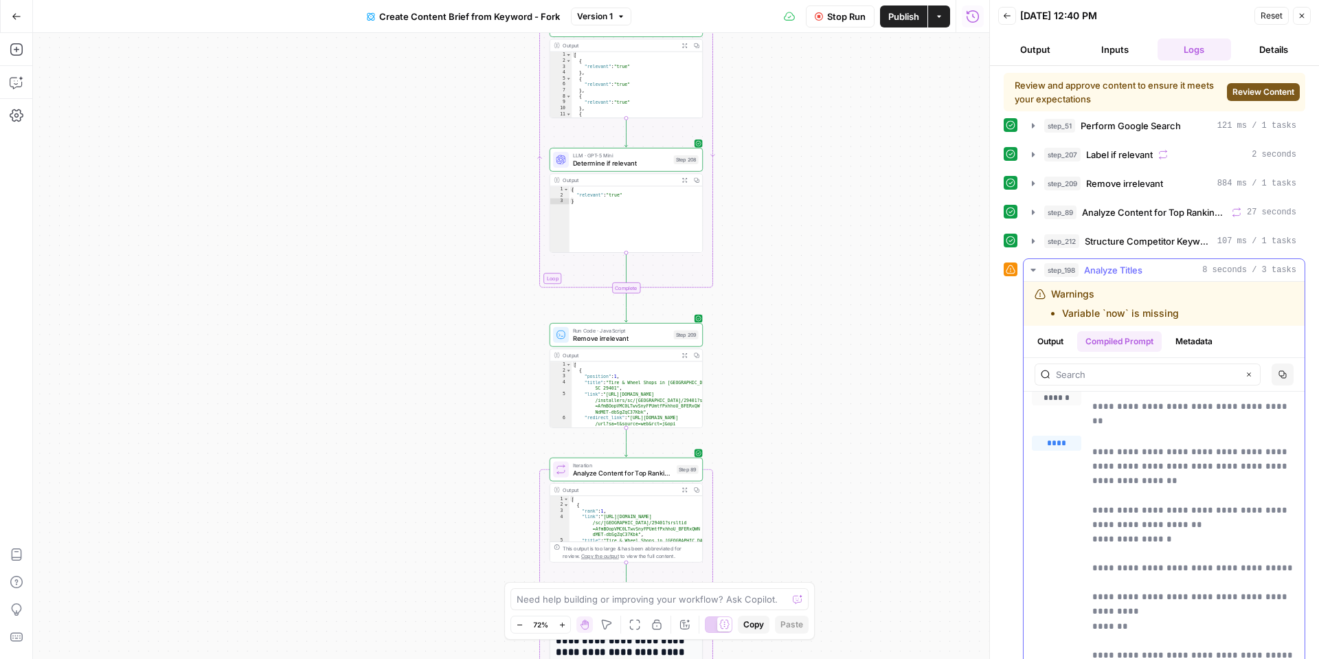
scroll to position [8, 0]
click at [1055, 346] on button "Output" at bounding box center [1050, 341] width 43 height 21
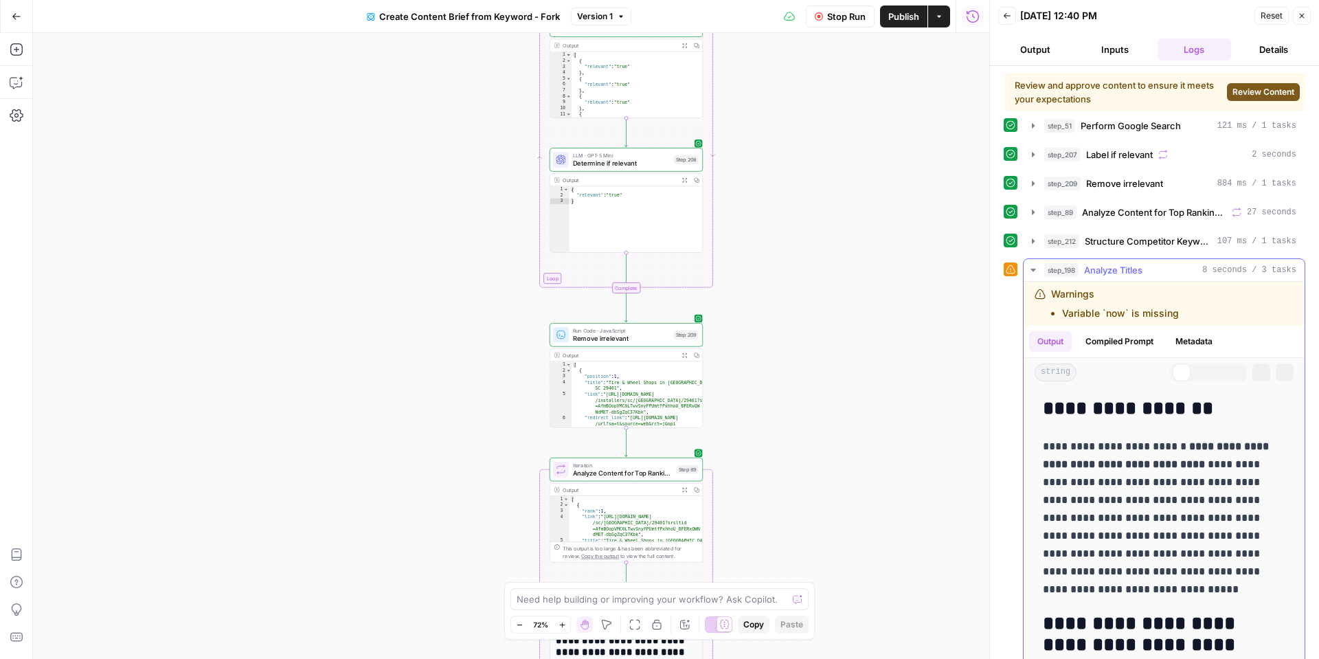
scroll to position [1, 0]
click at [1036, 271] on icon "button" at bounding box center [1033, 269] width 11 height 11
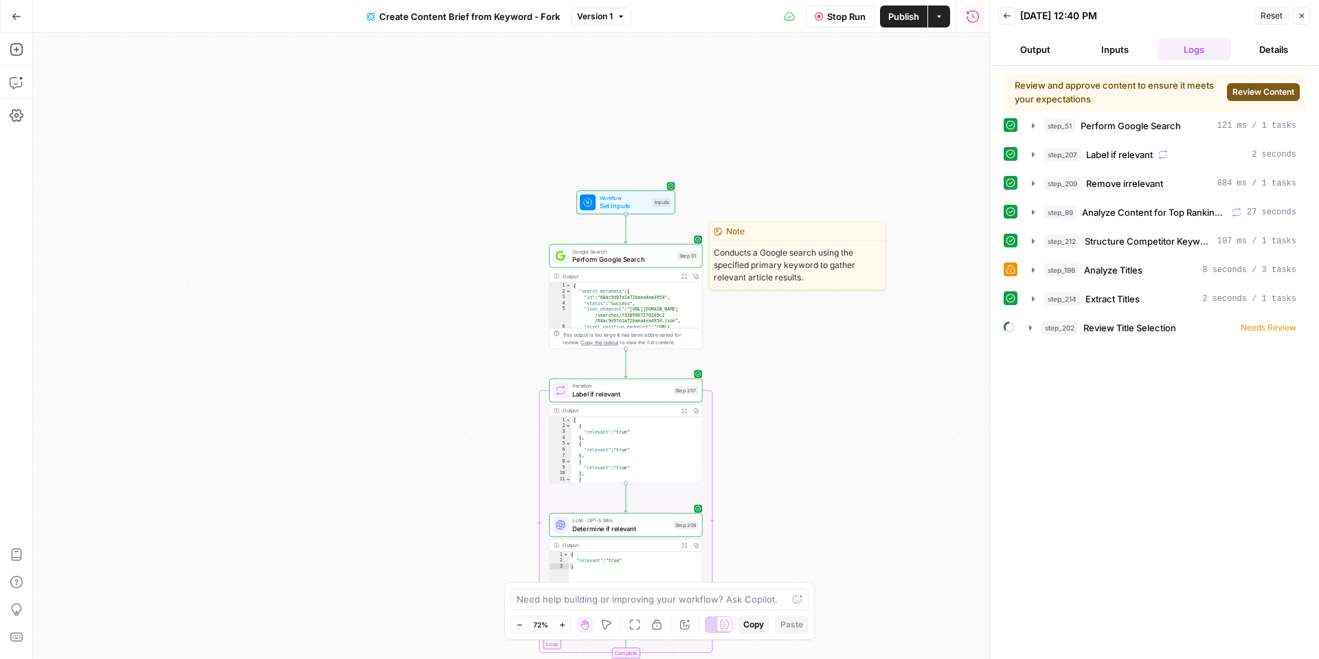
click at [637, 258] on span "Perform Google Search" at bounding box center [622, 259] width 101 height 10
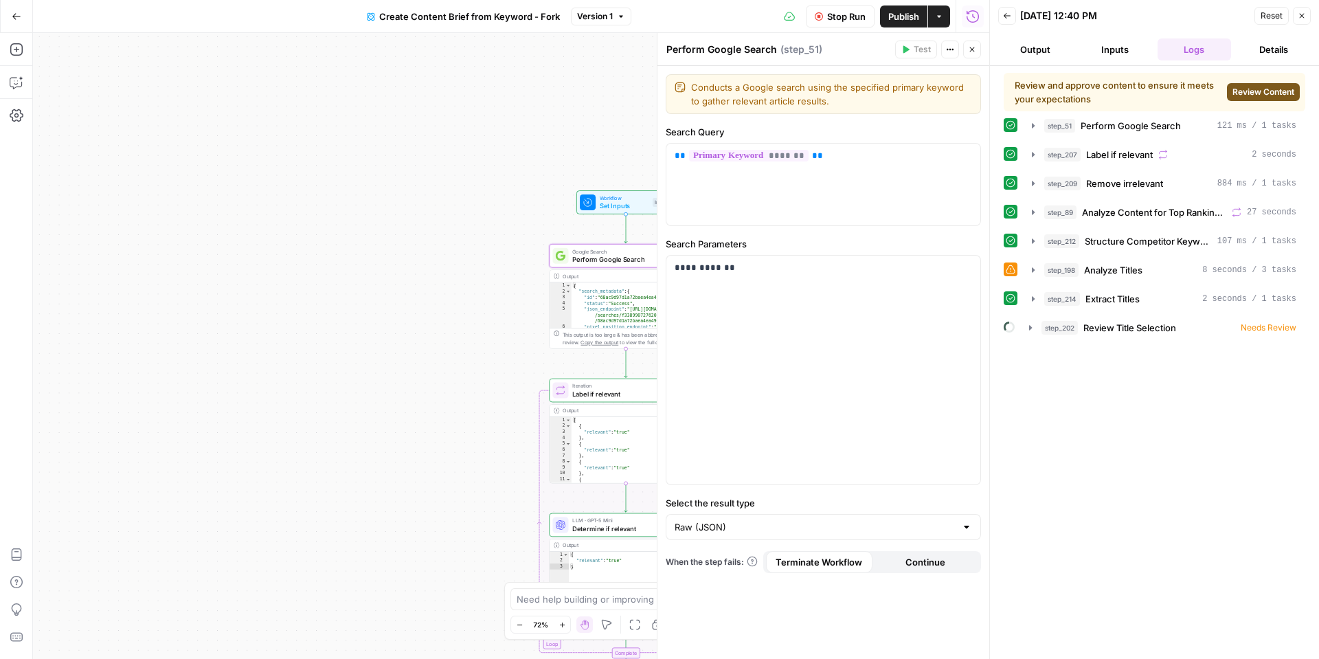
click at [969, 54] on button "Close" at bounding box center [972, 50] width 18 height 18
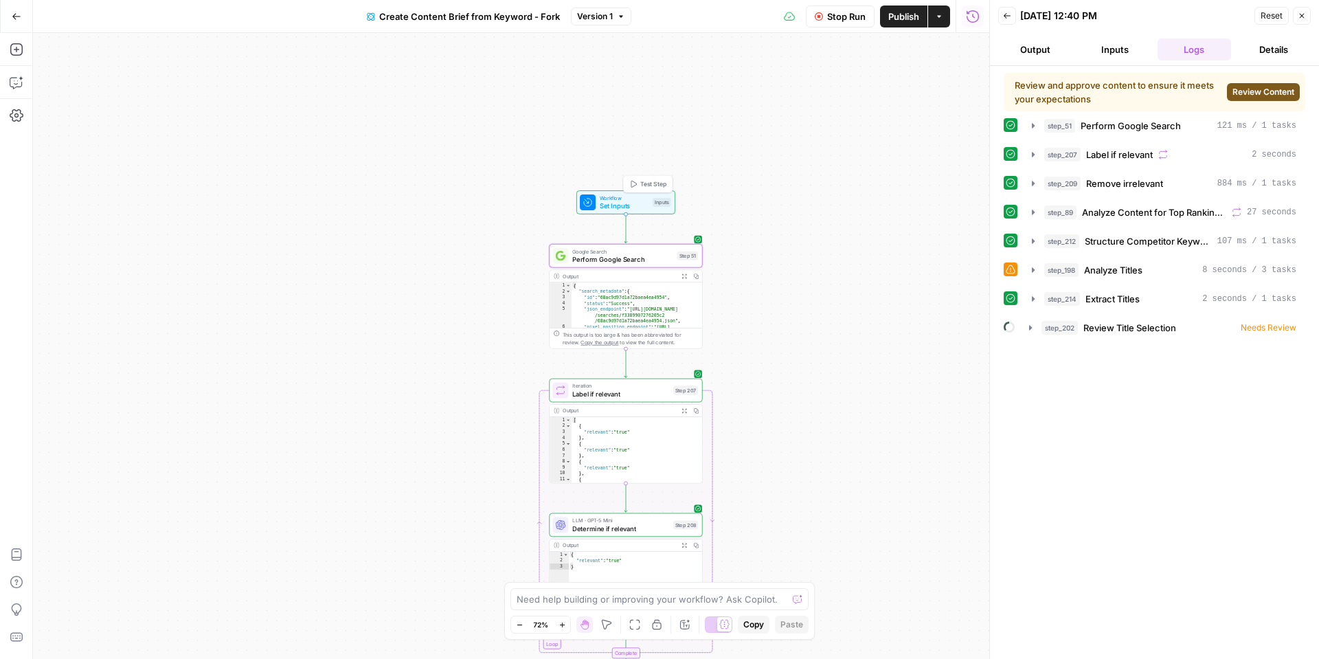
click at [620, 199] on span "Workflow" at bounding box center [624, 198] width 49 height 8
click at [620, 198] on span "Workflow" at bounding box center [624, 198] width 49 height 8
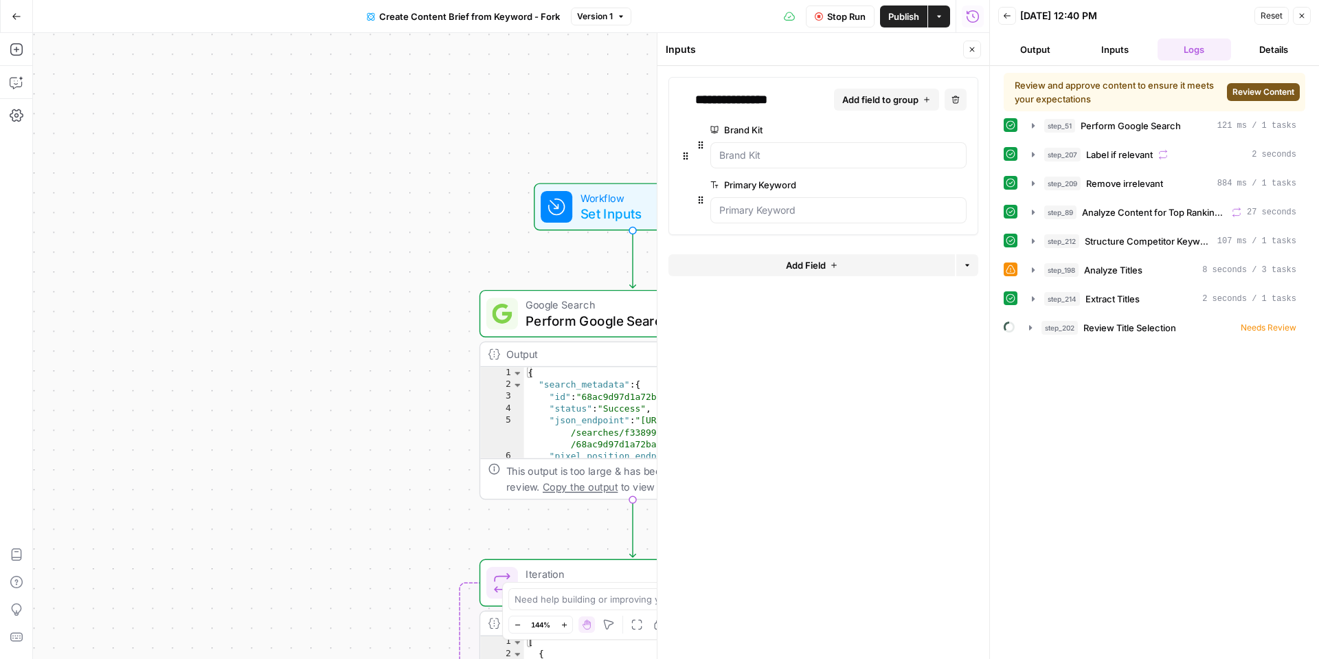
click at [813, 273] on button "Add Field" at bounding box center [811, 265] width 286 height 22
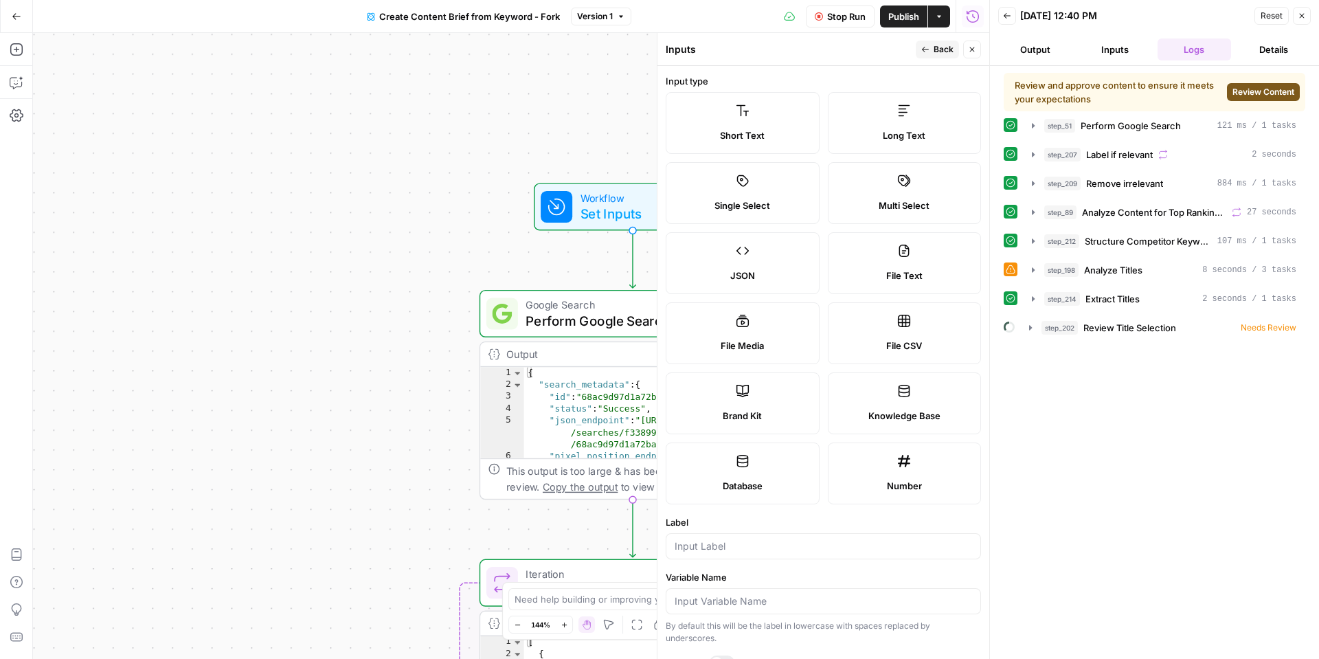
click at [933, 52] on span "Back" at bounding box center [943, 49] width 20 height 12
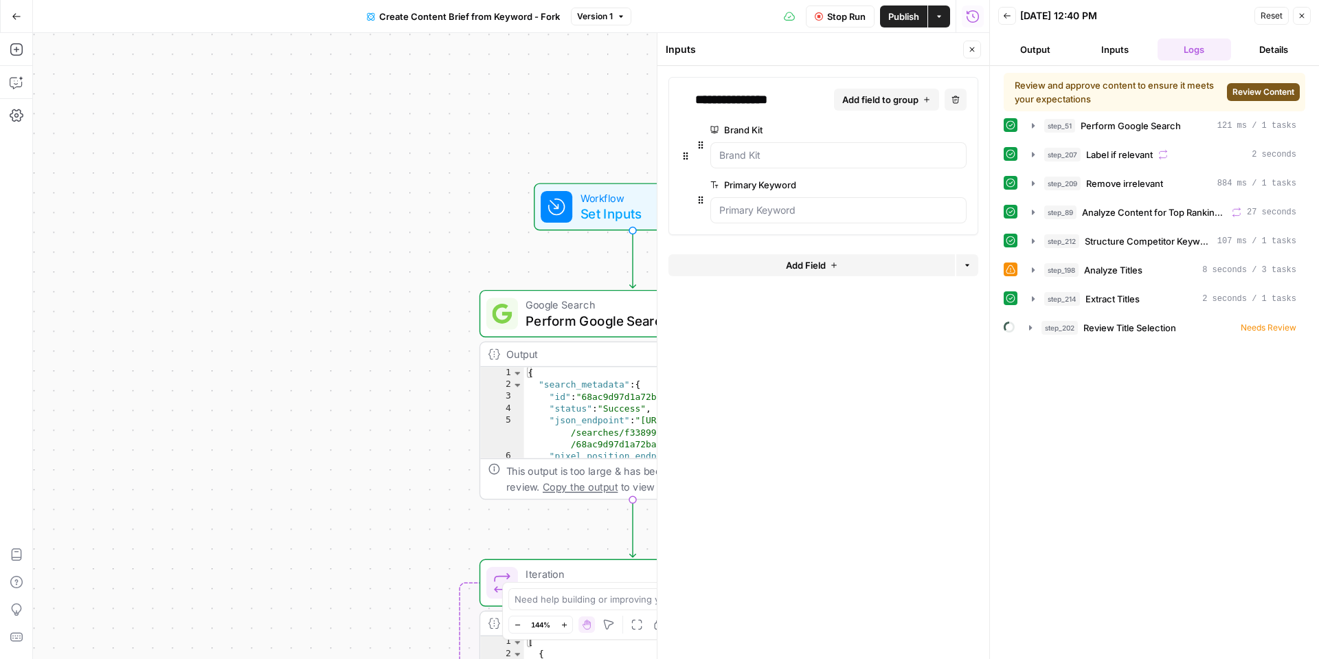
click at [1273, 91] on span "Review Content" at bounding box center [1263, 92] width 62 height 12
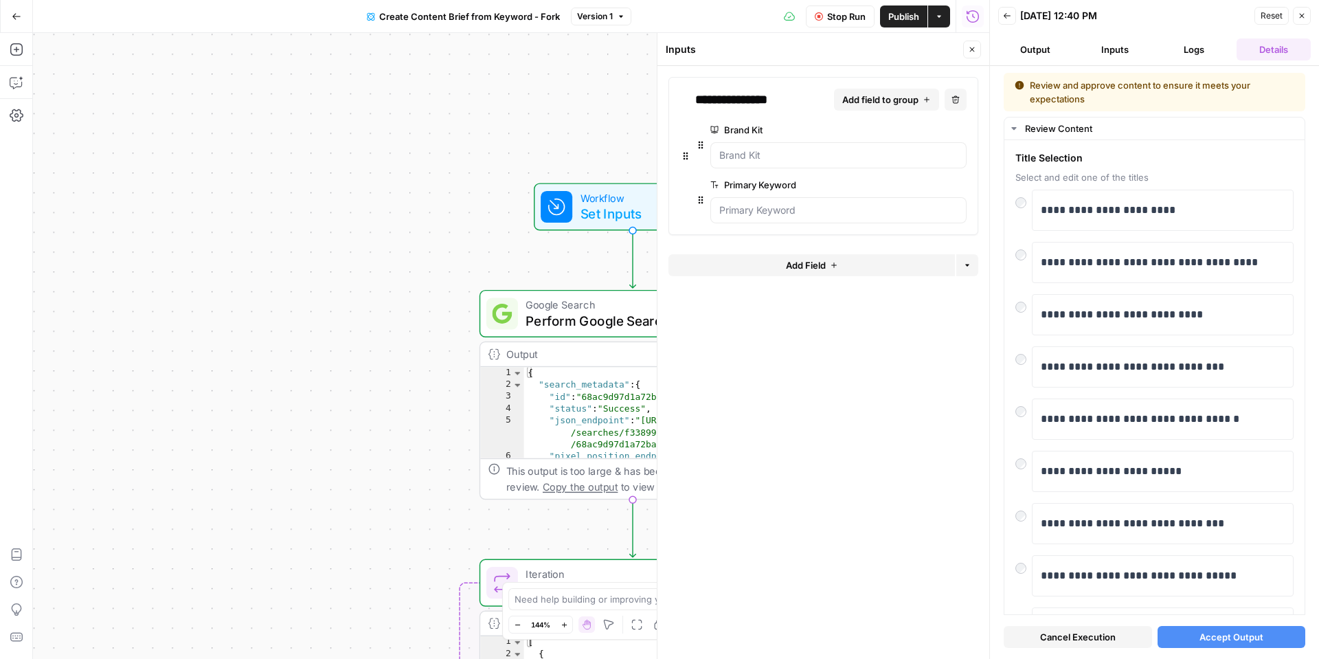
click at [1205, 631] on span "Accept Output" at bounding box center [1231, 637] width 64 height 14
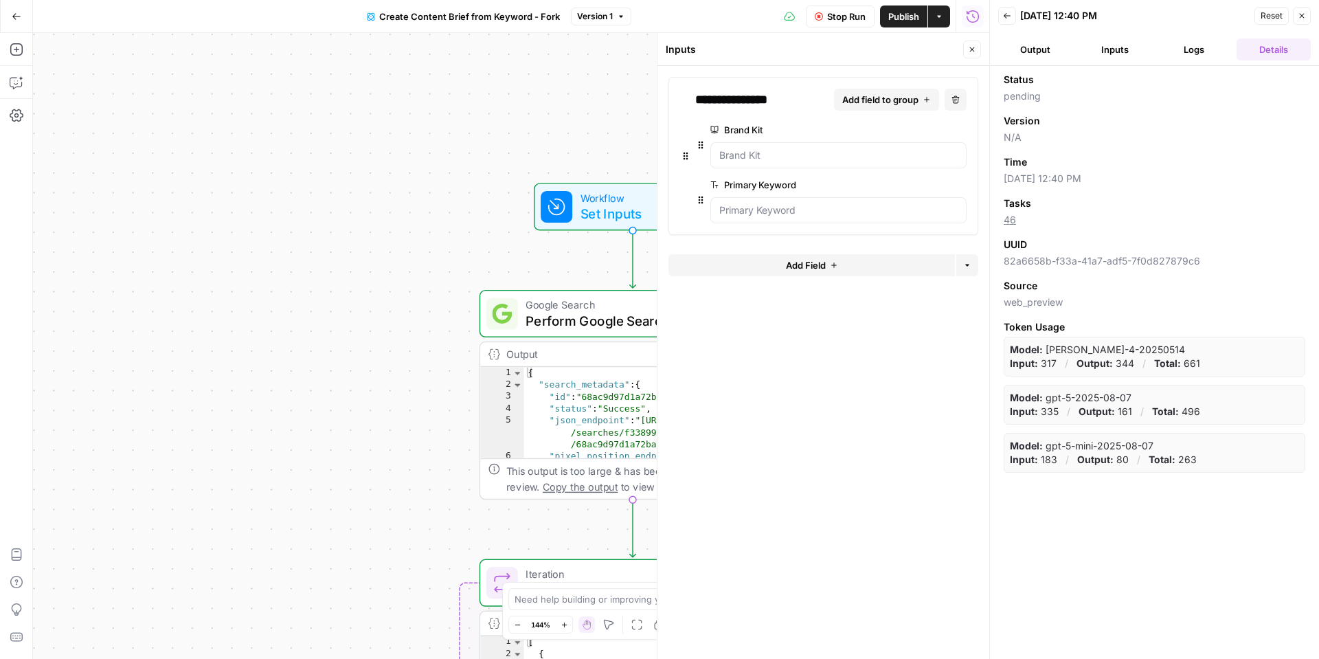
click at [1184, 48] on button "Logs" at bounding box center [1194, 49] width 74 height 22
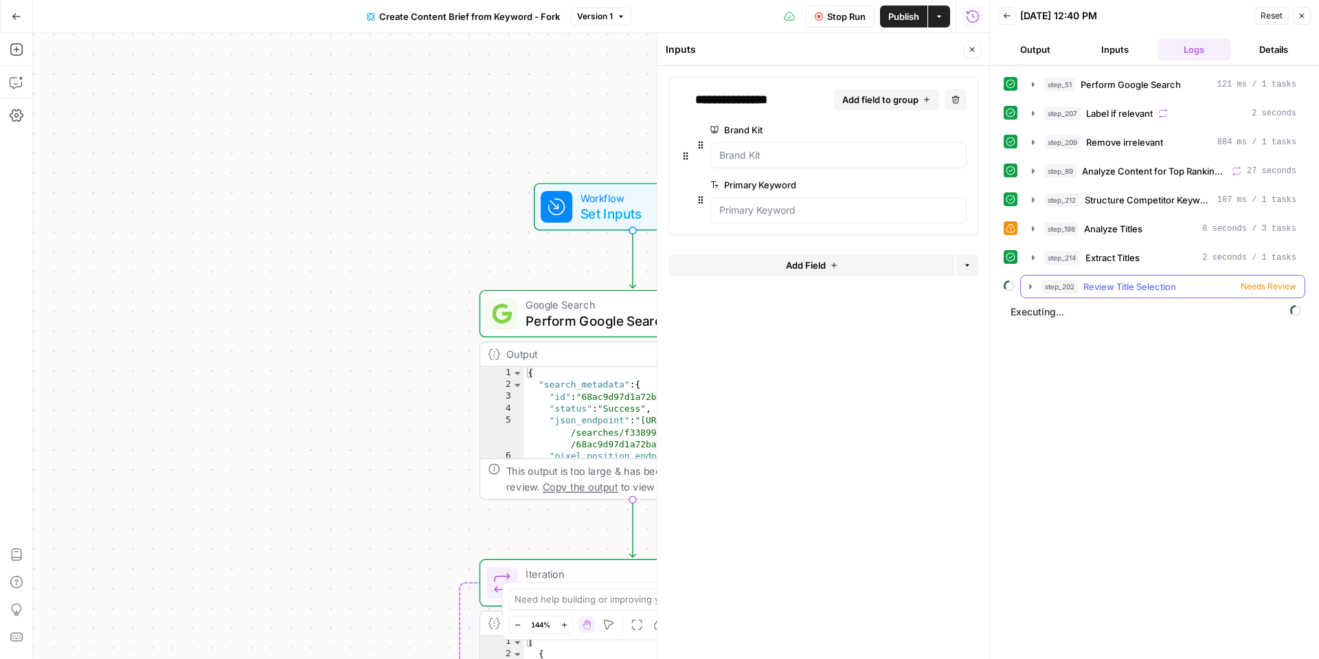
click at [1100, 286] on span "Review Title Selection" at bounding box center [1129, 287] width 93 height 14
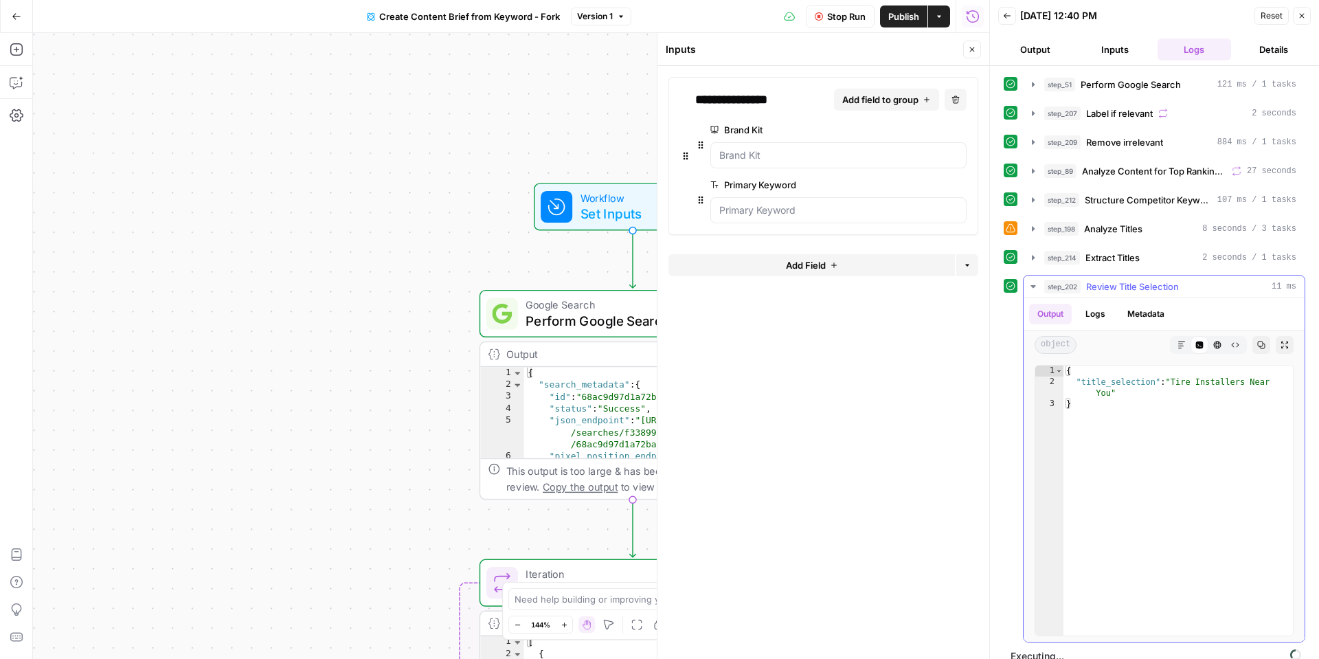
click at [1100, 286] on span "Review Title Selection" at bounding box center [1132, 287] width 93 height 14
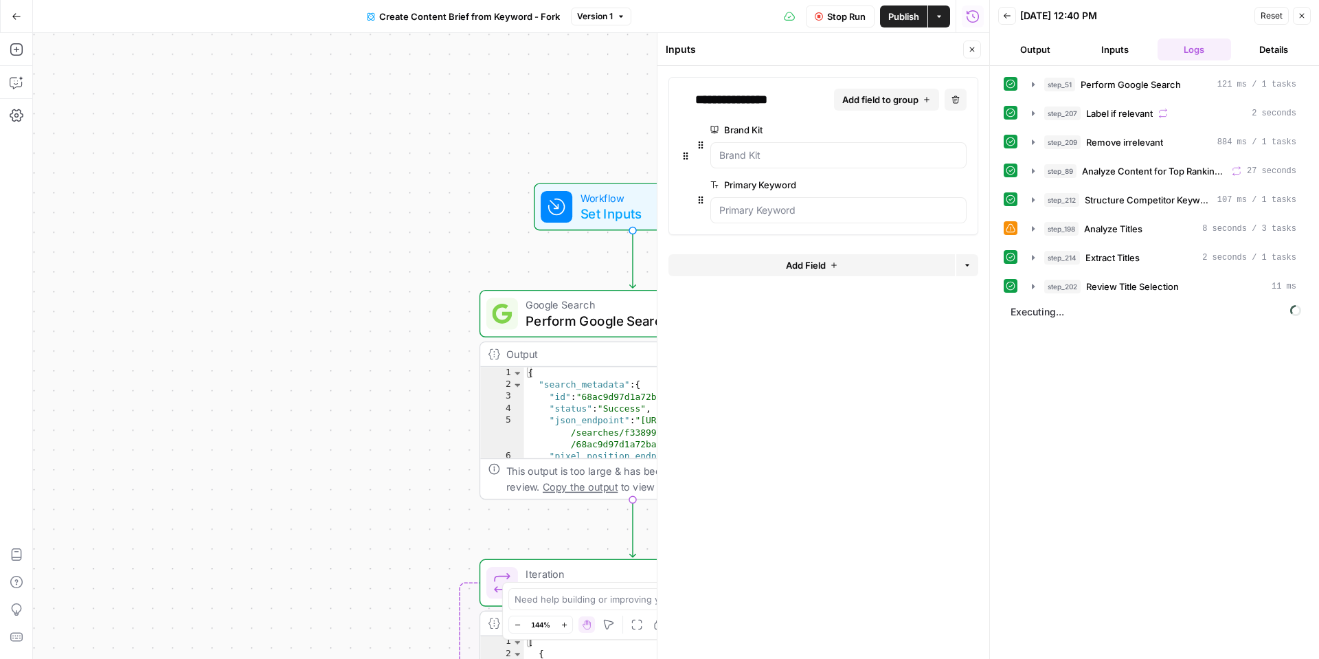
click at [876, 107] on button "Add field to group" at bounding box center [886, 100] width 105 height 22
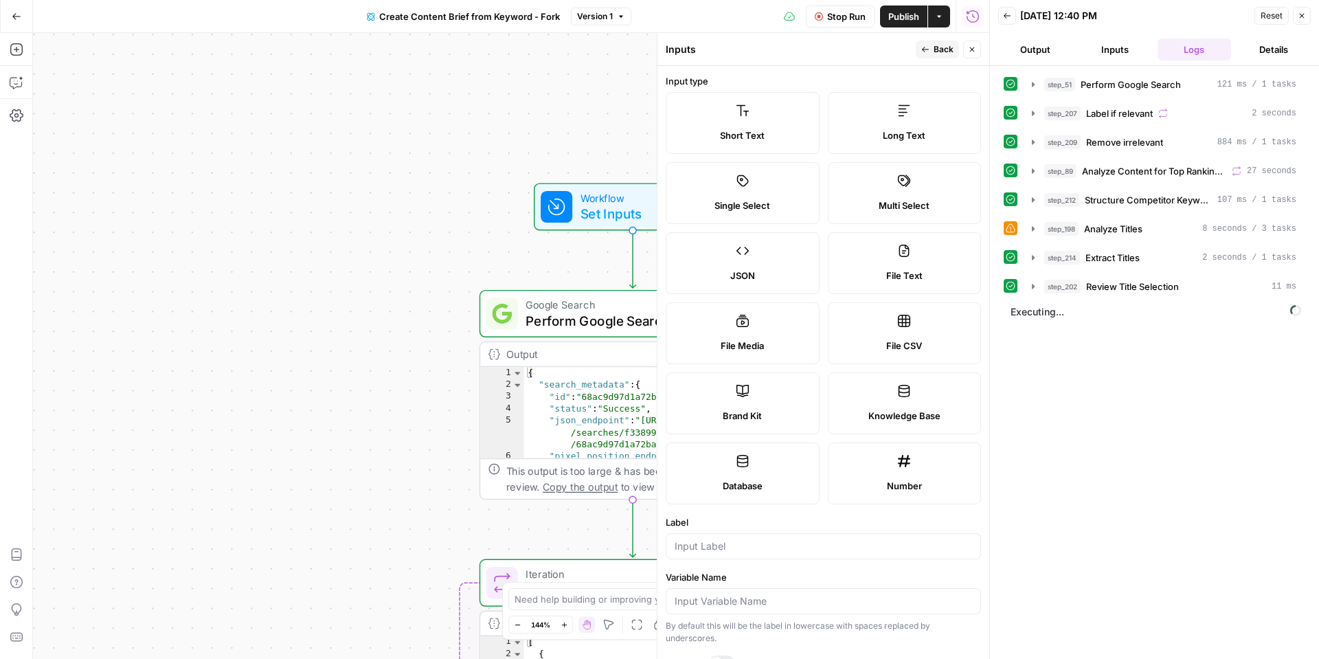
click at [936, 55] on span "Back" at bounding box center [943, 49] width 20 height 12
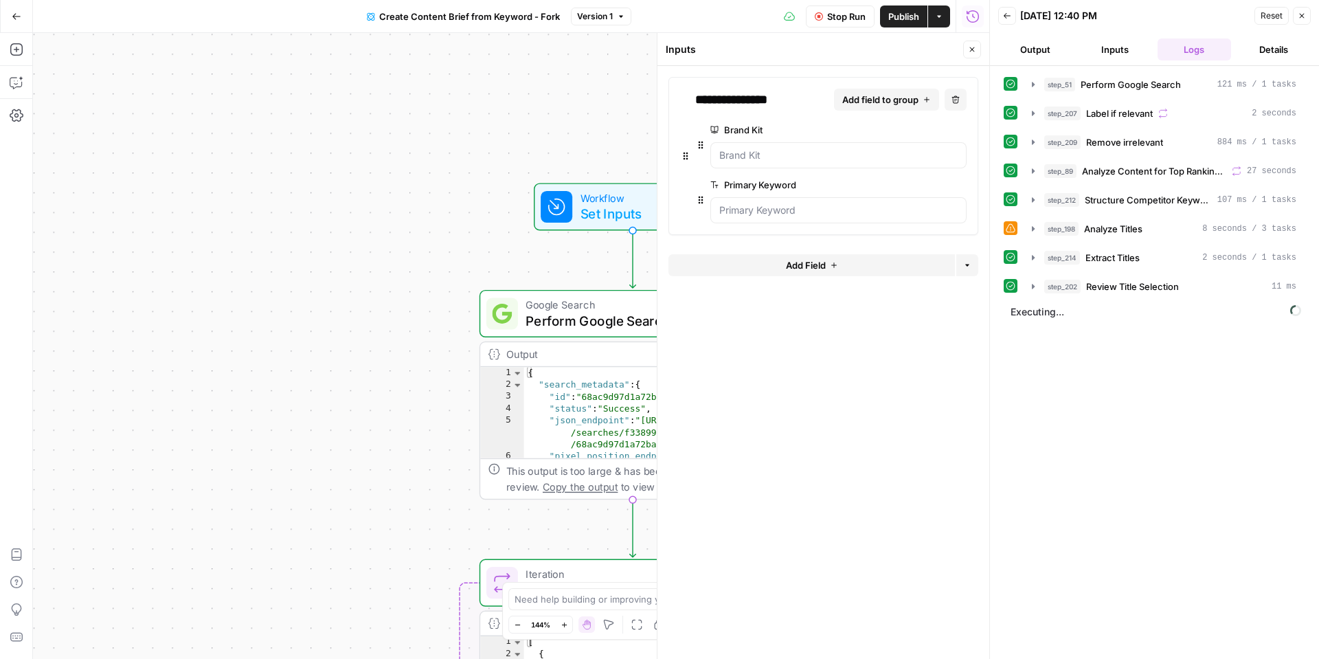
click at [970, 260] on button "Options" at bounding box center [967, 265] width 22 height 22
click at [969, 261] on icon "button" at bounding box center [967, 265] width 8 height 8
click at [915, 268] on button "Add Field" at bounding box center [811, 265] width 286 height 22
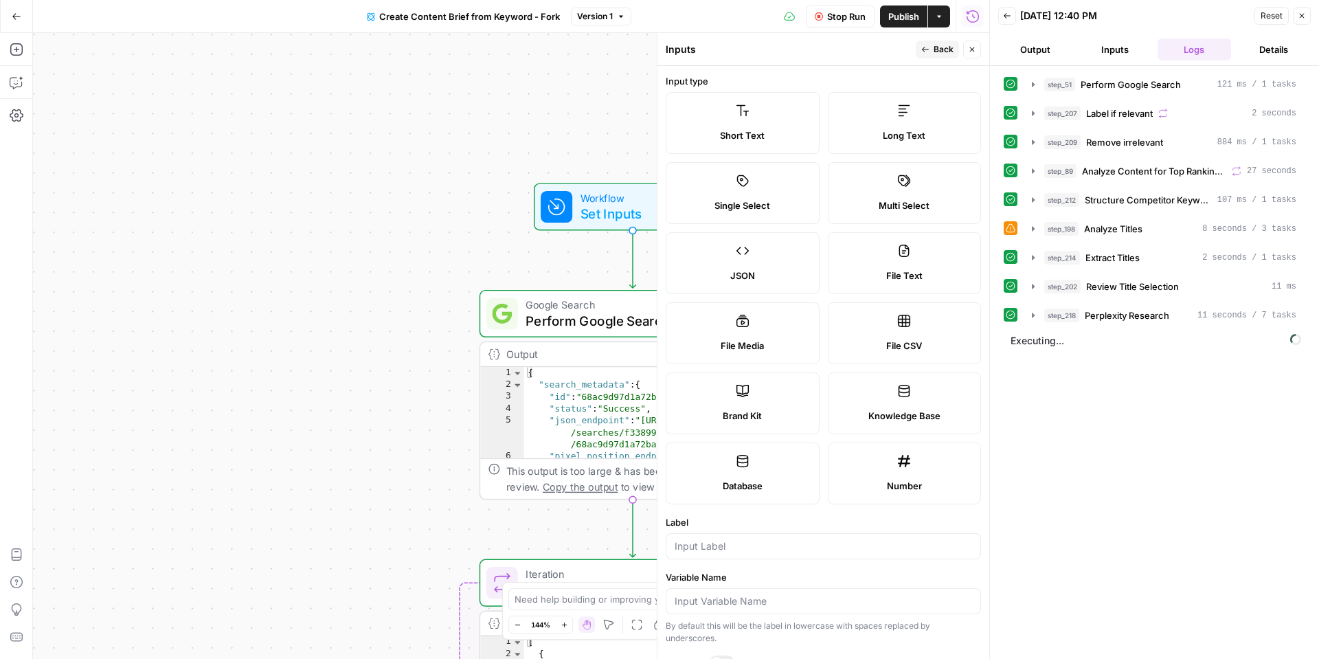
click at [936, 57] on button "Back" at bounding box center [937, 50] width 43 height 18
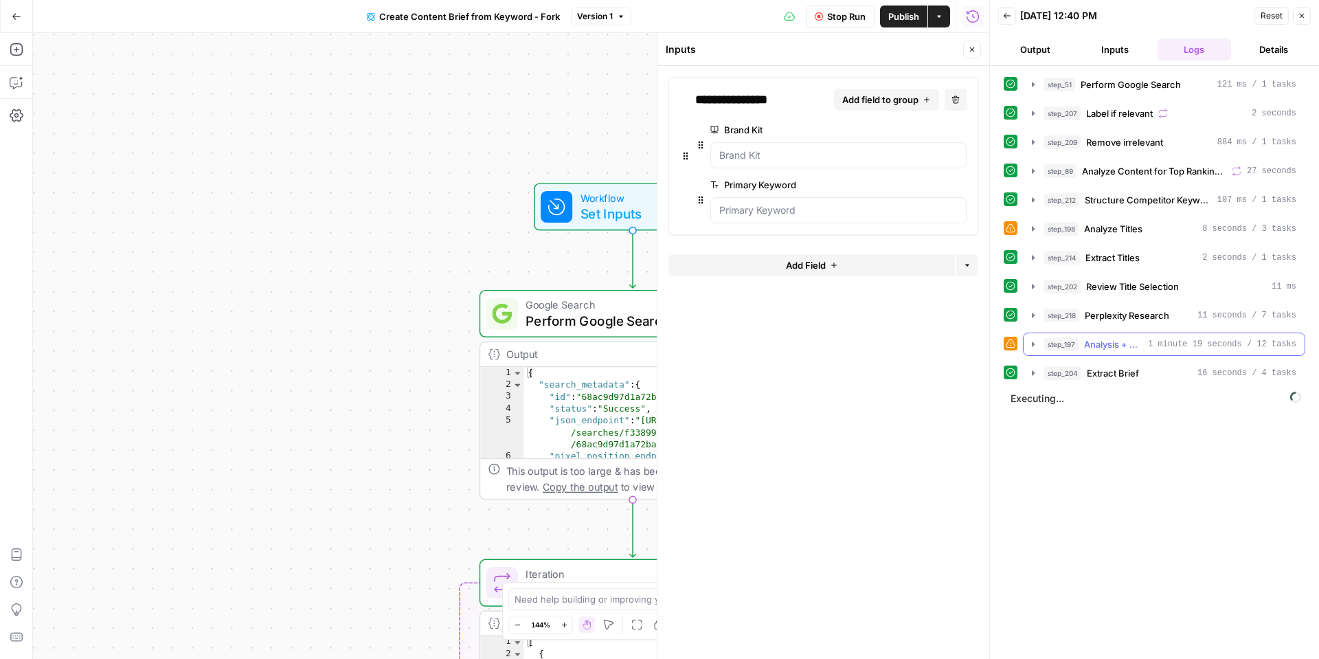
click at [1032, 346] on icon "button" at bounding box center [1033, 343] width 3 height 5
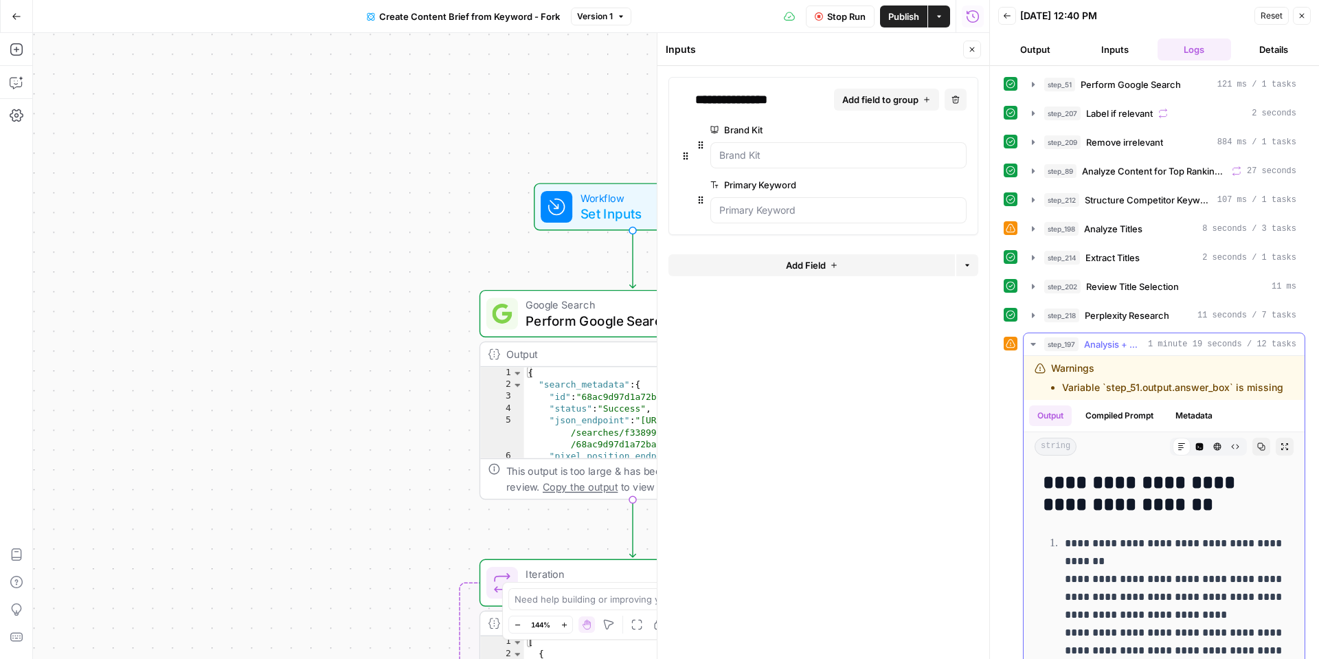
click at [1032, 346] on icon "button" at bounding box center [1033, 344] width 11 height 11
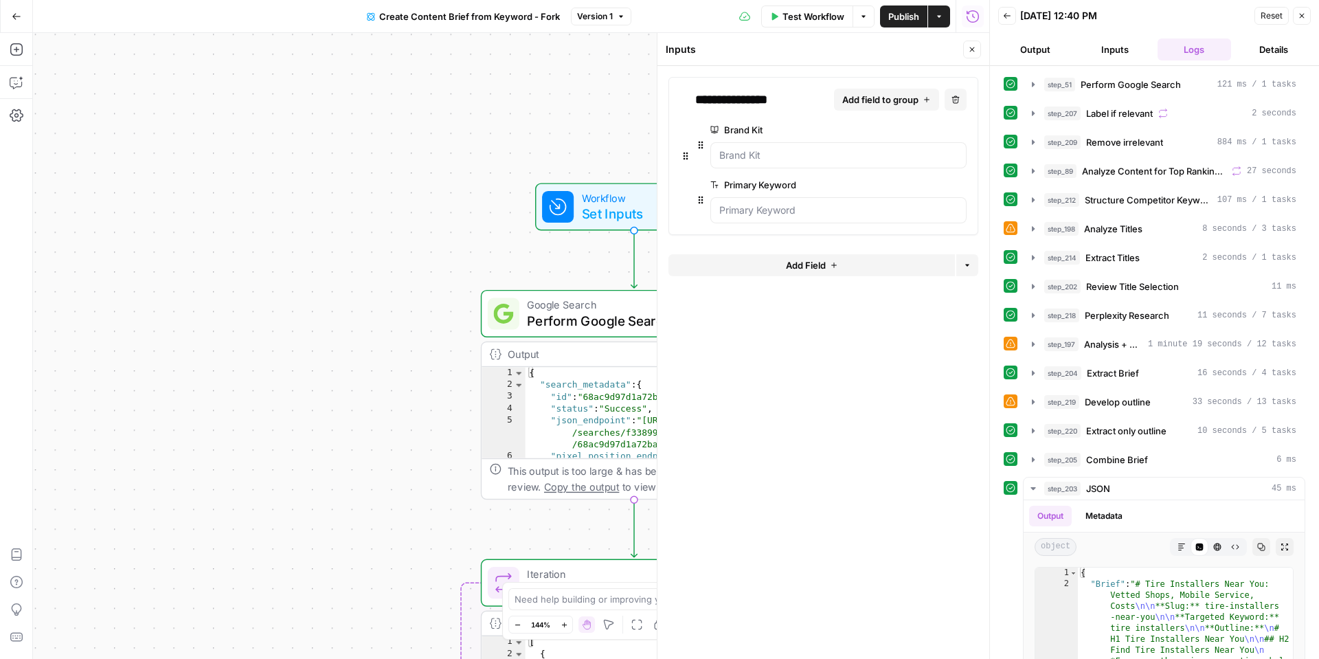
click at [479, 234] on div "Workflow Set Inputs Inputs Google Search Perform Google Search Step 51 Output E…" at bounding box center [511, 346] width 956 height 626
click at [976, 52] on button "Close" at bounding box center [972, 50] width 18 height 18
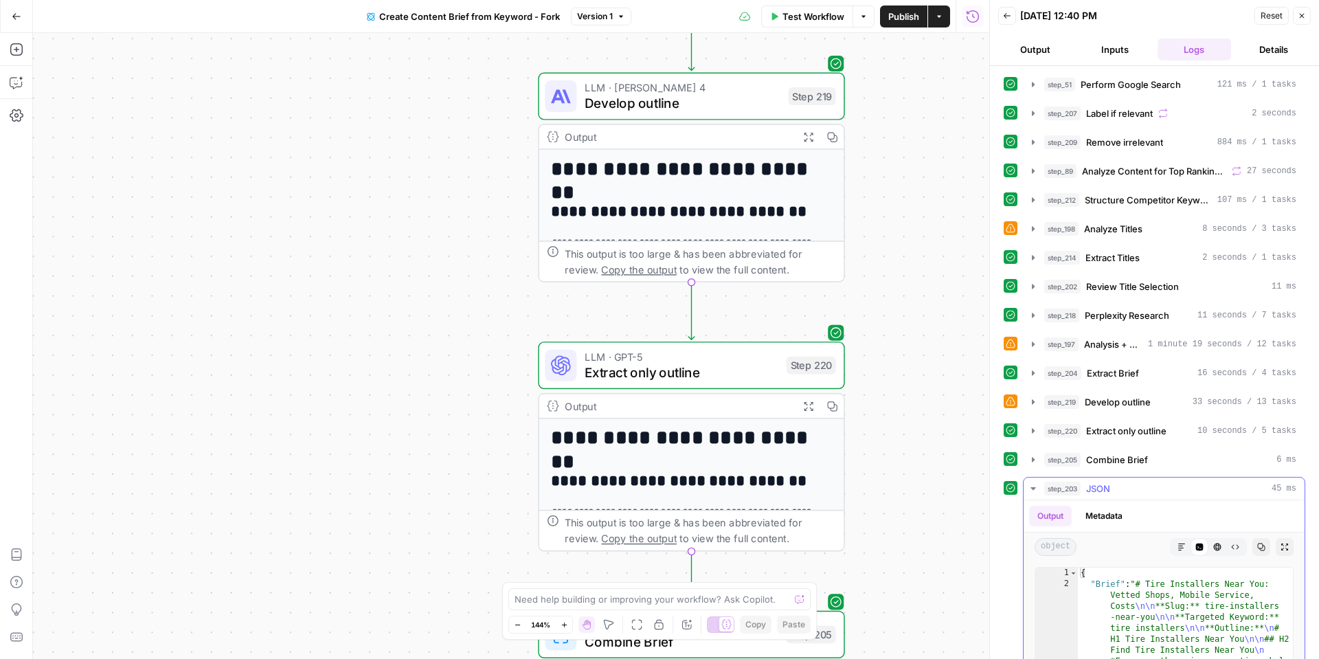
click at [1030, 486] on icon "button" at bounding box center [1033, 488] width 11 height 11
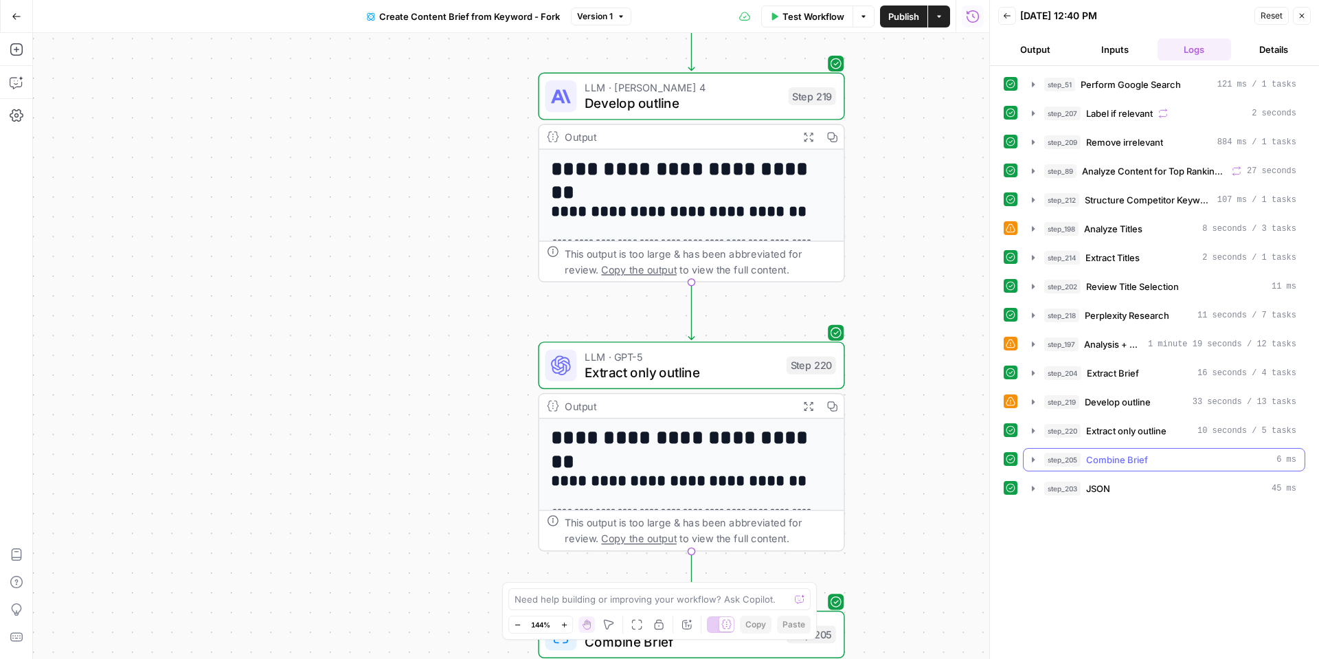
click at [1033, 464] on icon "button" at bounding box center [1033, 459] width 11 height 11
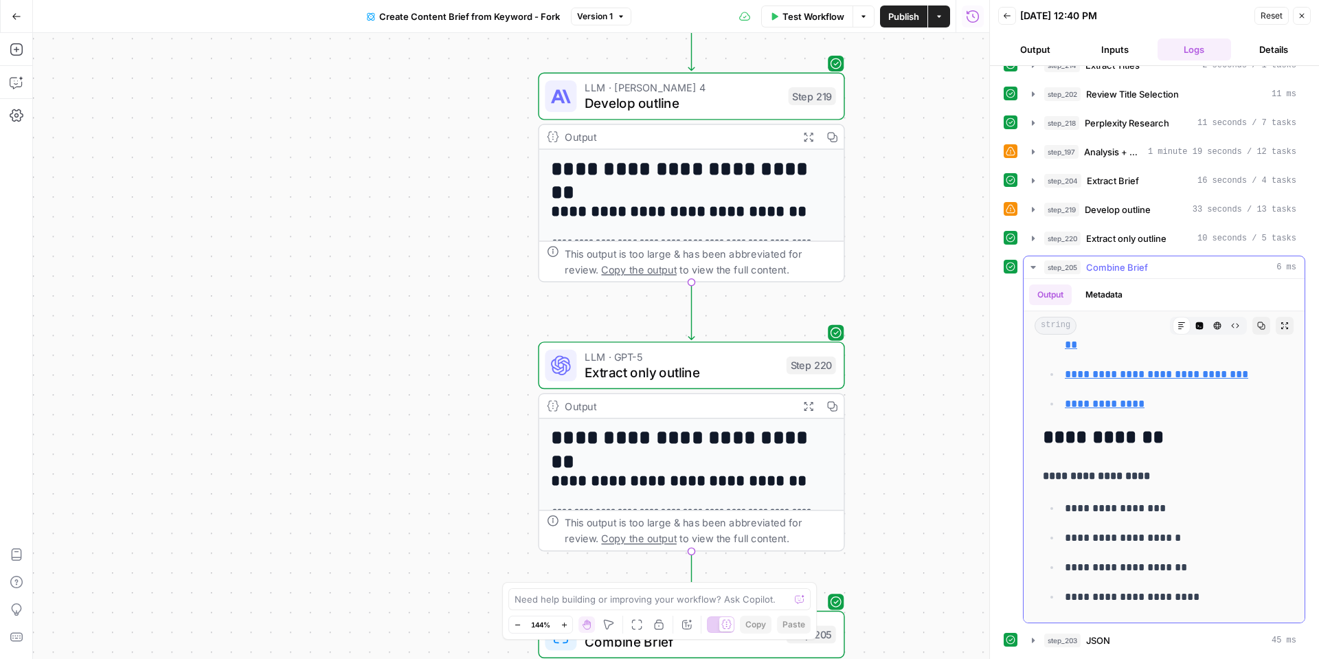
scroll to position [4615, 0]
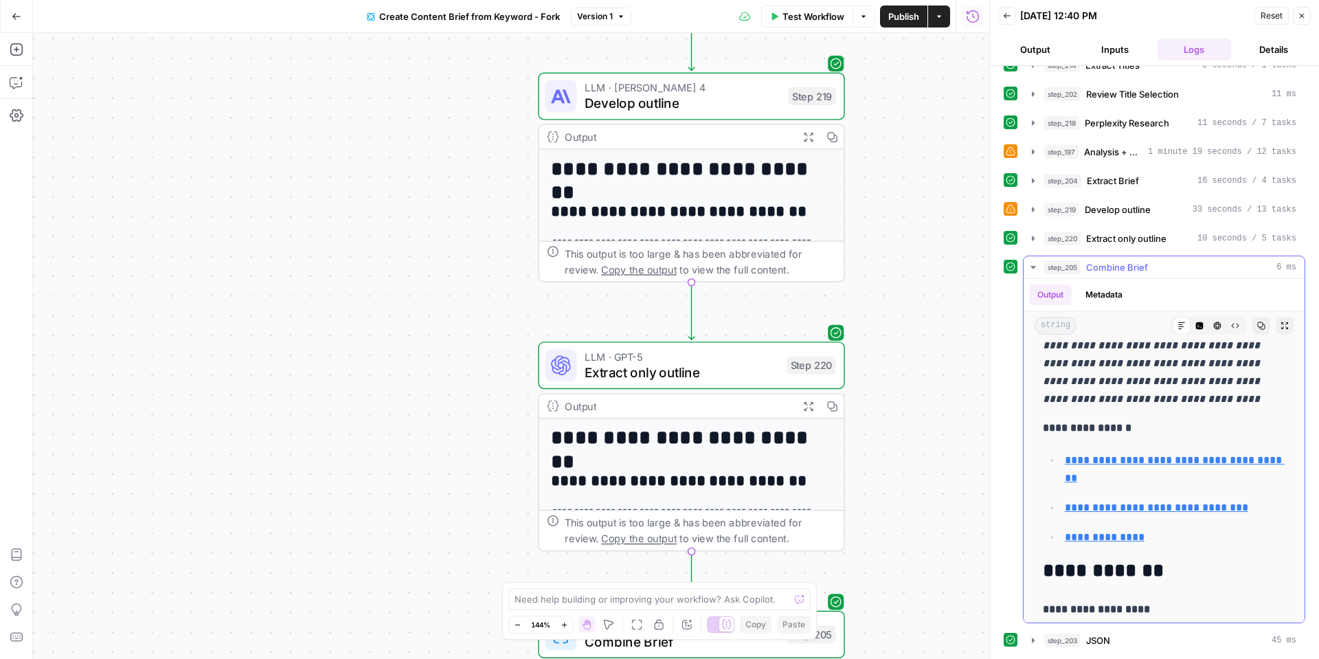
click at [1031, 264] on icon "button" at bounding box center [1033, 267] width 11 height 11
